Goal: Answer question/provide support: Ask a question

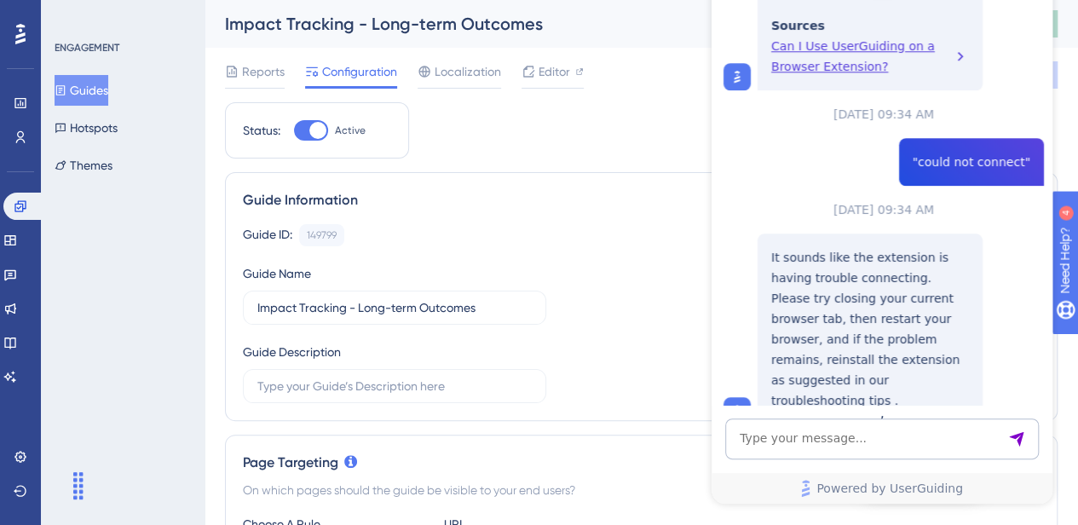
scroll to position [751, 0]
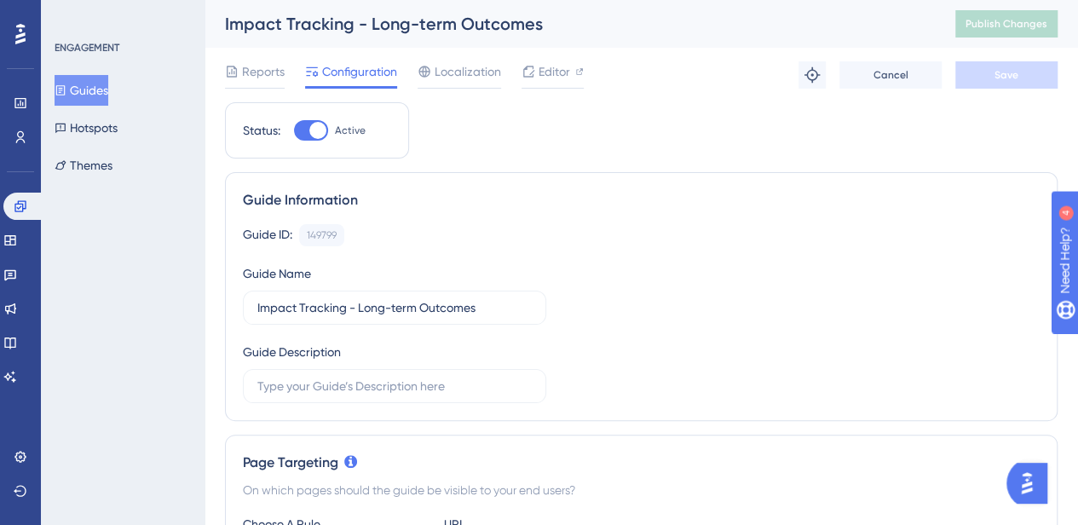
click at [108, 86] on button "Guides" at bounding box center [82, 90] width 54 height 31
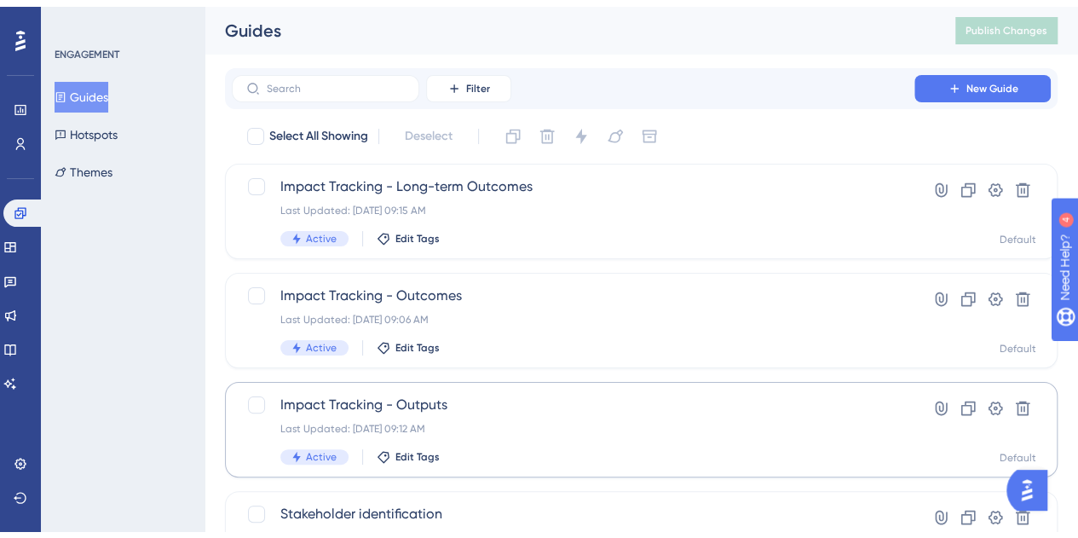
scroll to position [85, 0]
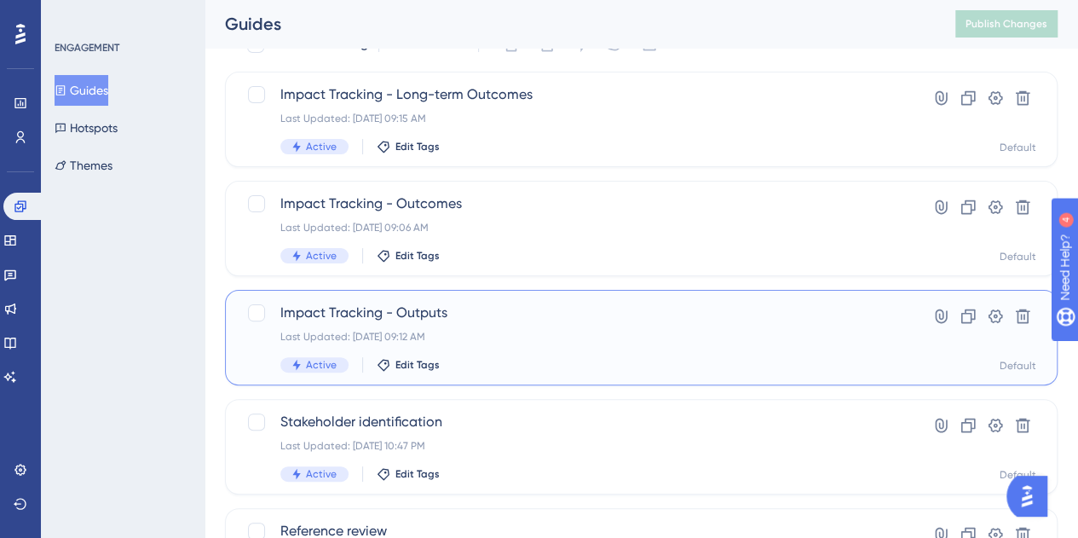
click at [373, 315] on span "Impact Tracking - Outputs" at bounding box center [572, 312] width 585 height 20
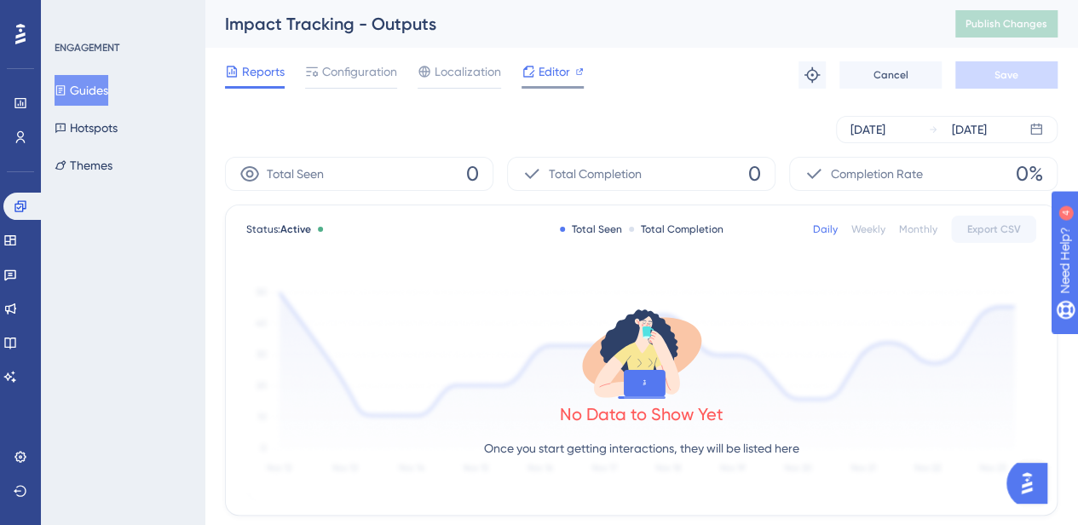
click at [545, 74] on span "Editor" at bounding box center [554, 71] width 32 height 20
click at [1043, 33] on button "Publish Changes" at bounding box center [1006, 23] width 102 height 27
click at [17, 248] on link at bounding box center [10, 240] width 14 height 27
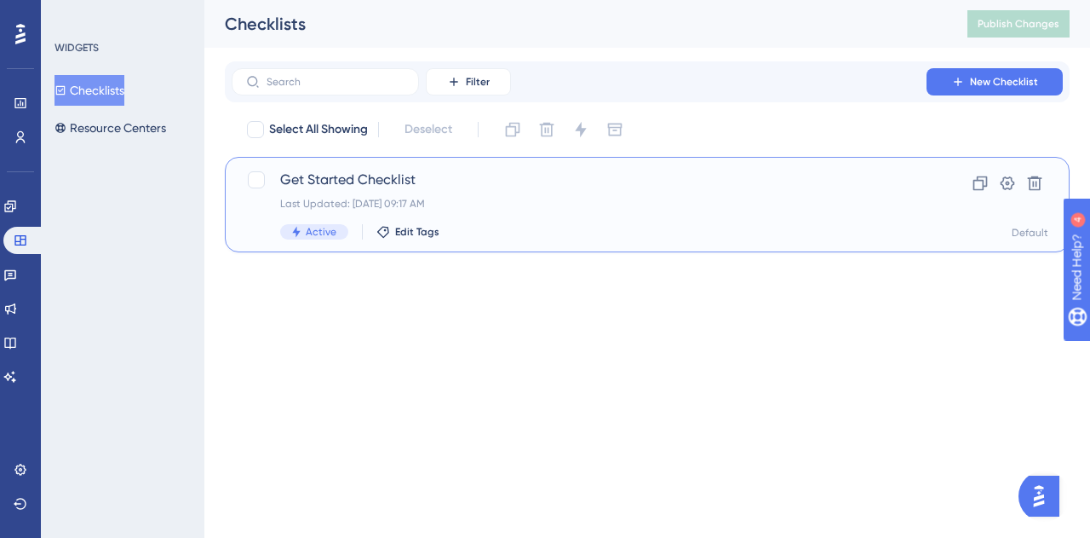
click at [365, 173] on span "Get Started Checklist" at bounding box center [579, 180] width 598 height 20
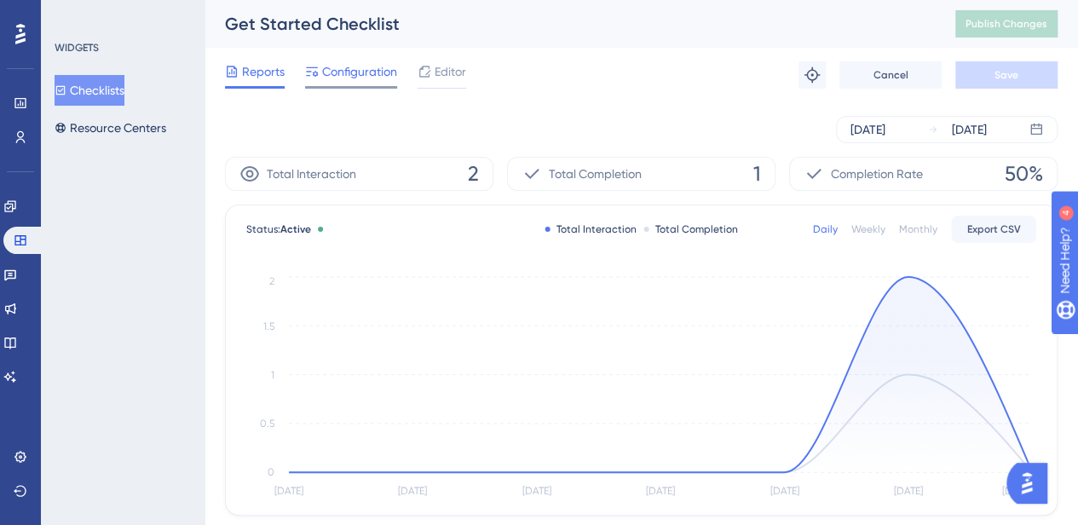
click at [368, 79] on span "Configuration" at bounding box center [359, 71] width 75 height 20
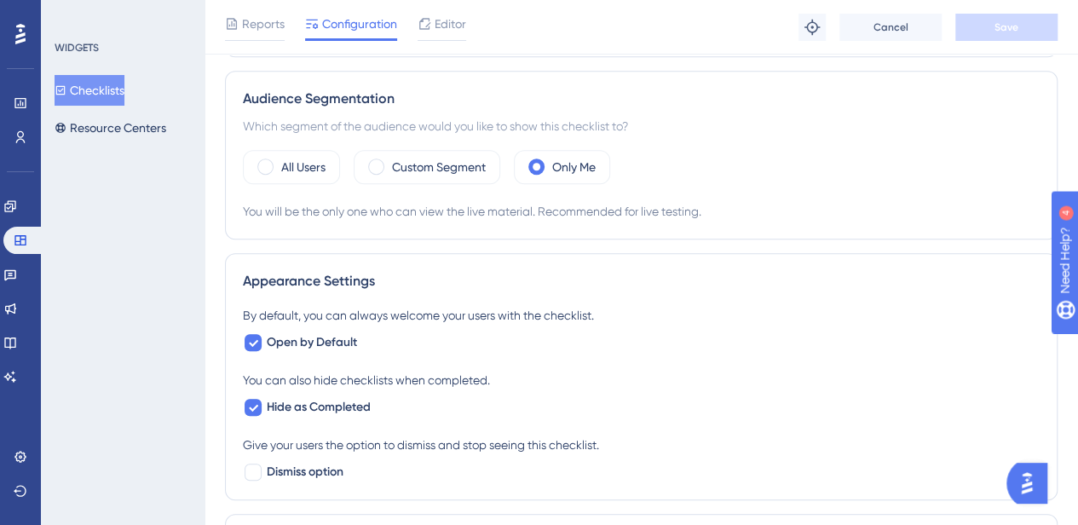
scroll to position [596, 0]
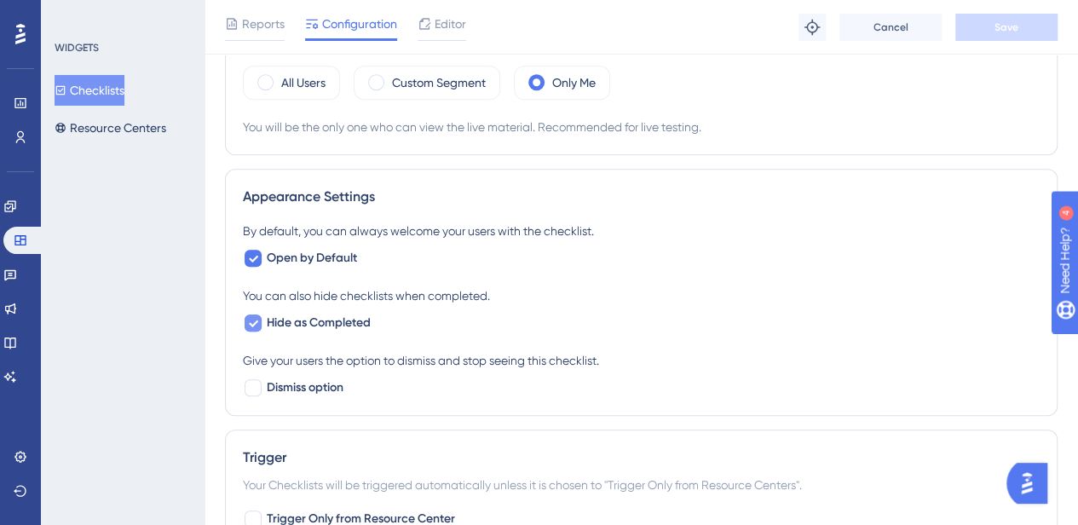
click at [258, 319] on div at bounding box center [252, 322] width 17 height 17
checkbox input "false"
click at [1014, 20] on span "Save" at bounding box center [1006, 27] width 24 height 14
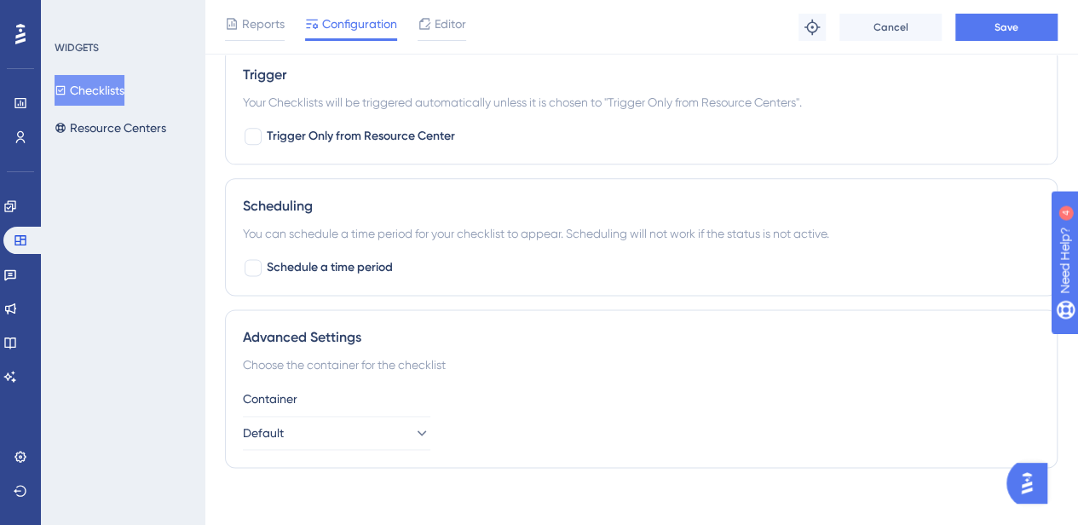
scroll to position [984, 0]
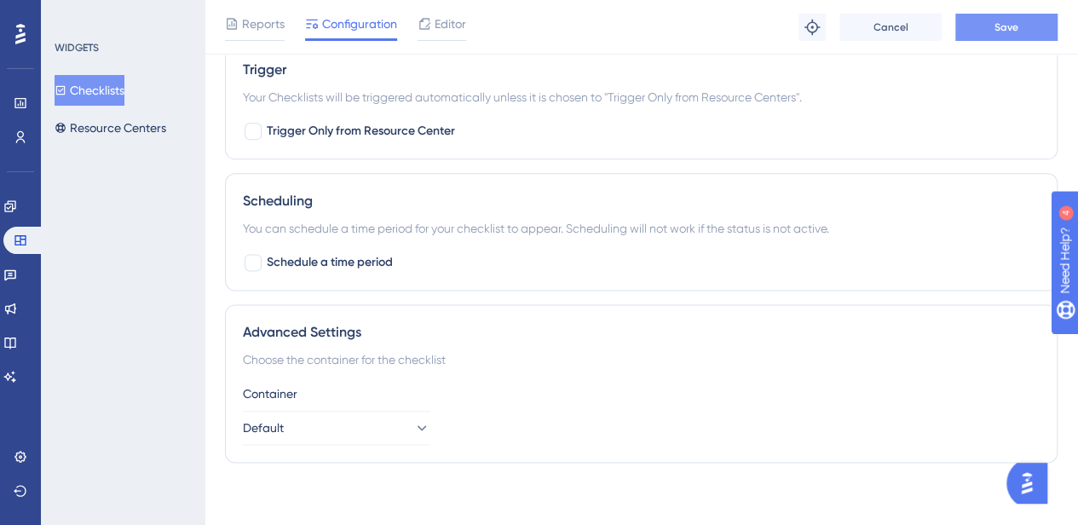
click at [1003, 33] on button "Save" at bounding box center [1006, 27] width 102 height 27
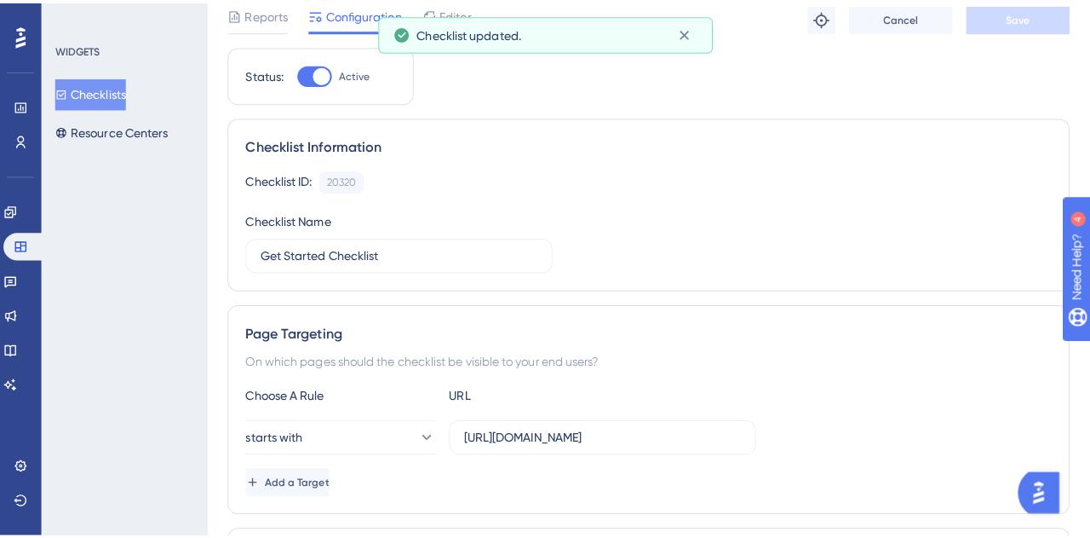
scroll to position [0, 0]
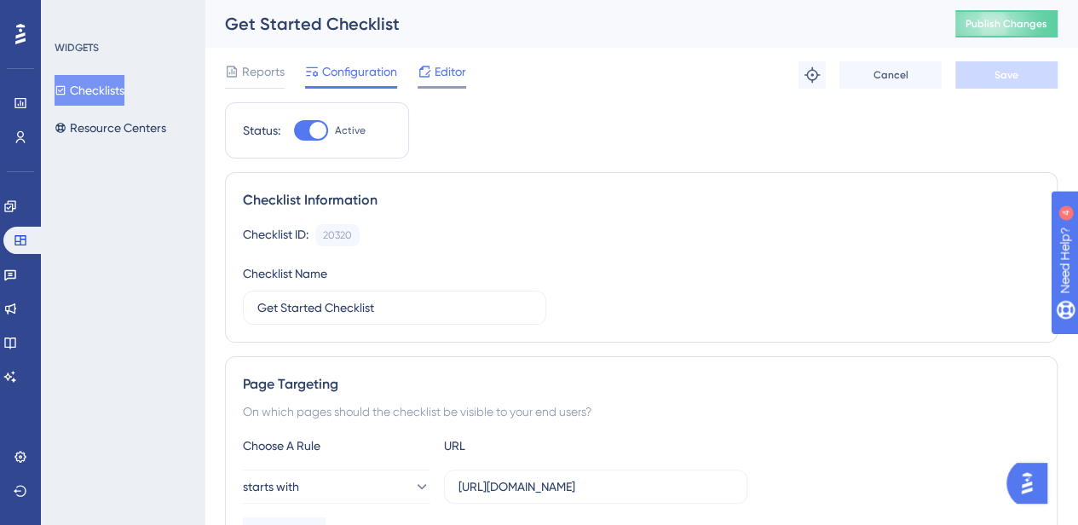
click at [448, 75] on span "Editor" at bounding box center [450, 71] width 32 height 20
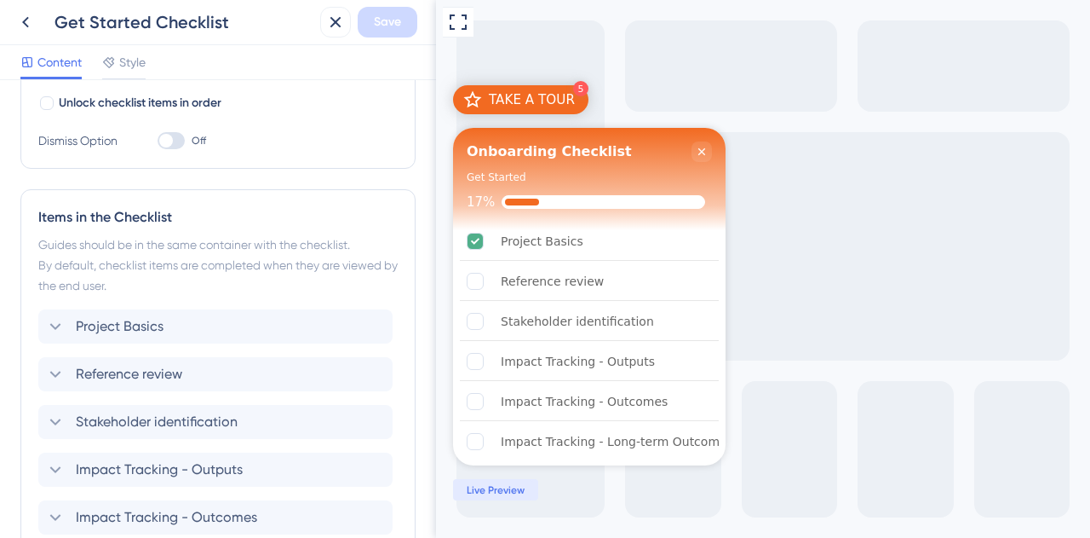
scroll to position [341, 0]
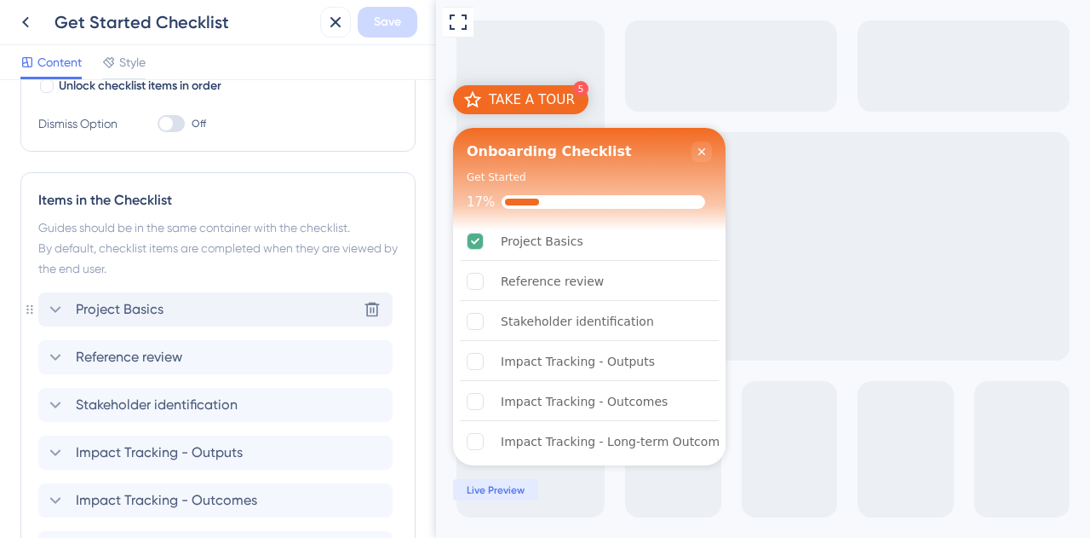
click at [83, 306] on span "Project Basics" at bounding box center [120, 309] width 88 height 20
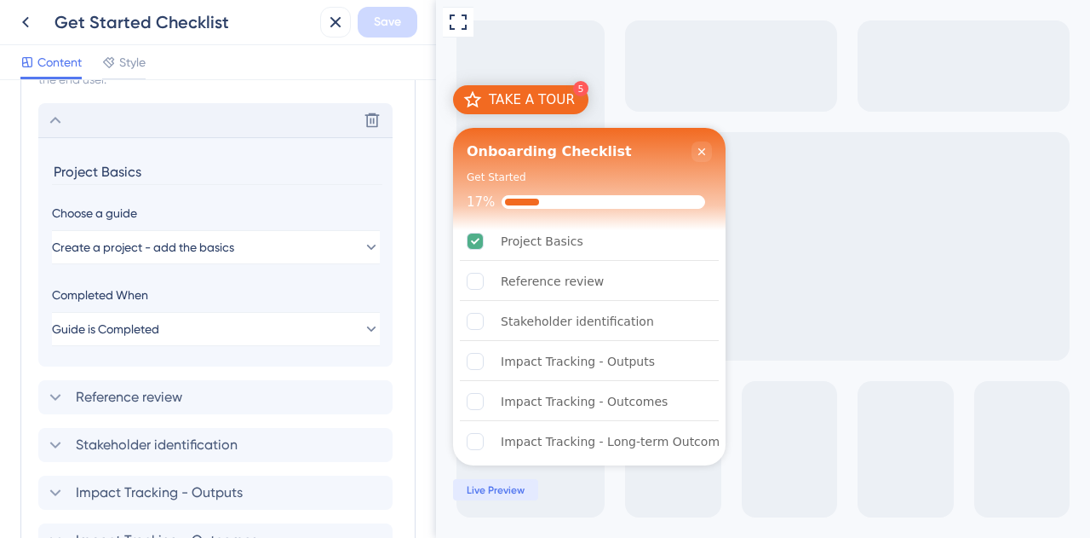
scroll to position [551, 0]
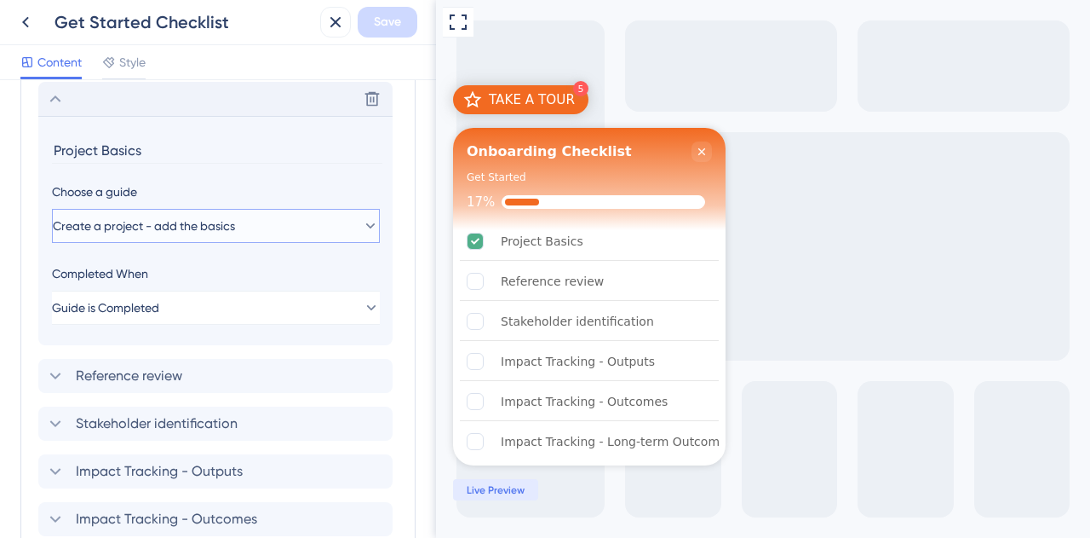
click at [152, 223] on span "Create a project - add the basics" at bounding box center [144, 226] width 182 height 20
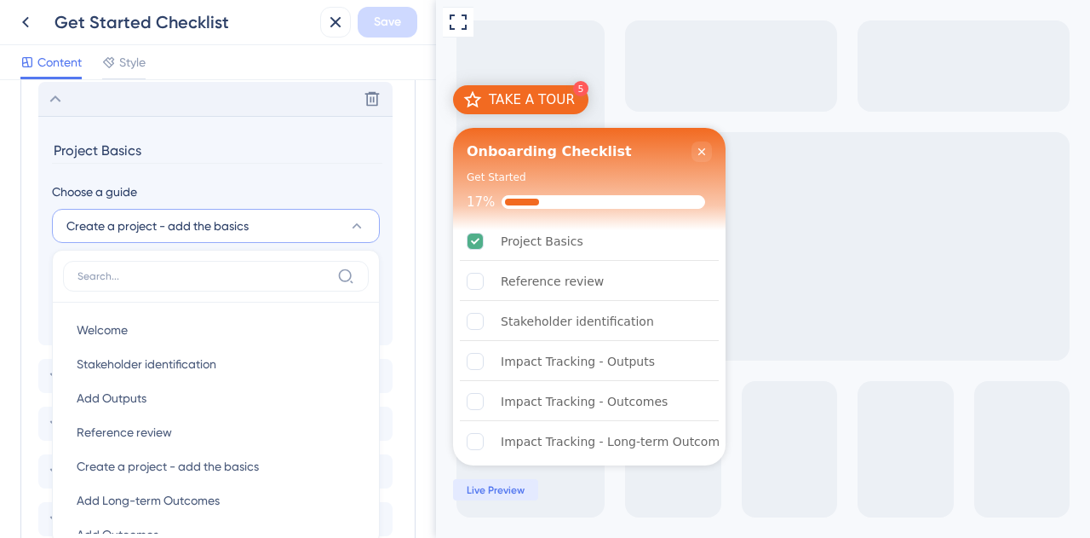
scroll to position [635, 0]
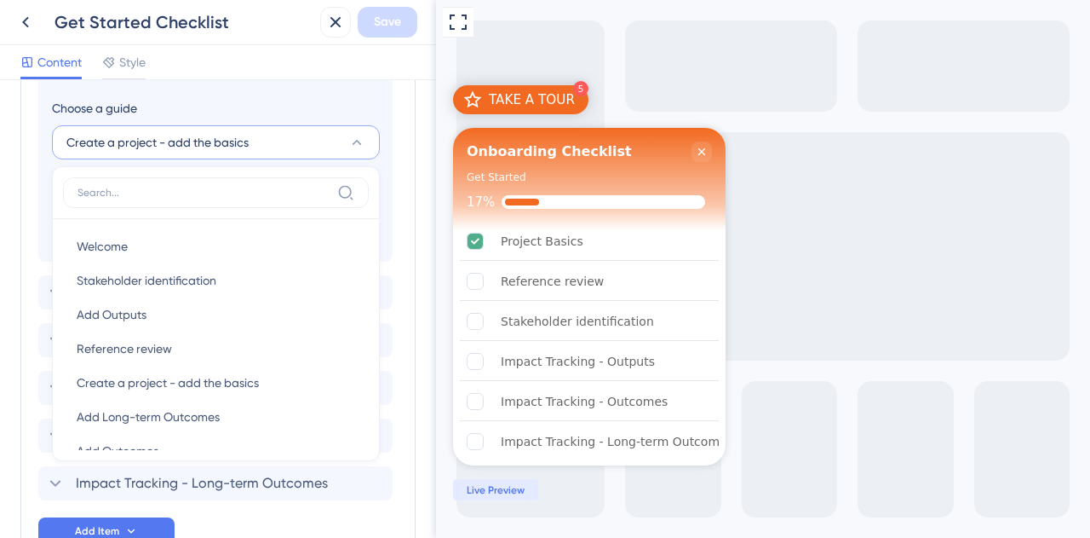
click at [170, 133] on span "Create a project - add the basics" at bounding box center [157, 142] width 182 height 20
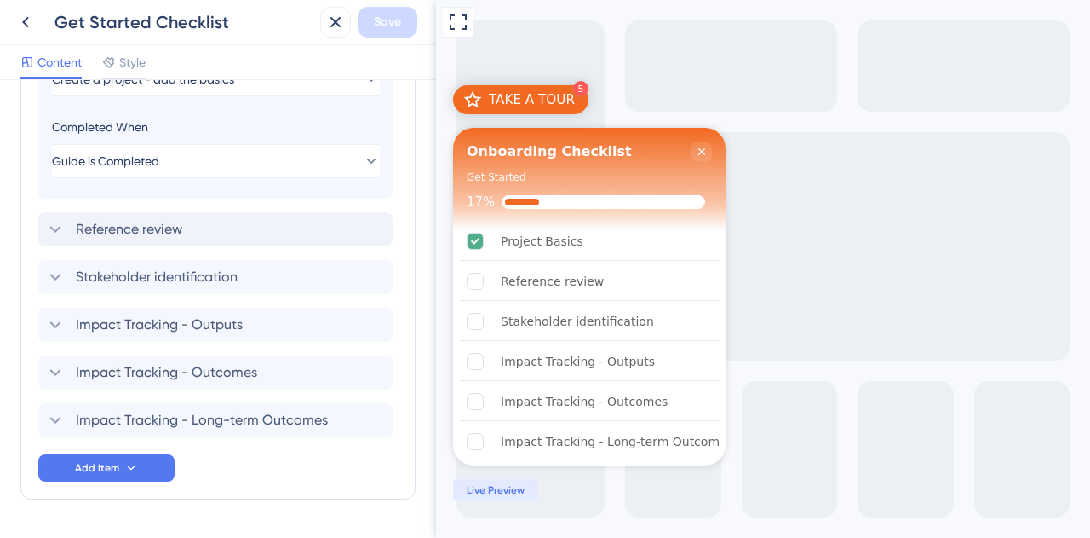
scroll to position [720, 0]
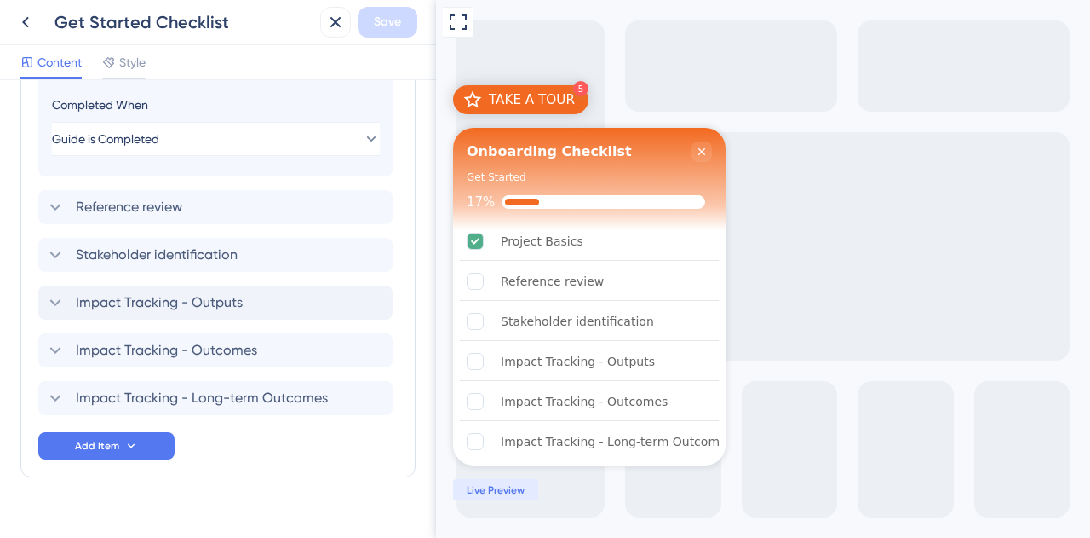
click at [203, 302] on span "Impact Tracking - Outputs" at bounding box center [159, 302] width 167 height 20
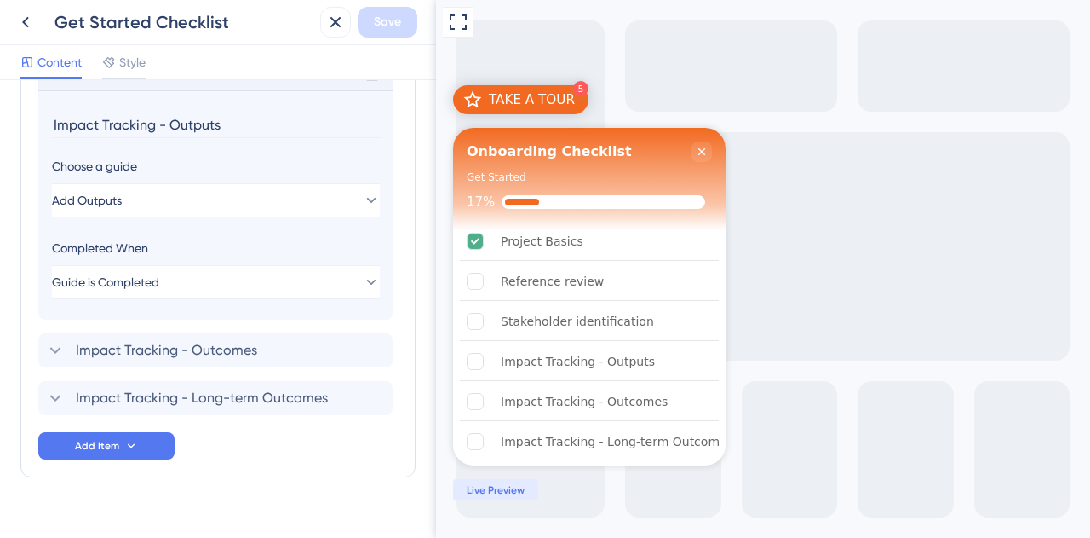
scroll to position [694, 0]
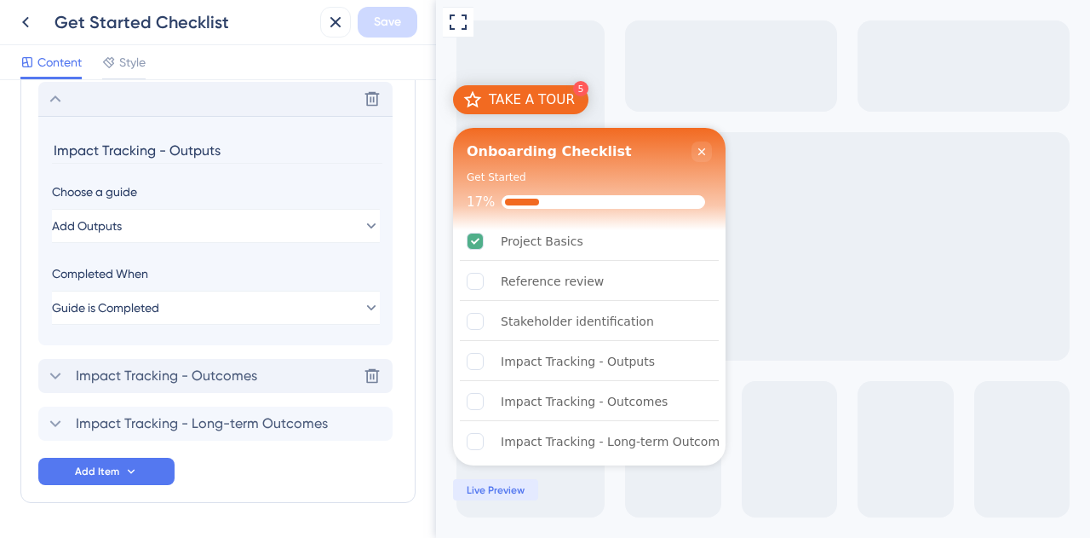
click at [228, 378] on span "Impact Tracking - Outcomes" at bounding box center [166, 375] width 181 height 20
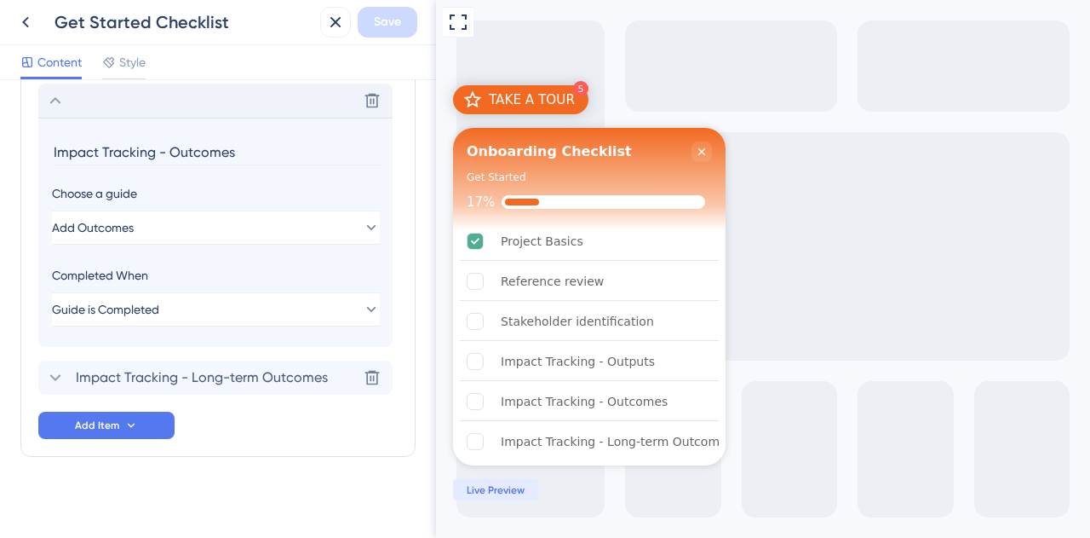
scroll to position [742, 0]
click at [219, 372] on span "Impact Tracking - Long-term Outcomes" at bounding box center [202, 375] width 252 height 20
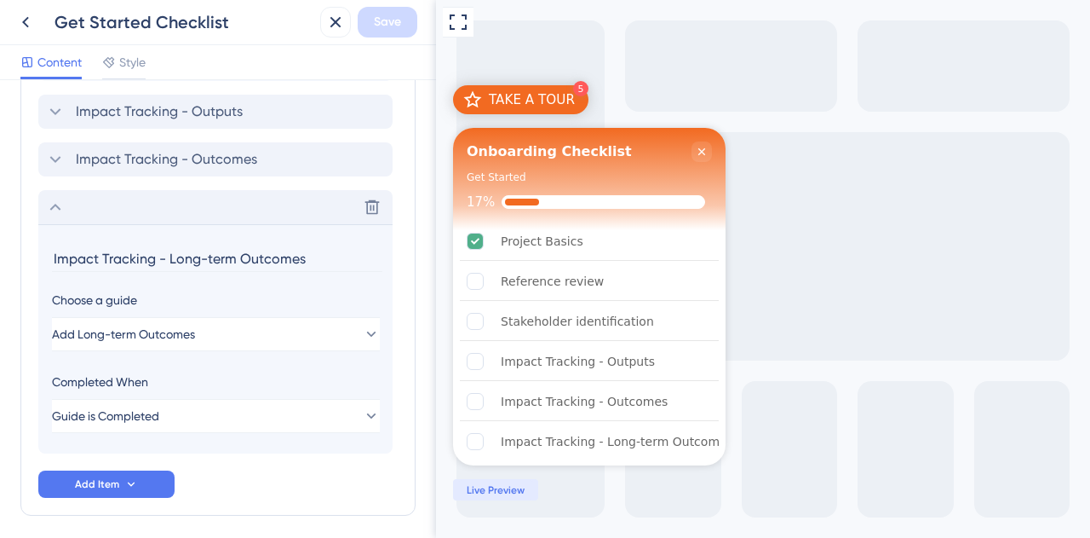
scroll to position [660, 0]
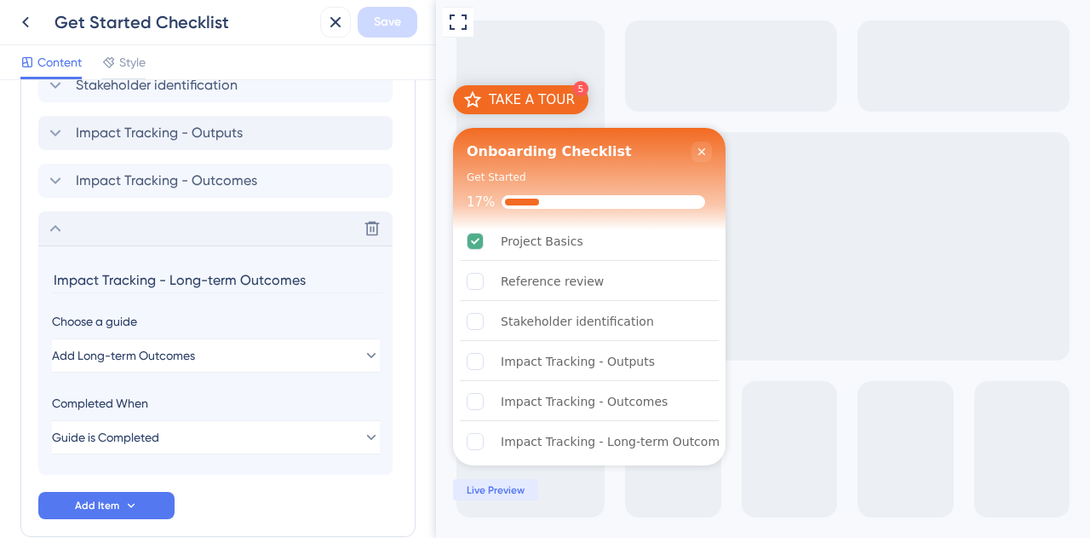
click at [406, 173] on div "Checklist Header Title Onboarding Checklist Subtitle Get Started Functions Prog…" at bounding box center [218, 308] width 436 height 457
click at [7, 246] on div "Checklist Header Title Onboarding Checklist Subtitle Get Started Functions Prog…" at bounding box center [218, 308] width 436 height 457
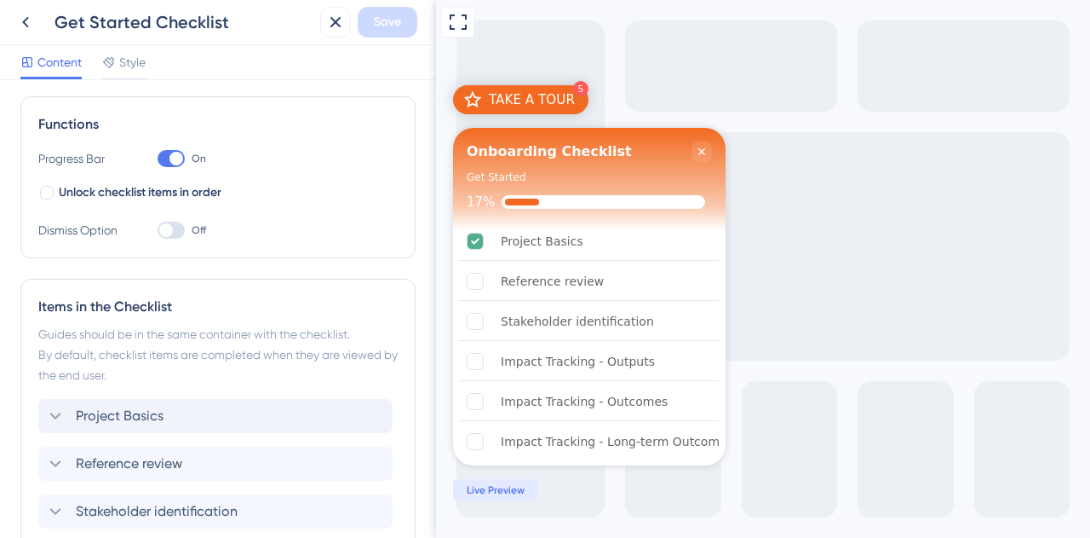
scroll to position [0, 0]
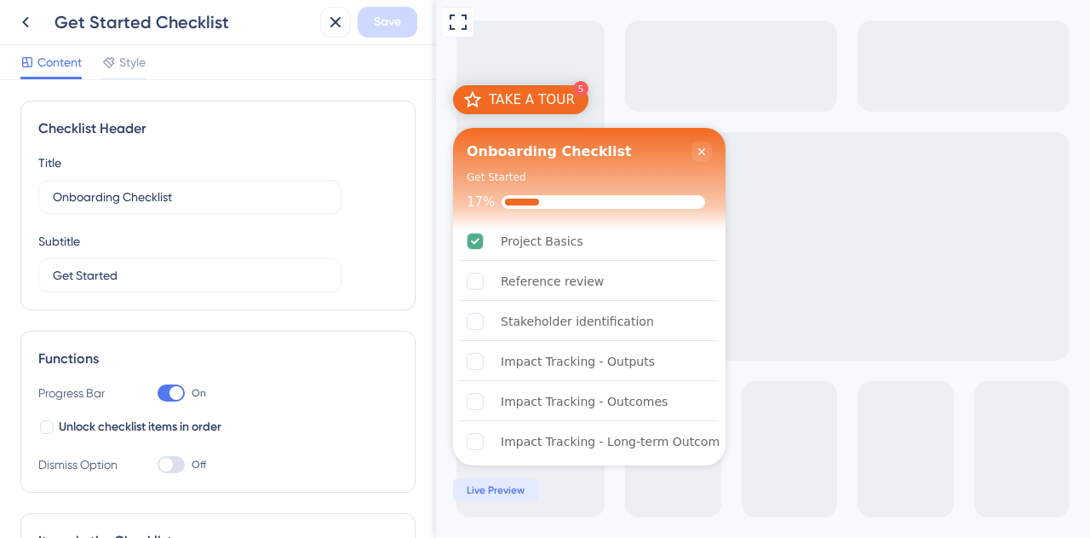
click at [520, 105] on div "TAKE A TOUR" at bounding box center [532, 99] width 86 height 17
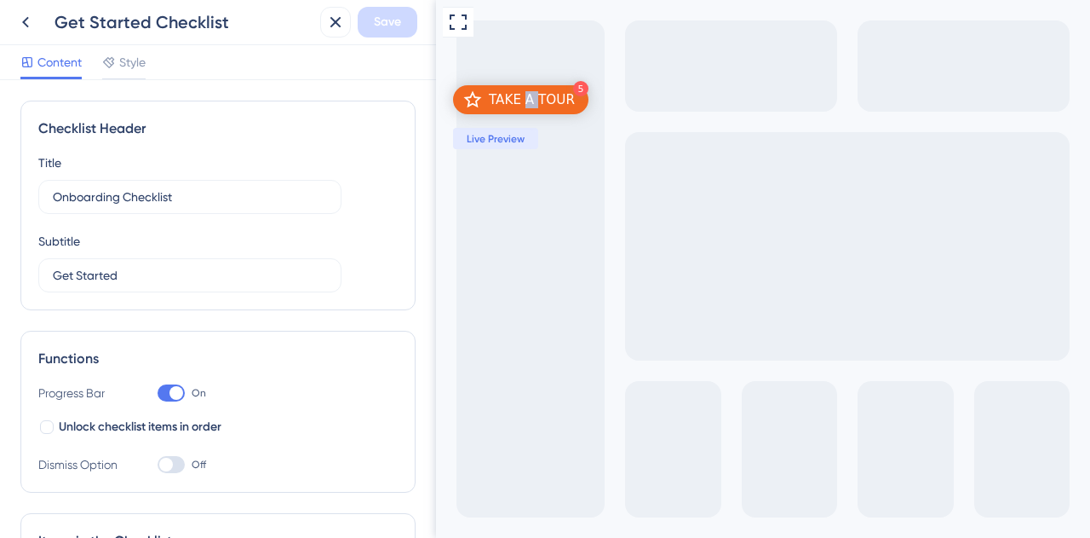
click at [521, 105] on div "TAKE A TOUR" at bounding box center [532, 99] width 86 height 17
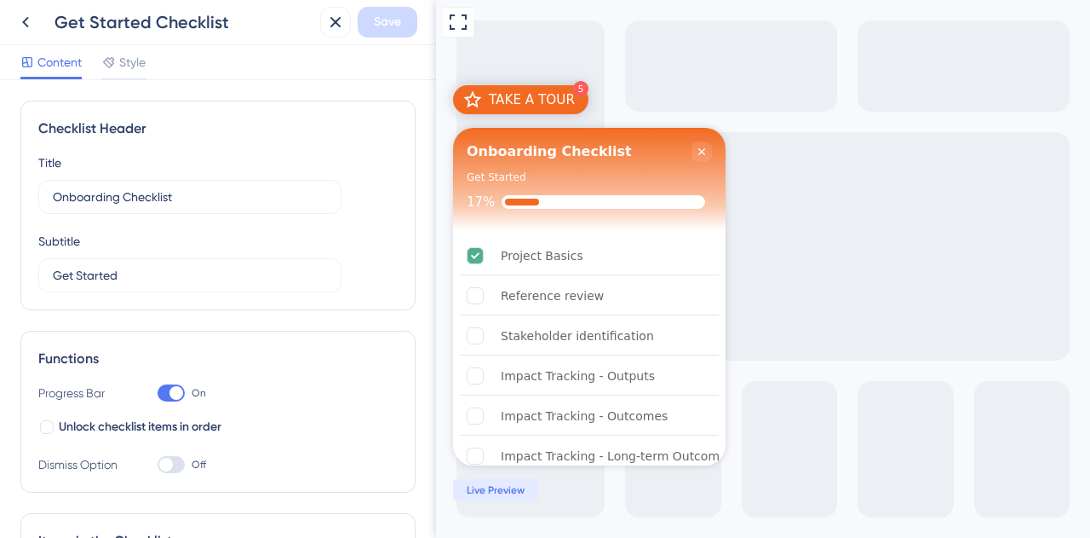
click at [506, 94] on div "TAKE A TOUR" at bounding box center [532, 99] width 86 height 17
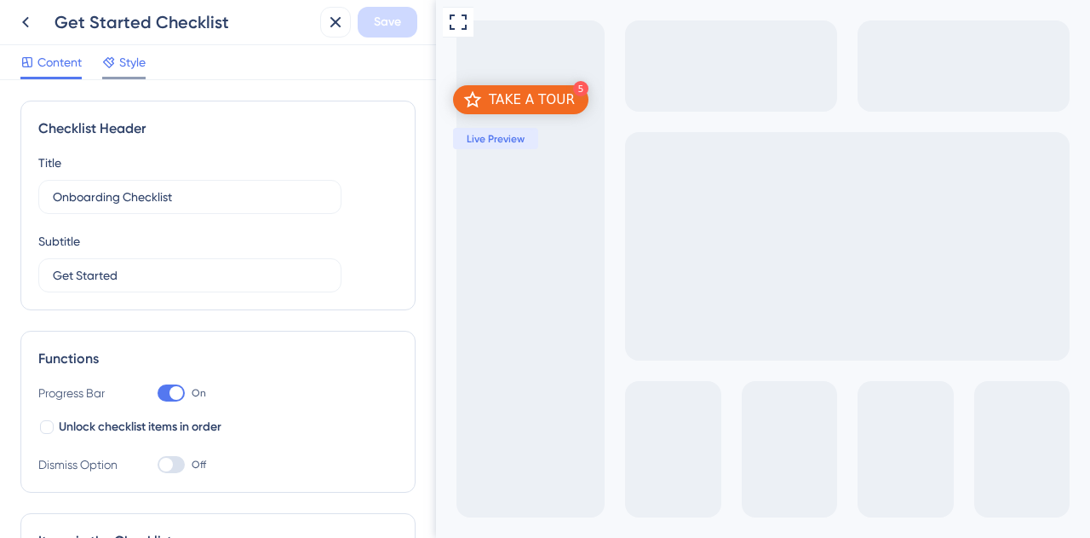
click at [135, 62] on span "Style" at bounding box center [132, 62] width 26 height 20
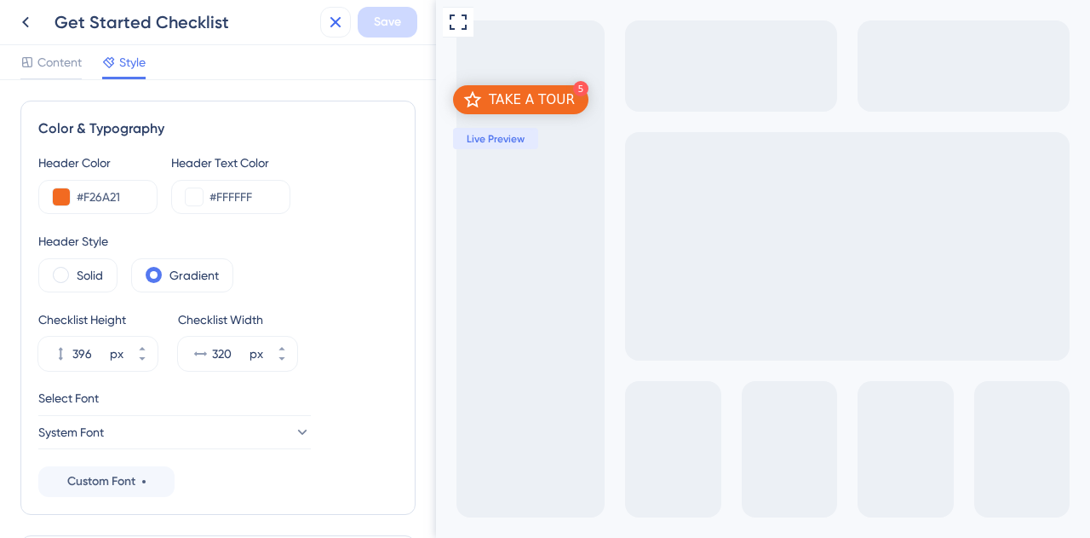
click at [342, 29] on icon at bounding box center [335, 22] width 20 height 20
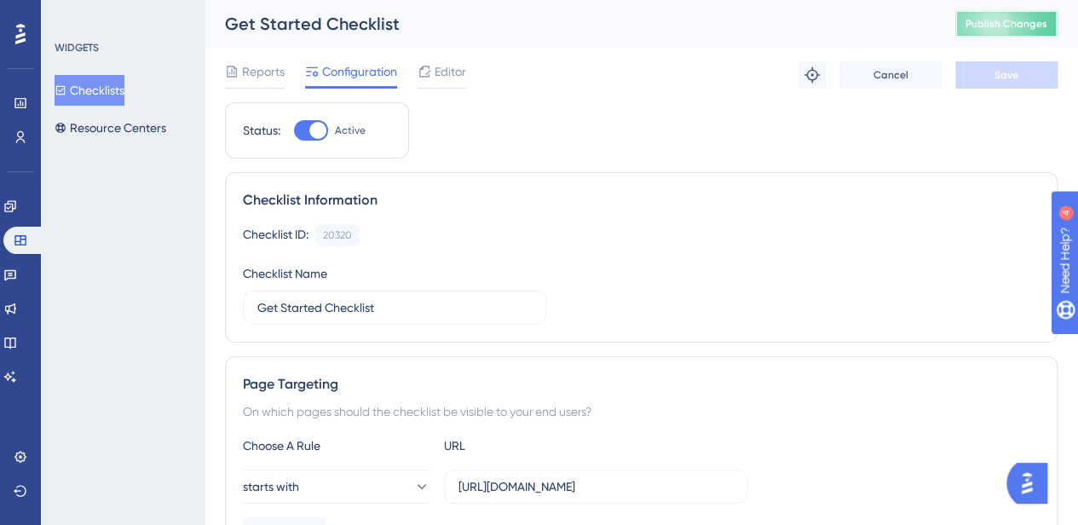
click at [1046, 28] on span "Publish Changes" at bounding box center [1006, 24] width 82 height 14
click at [807, 69] on icon at bounding box center [811, 74] width 17 height 17
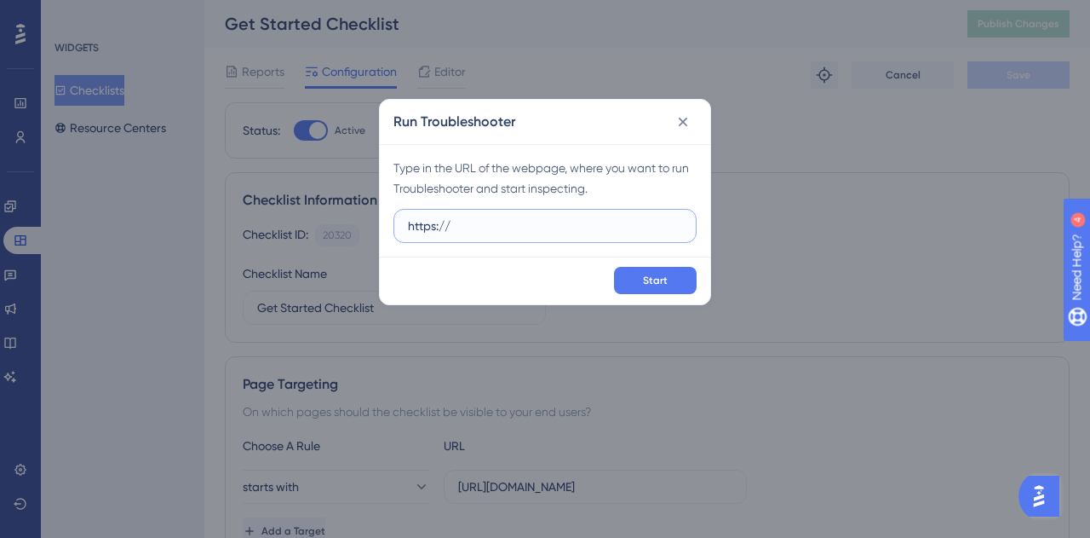
paste input "[URL][DOMAIN_NAME]"
click at [648, 280] on span "Start" at bounding box center [655, 280] width 25 height 14
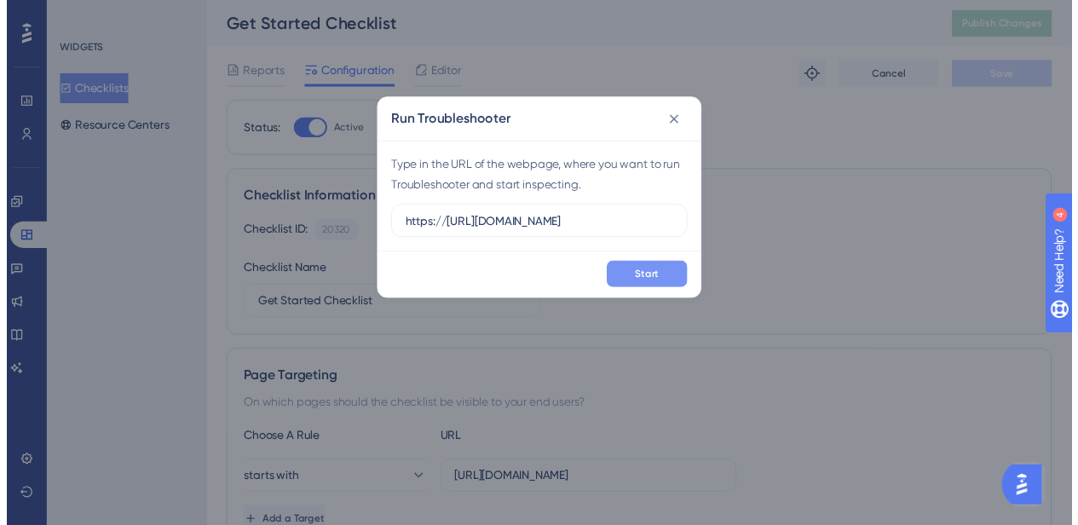
scroll to position [0, 0]
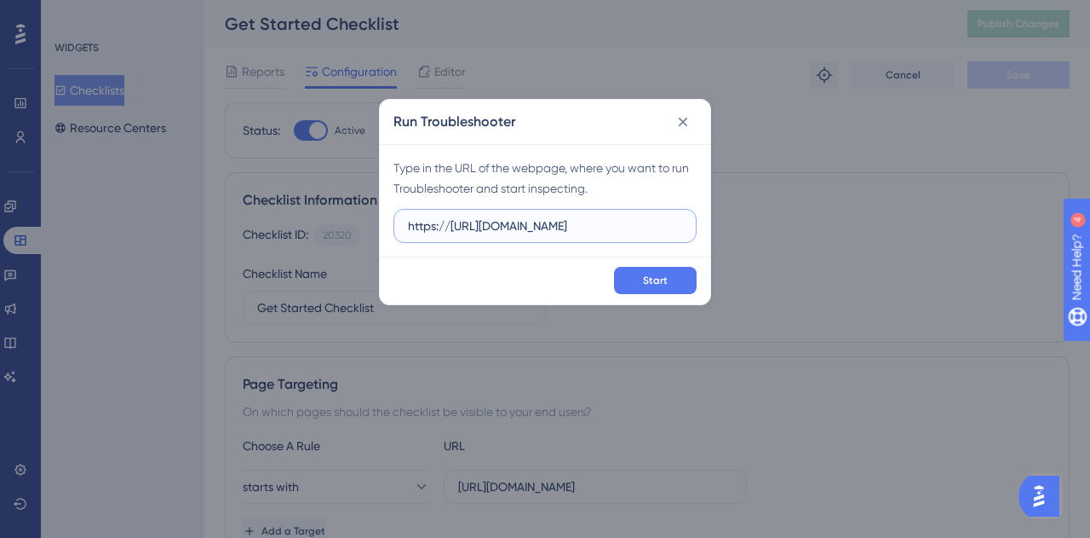
click at [494, 221] on input "https://[URL][DOMAIN_NAME]" at bounding box center [545, 225] width 274 height 19
type input "[URL][DOMAIN_NAME]"
click at [665, 273] on span "Start" at bounding box center [655, 280] width 25 height 14
click at [683, 118] on icon at bounding box center [683, 121] width 17 height 17
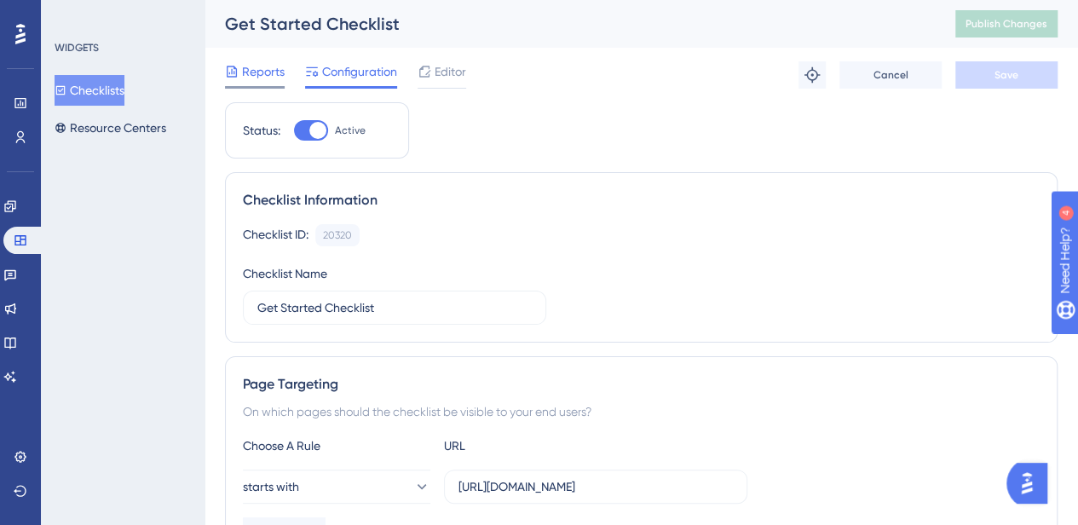
click at [250, 73] on span "Reports" at bounding box center [263, 71] width 43 height 20
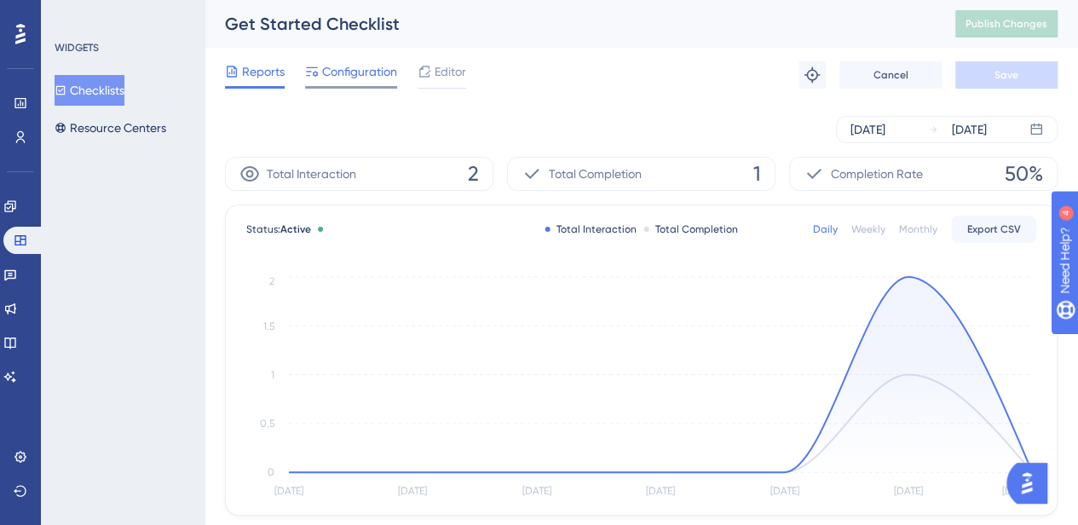
click at [331, 87] on div at bounding box center [351, 87] width 92 height 3
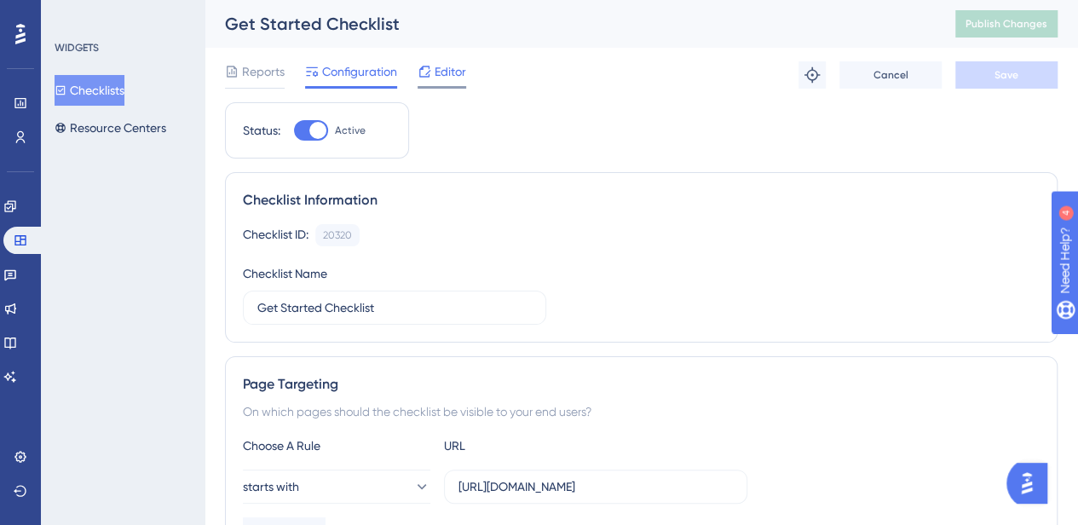
click at [440, 83] on div "Editor" at bounding box center [441, 74] width 49 height 27
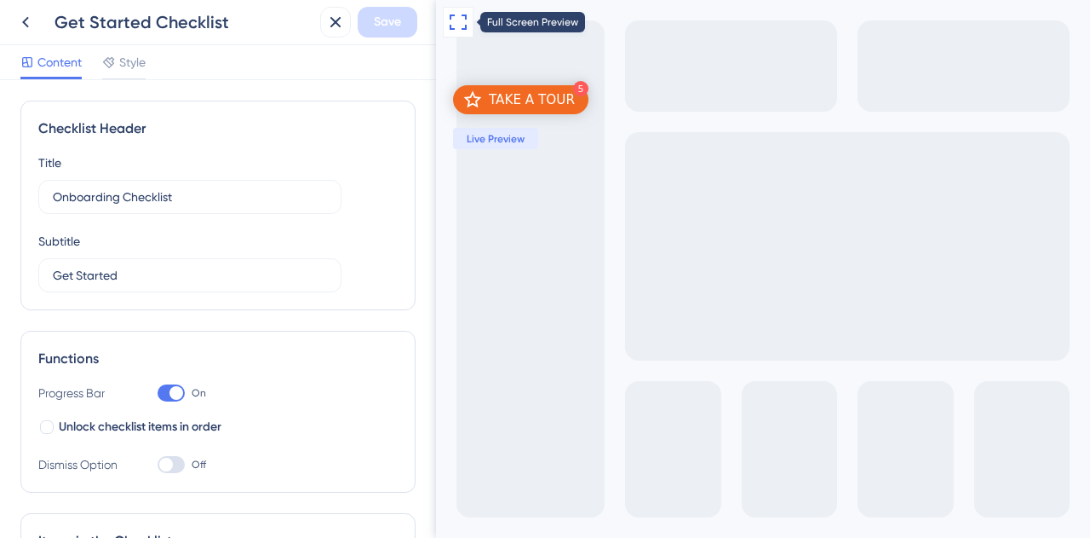
click at [457, 20] on icon at bounding box center [458, 22] width 20 height 20
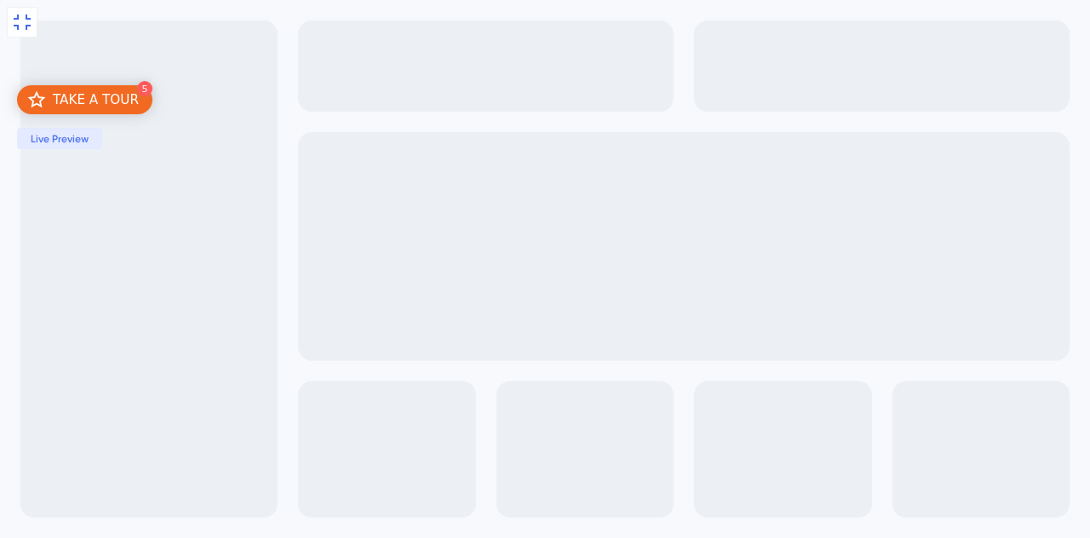
click at [60, 141] on span "Live Preview" at bounding box center [60, 139] width 58 height 14
click at [68, 101] on div "TAKE A TOUR" at bounding box center [96, 99] width 86 height 17
click at [19, 30] on icon at bounding box center [22, 22] width 20 height 20
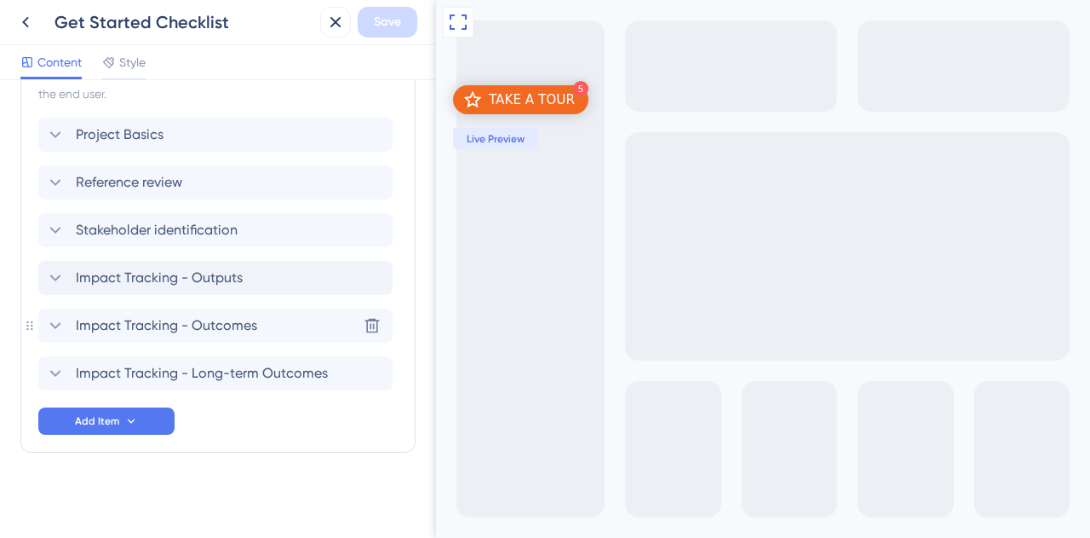
scroll to position [516, 0]
click at [155, 273] on span "Impact Tracking - Outputs" at bounding box center [159, 277] width 167 height 20
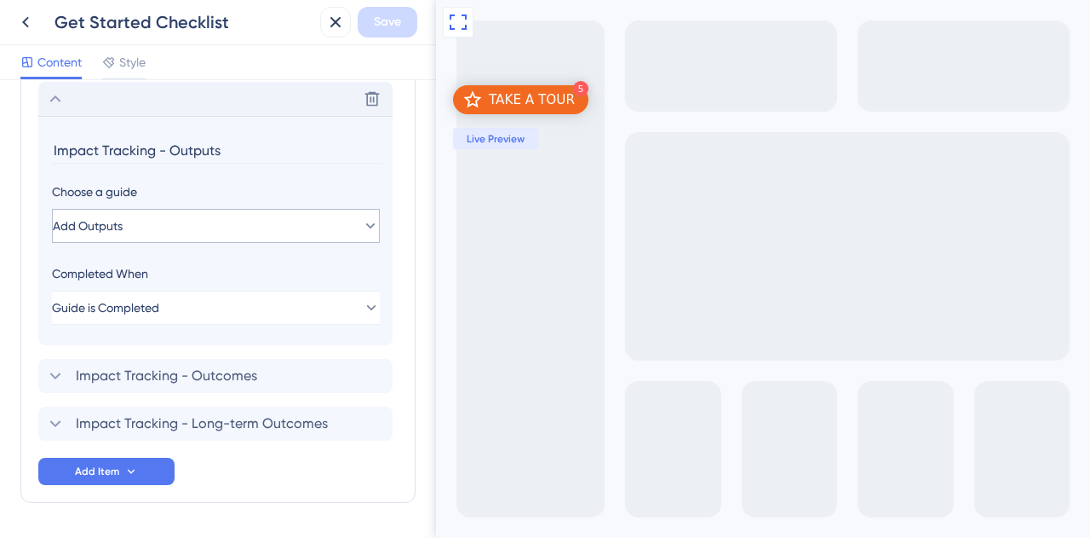
scroll to position [439, 0]
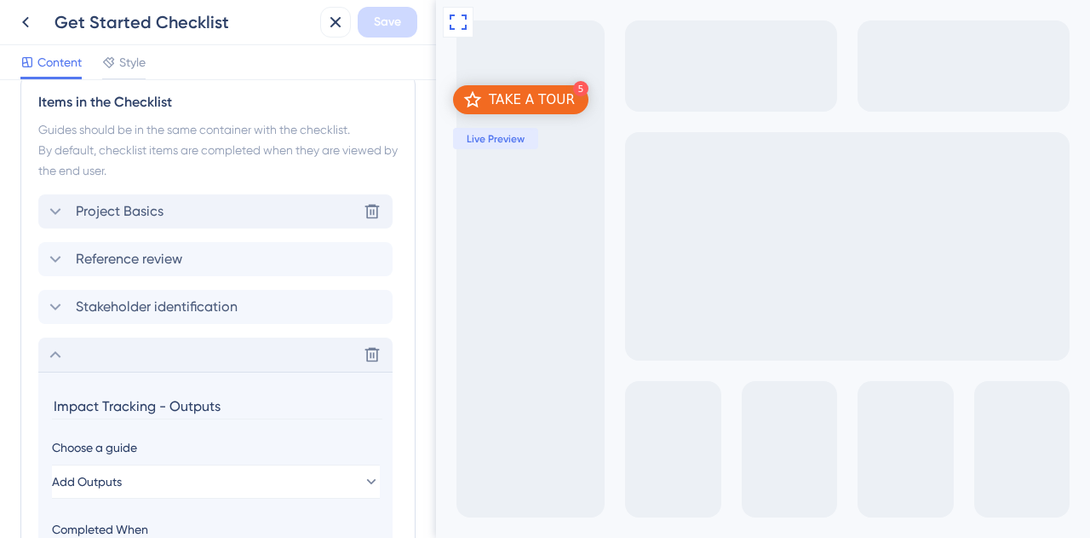
click at [150, 205] on span "Project Basics" at bounding box center [120, 211] width 88 height 20
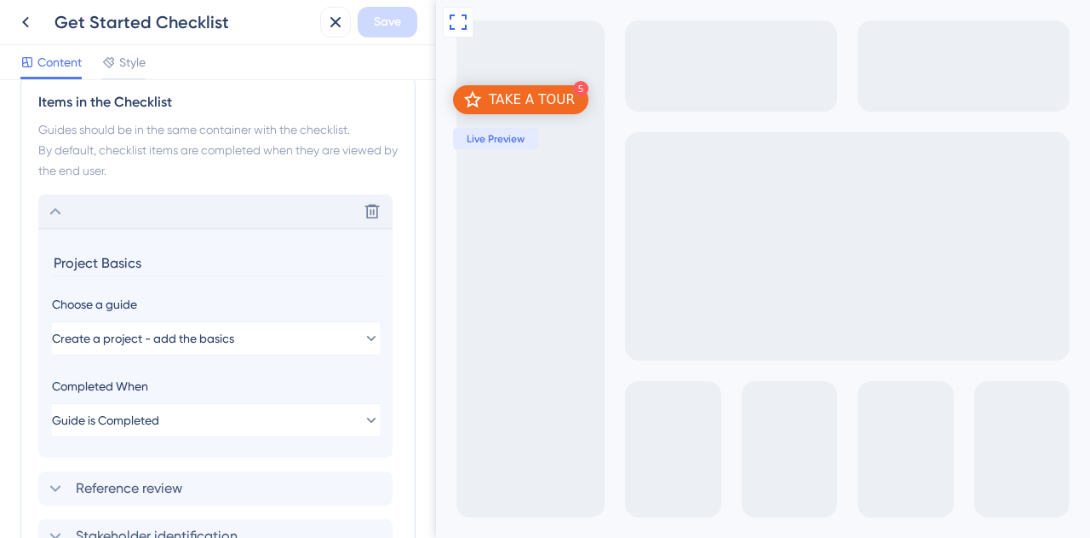
scroll to position [551, 0]
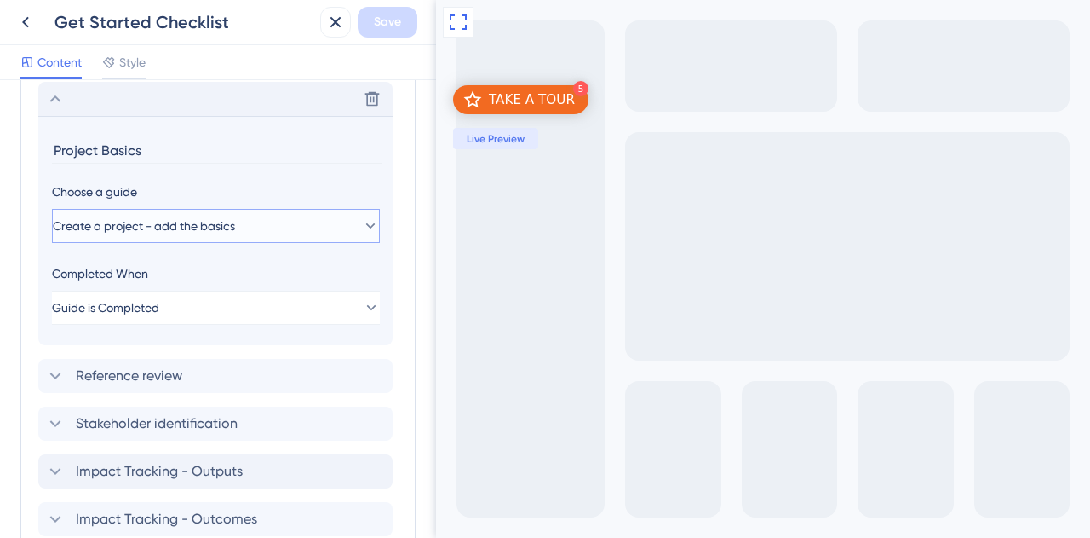
click at [155, 224] on span "Create a project - add the basics" at bounding box center [144, 226] width 182 height 20
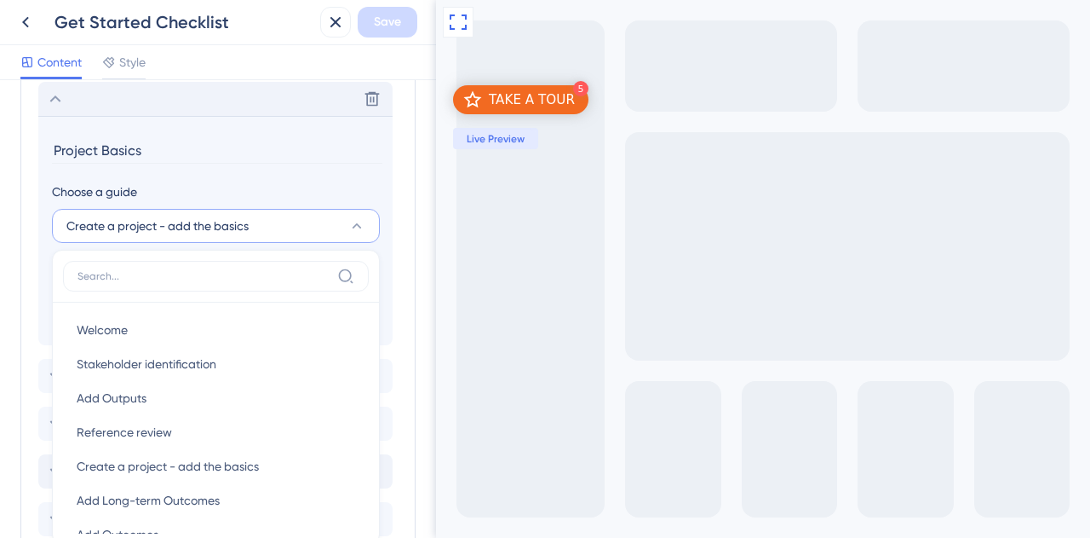
scroll to position [637, 0]
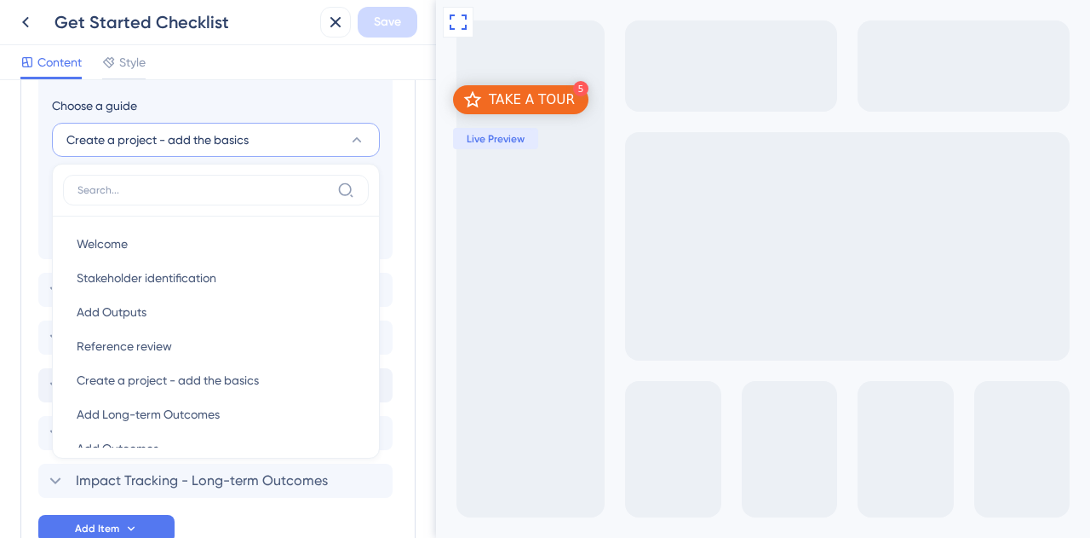
click at [149, 137] on span "Create a project - add the basics" at bounding box center [157, 139] width 182 height 20
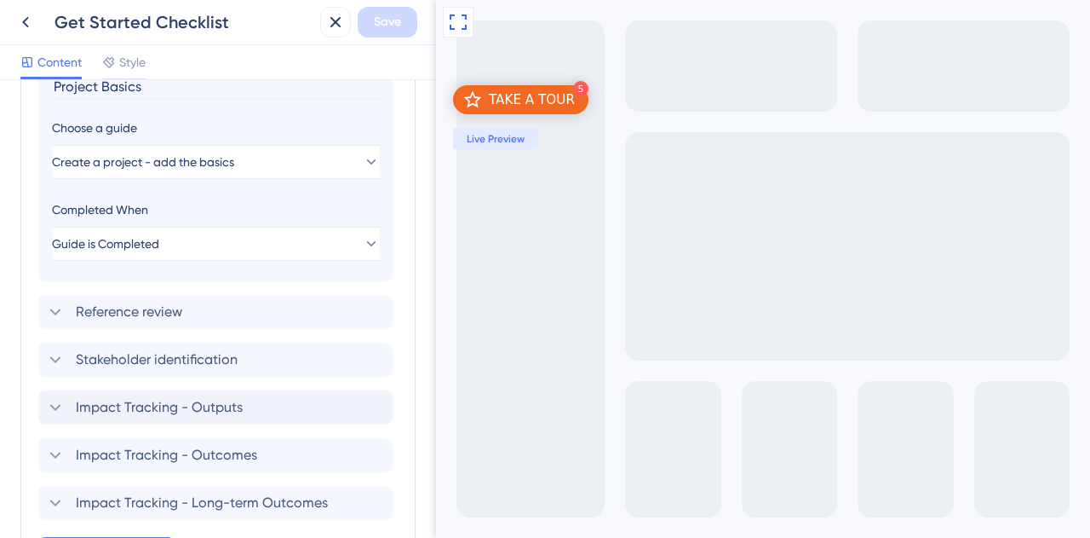
scroll to position [552, 0]
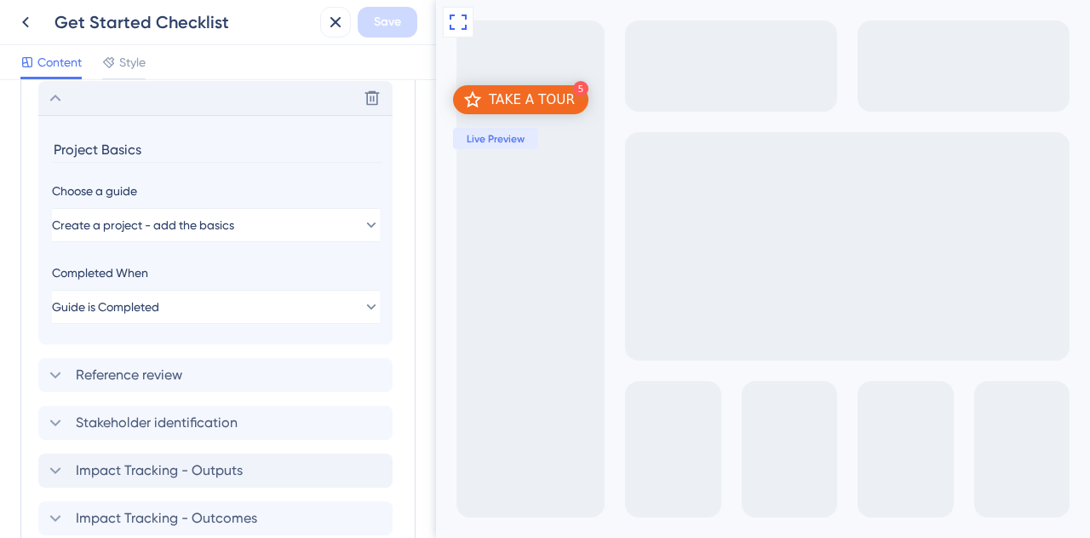
click at [124, 139] on input "Project Basics" at bounding box center [217, 149] width 331 height 26
click at [107, 152] on input "Project Basics" at bounding box center [217, 149] width 331 height 26
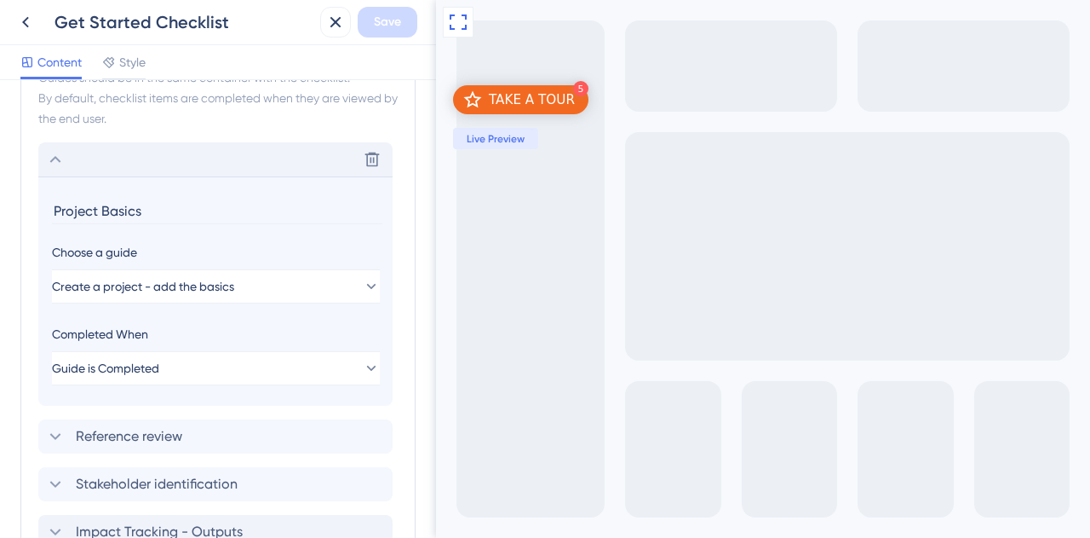
scroll to position [467, 0]
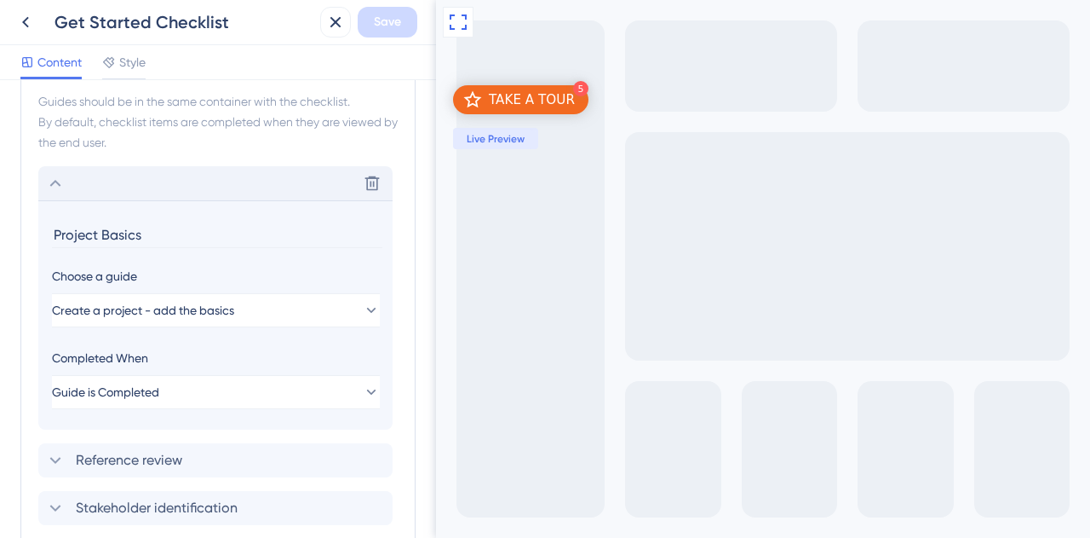
click at [208, 258] on section "Project Basics Choose a guide Create a project - add the basics Completed When …" at bounding box center [215, 314] width 354 height 229
click at [58, 257] on section "Project Basics Choose a guide Create a project - add the basics Completed When …" at bounding box center [215, 314] width 354 height 229
click at [57, 185] on icon at bounding box center [55, 183] width 20 height 20
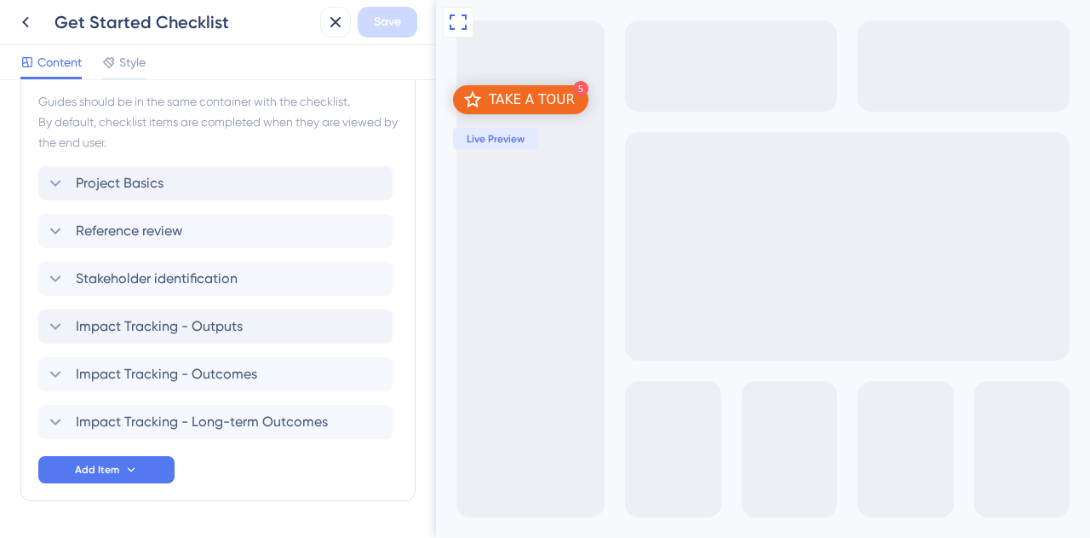
click at [549, 101] on div "TAKE A TOUR" at bounding box center [532, 99] width 86 height 17
click at [55, 180] on icon at bounding box center [55, 183] width 20 height 20
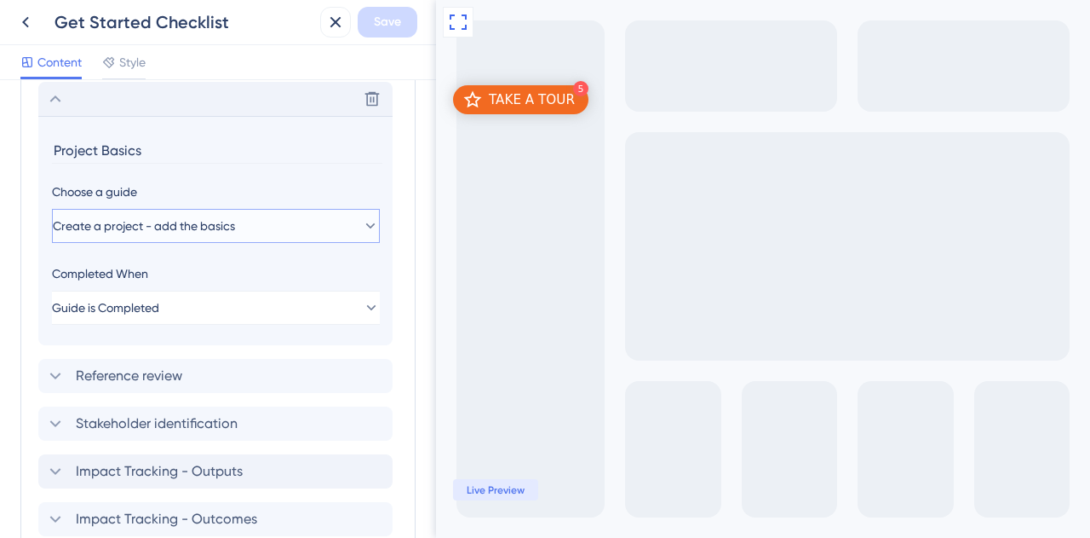
click at [92, 227] on span "Create a project - add the basics" at bounding box center [144, 226] width 182 height 20
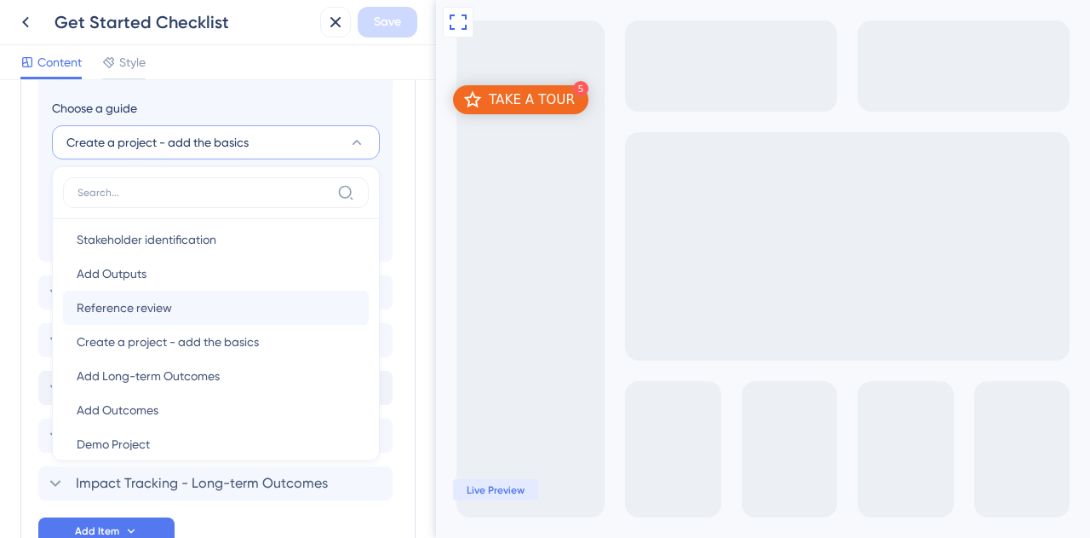
scroll to position [61, 0]
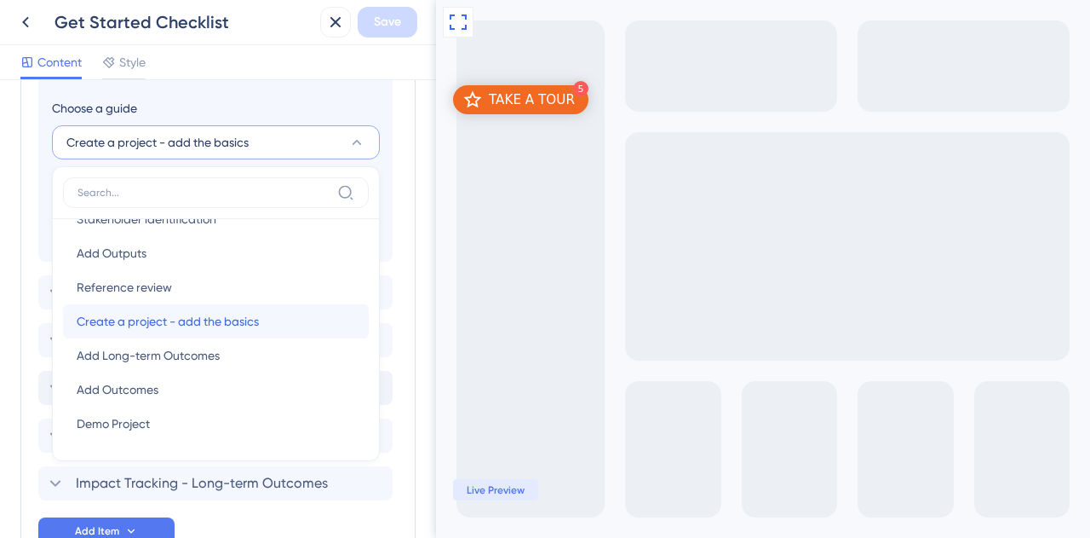
click at [221, 315] on span "Create a project - add the basics" at bounding box center [168, 321] width 182 height 20
type input "Create a project - add the basics"
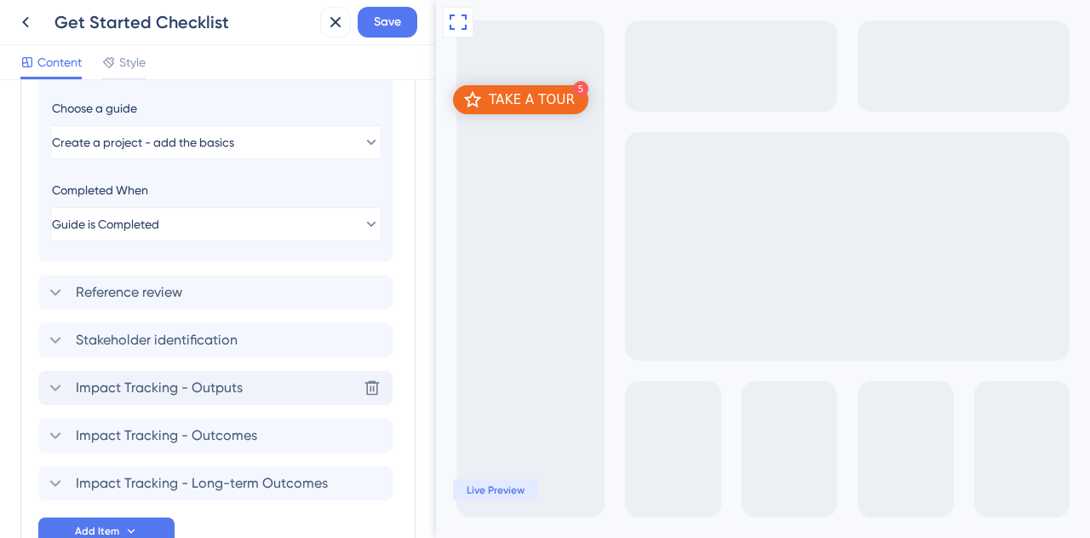
click at [174, 382] on span "Impact Tracking - Outputs" at bounding box center [159, 387] width 167 height 20
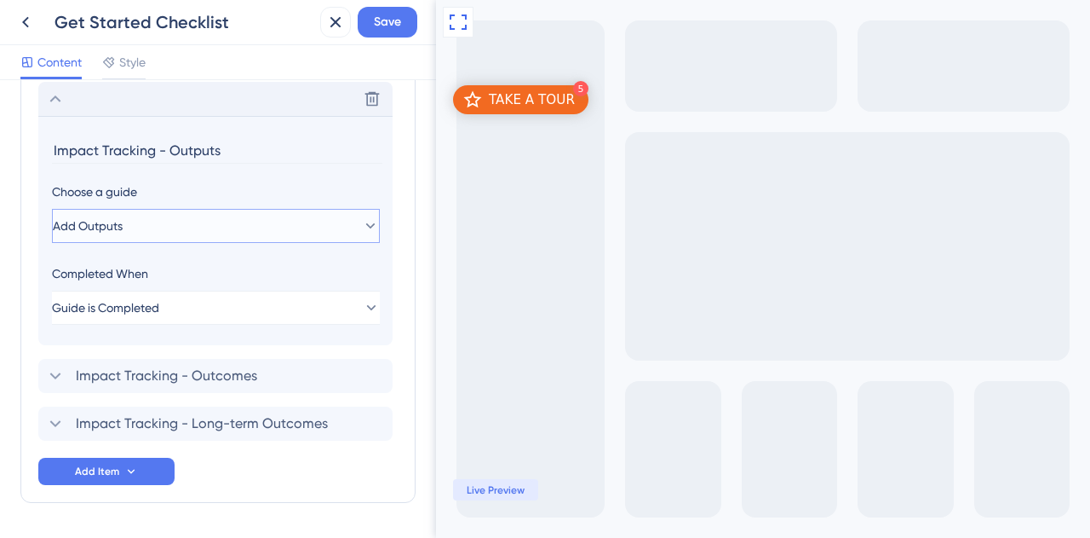
click at [157, 221] on button "Add Outputs" at bounding box center [216, 226] width 328 height 34
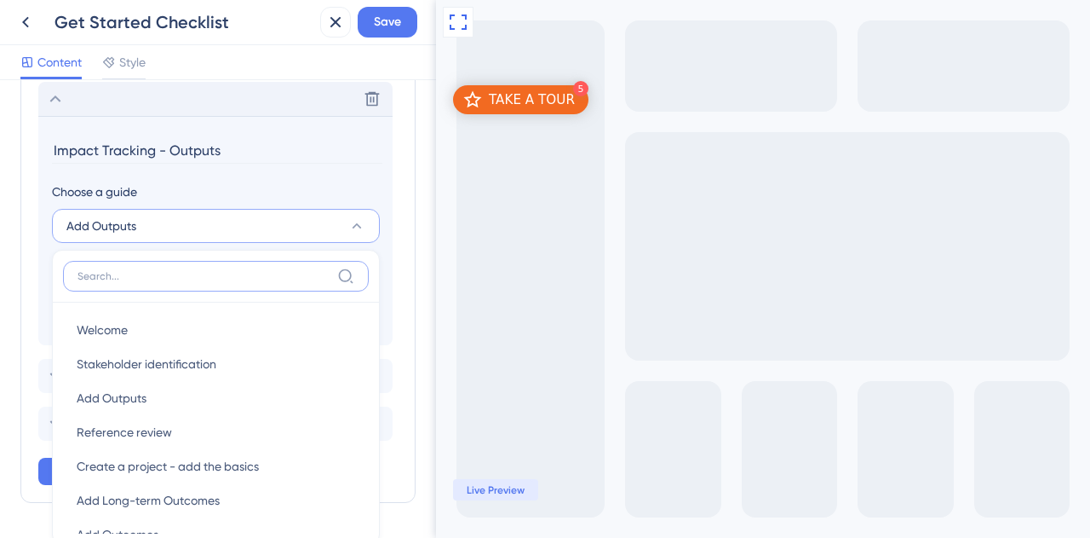
scroll to position [745, 0]
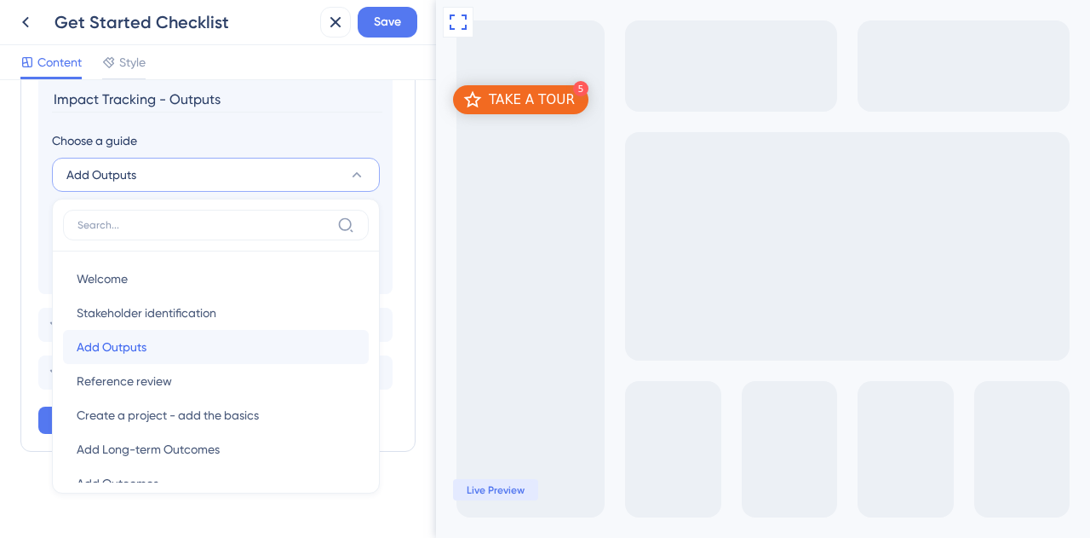
click at [152, 342] on div "Add Outputs Add Outputs" at bounding box center [216, 347] width 279 height 34
type input "Add Outputs"
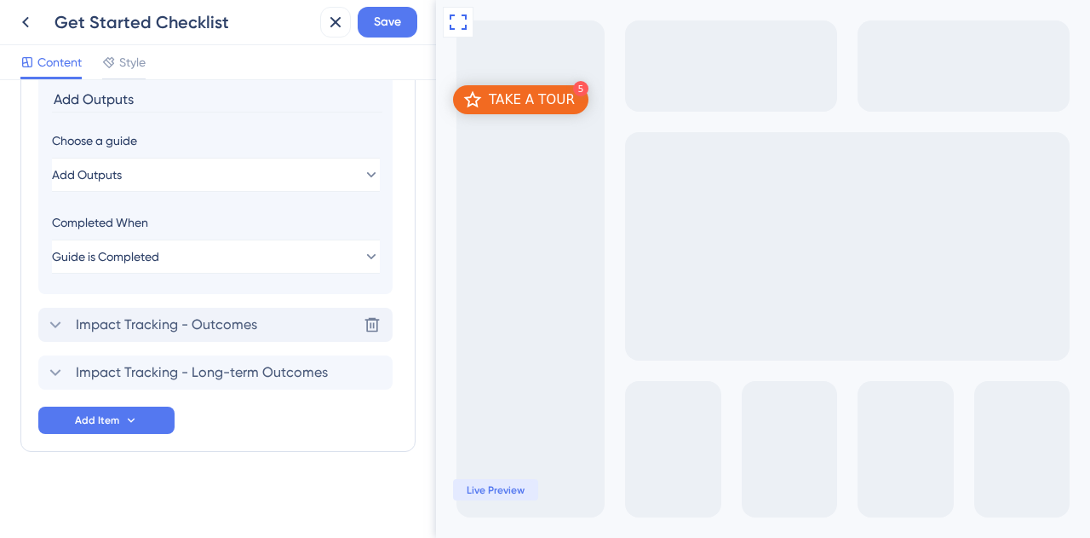
click at [149, 323] on span "Impact Tracking - Outcomes" at bounding box center [166, 324] width 181 height 20
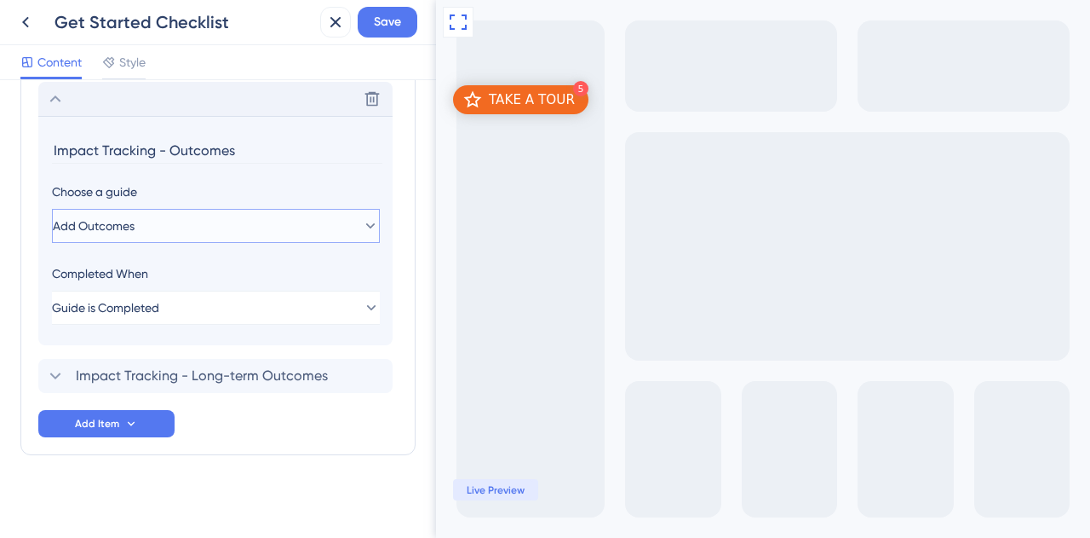
click at [135, 216] on span "Add Outcomes" at bounding box center [94, 226] width 82 height 20
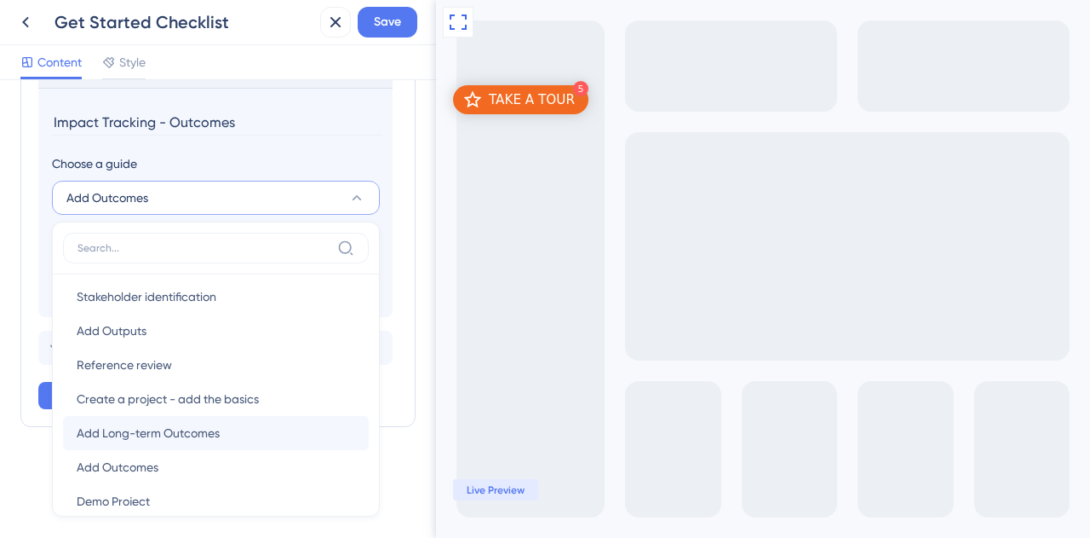
scroll to position [61, 0]
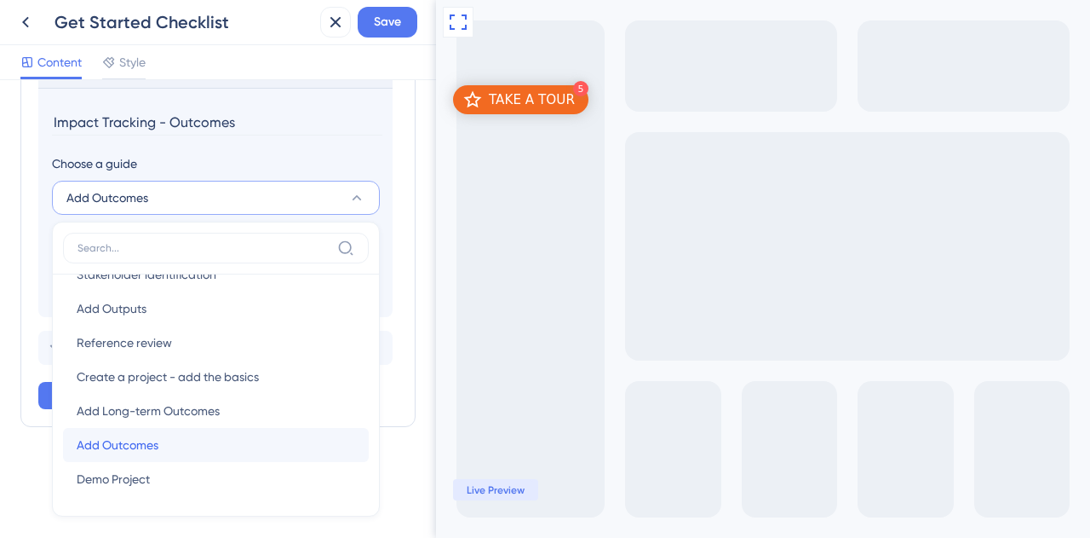
click at [158, 446] on div "Add Outcomes Add Outcomes" at bounding box center [216, 445] width 279 height 34
type input "Add Outcomes"
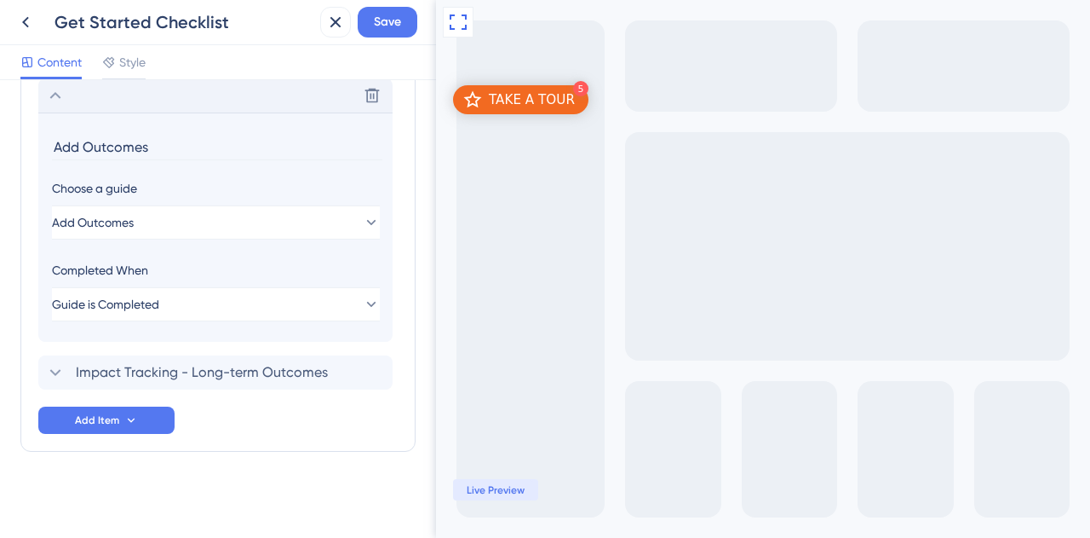
scroll to position [14, 0]
click at [195, 372] on span "Impact Tracking - Long-term Outcomes" at bounding box center [202, 372] width 252 height 20
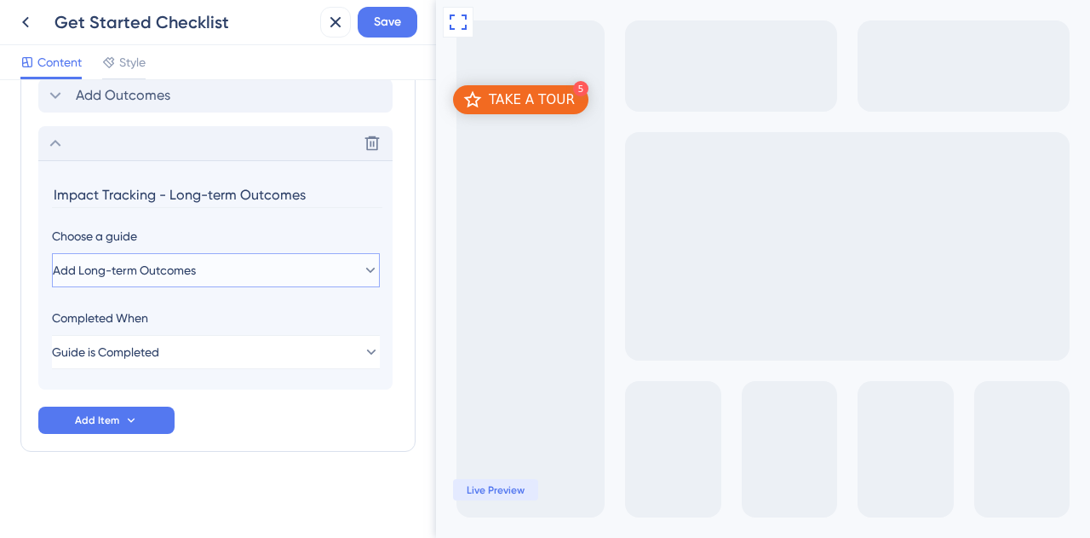
click at [158, 260] on span "Add Long-term Outcomes" at bounding box center [124, 270] width 143 height 20
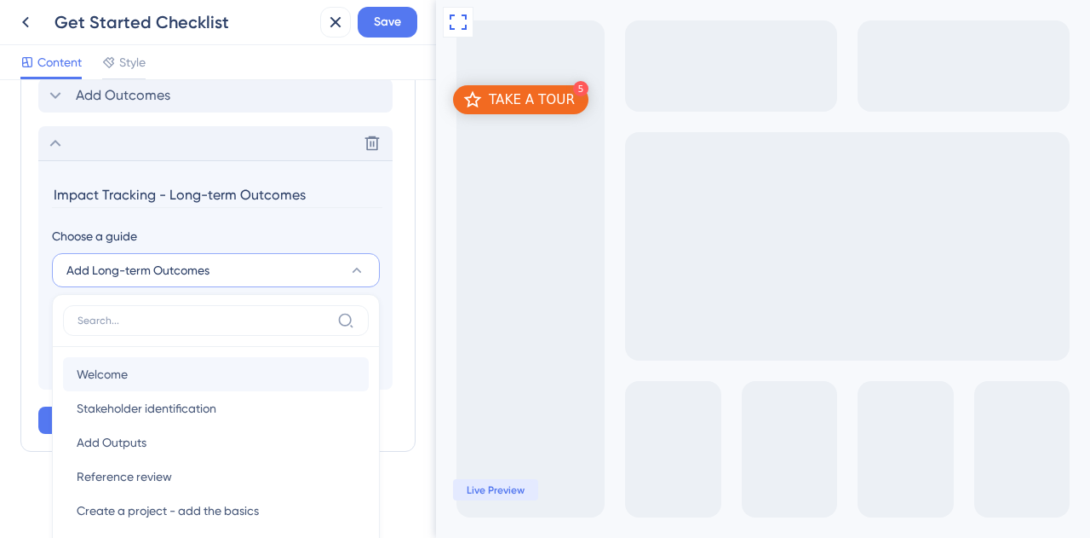
scroll to position [818, 0]
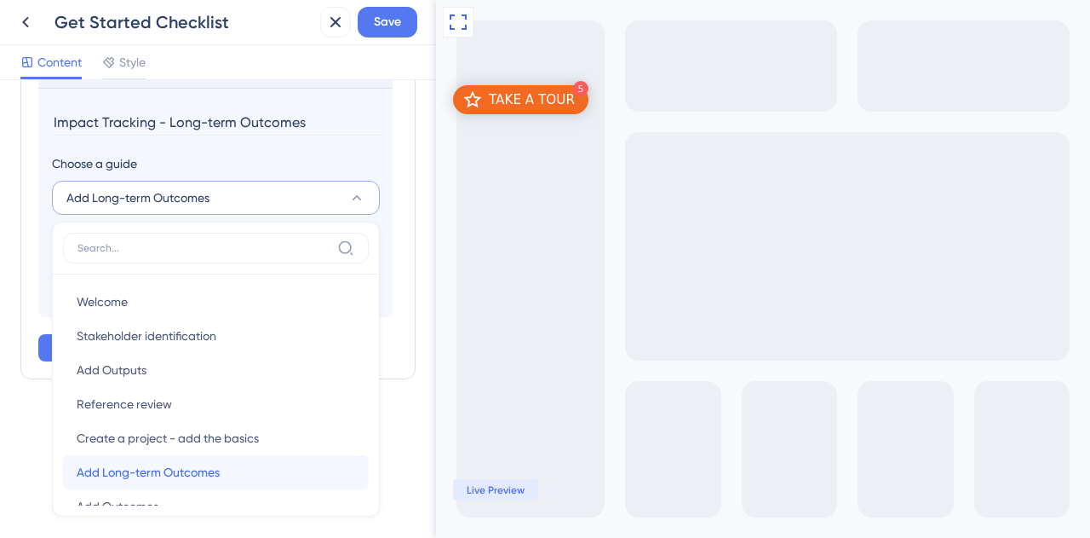
click at [191, 473] on span "Add Long-term Outcomes" at bounding box center [148, 472] width 143 height 20
type input "Add Long-term Outcomes"
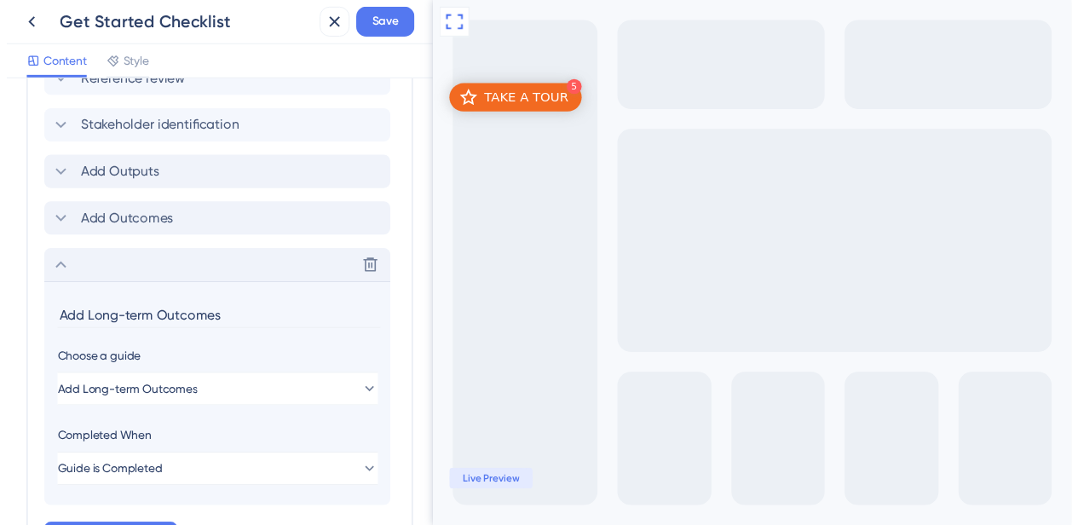
scroll to position [405, 0]
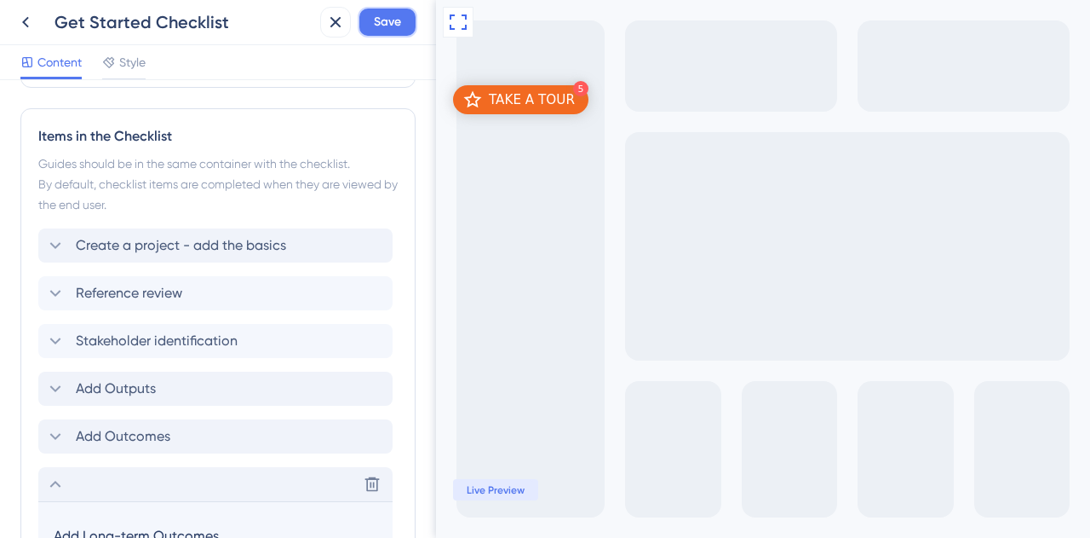
click at [390, 23] on span "Save" at bounding box center [387, 22] width 27 height 20
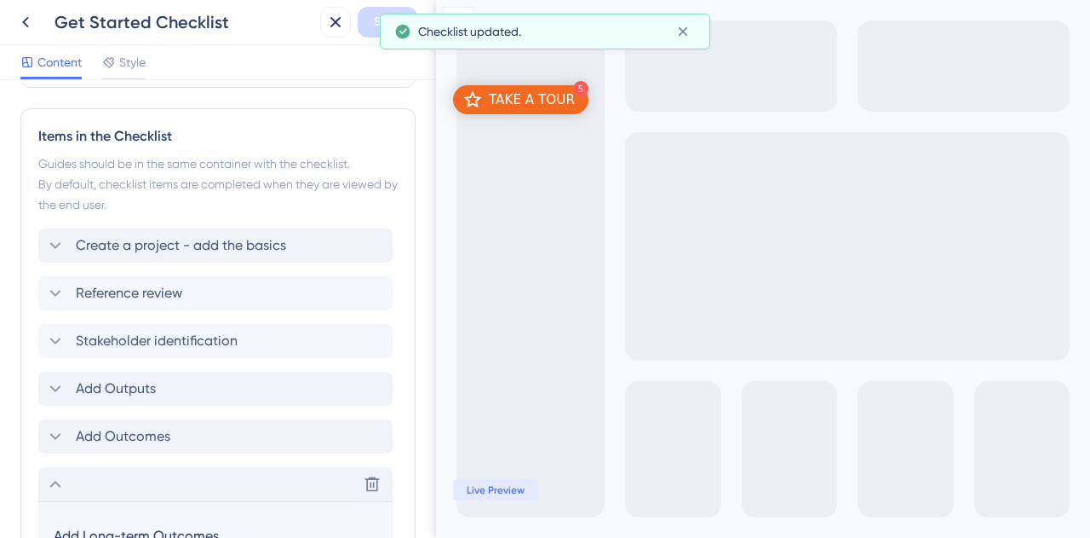
click at [27, 18] on icon at bounding box center [25, 22] width 7 height 11
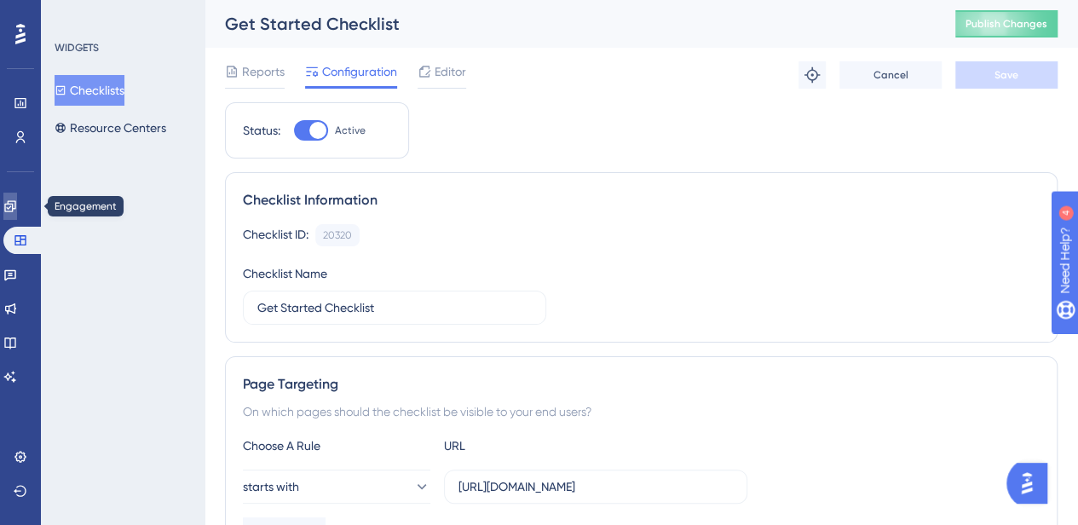
click at [17, 213] on link at bounding box center [10, 206] width 14 height 27
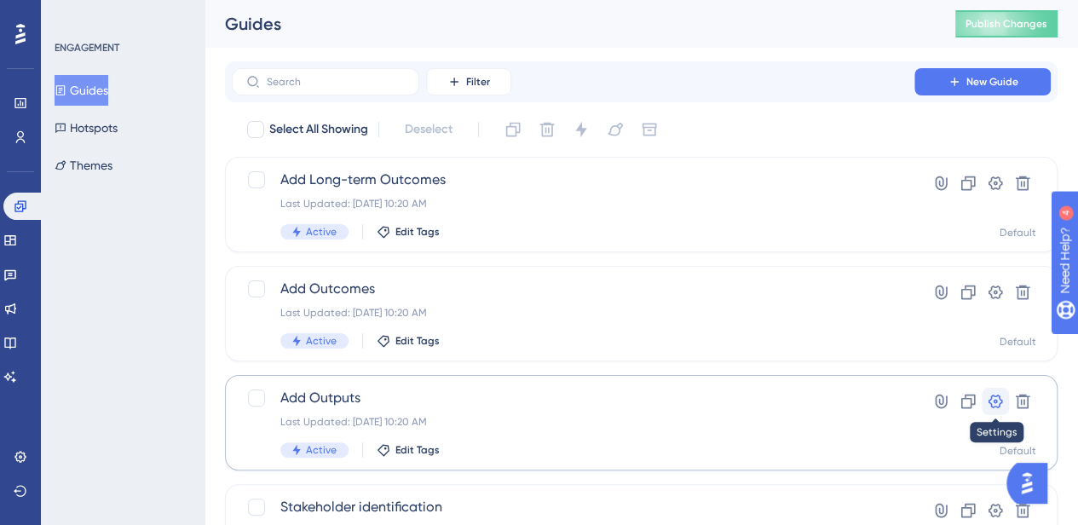
click at [998, 394] on icon at bounding box center [994, 401] width 17 height 17
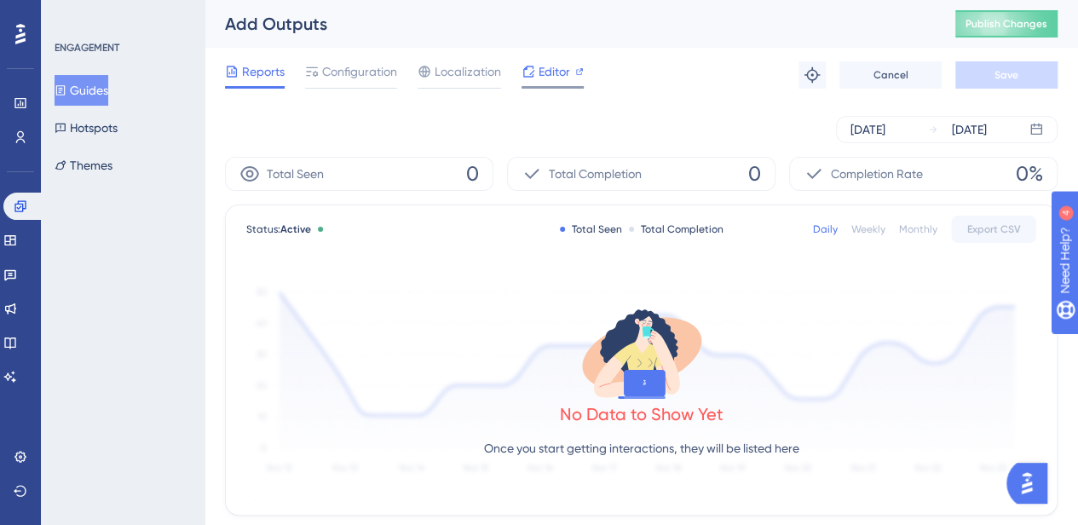
click at [570, 69] on div "Editor" at bounding box center [552, 71] width 62 height 20
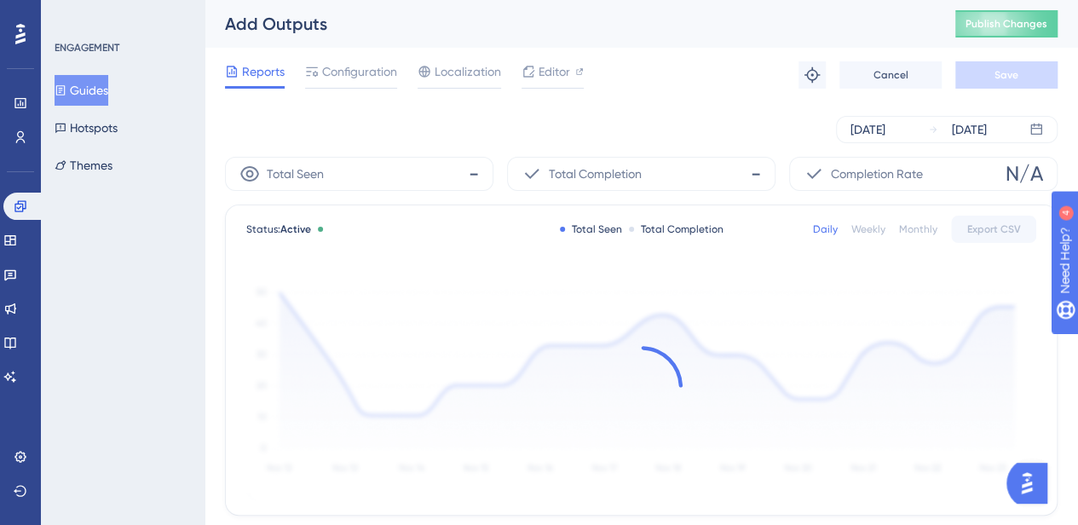
click at [1035, 484] on img "Open AI Assistant Launcher" at bounding box center [1026, 483] width 31 height 31
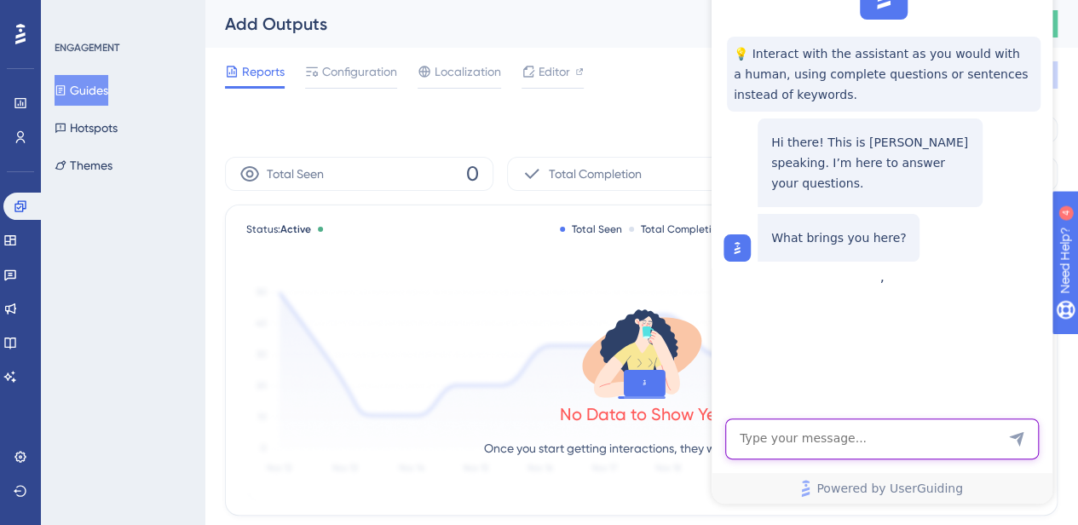
click at [854, 449] on textarea "AI Assistant Text Input" at bounding box center [881, 438] width 313 height 41
type textarea "my checklist doesn"
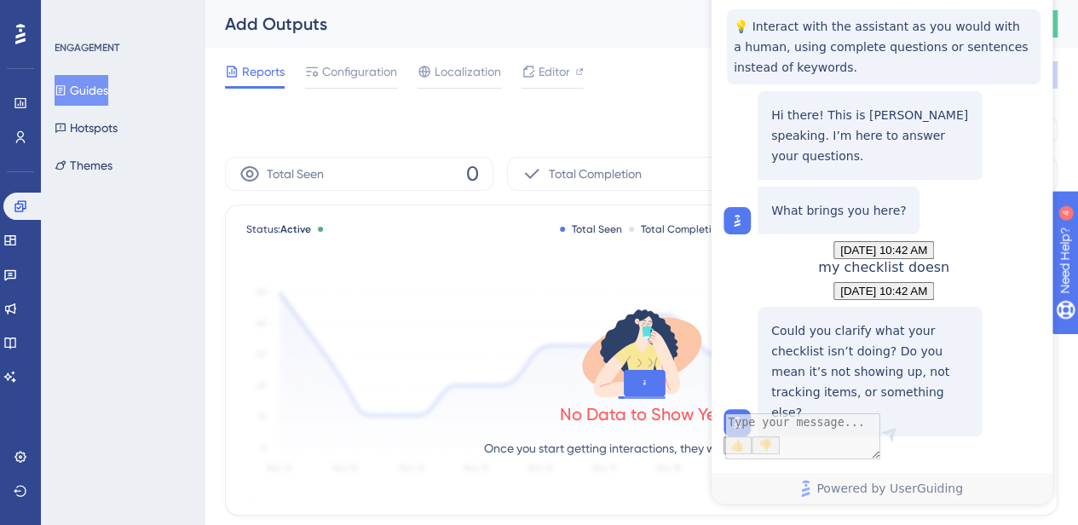
scroll to position [129, 0]
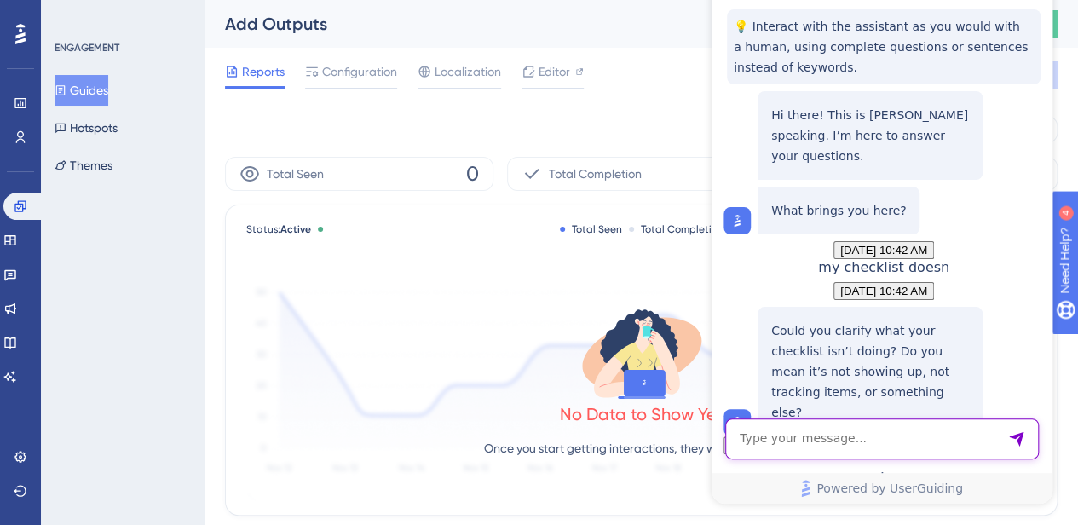
click at [901, 442] on textarea "AI Assistant Text Input" at bounding box center [881, 438] width 313 height 41
type textarea "not showing up"
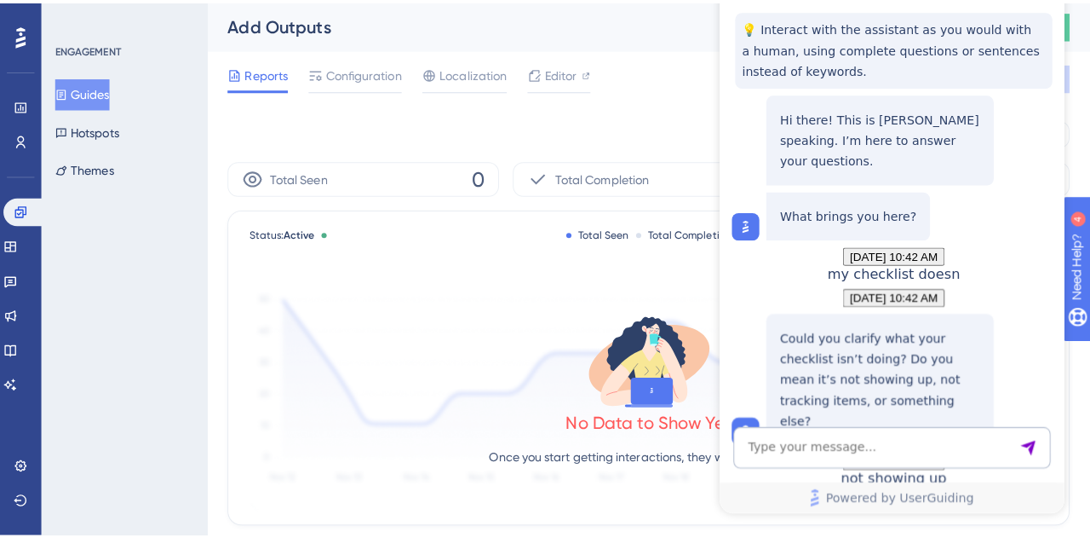
scroll to position [499, 0]
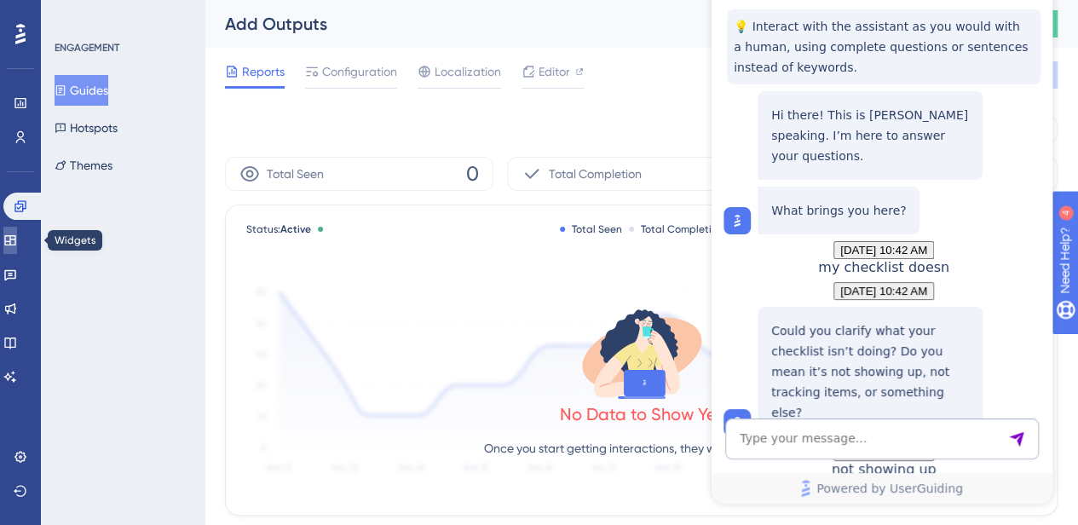
click at [14, 239] on icon at bounding box center [10, 240] width 14 height 14
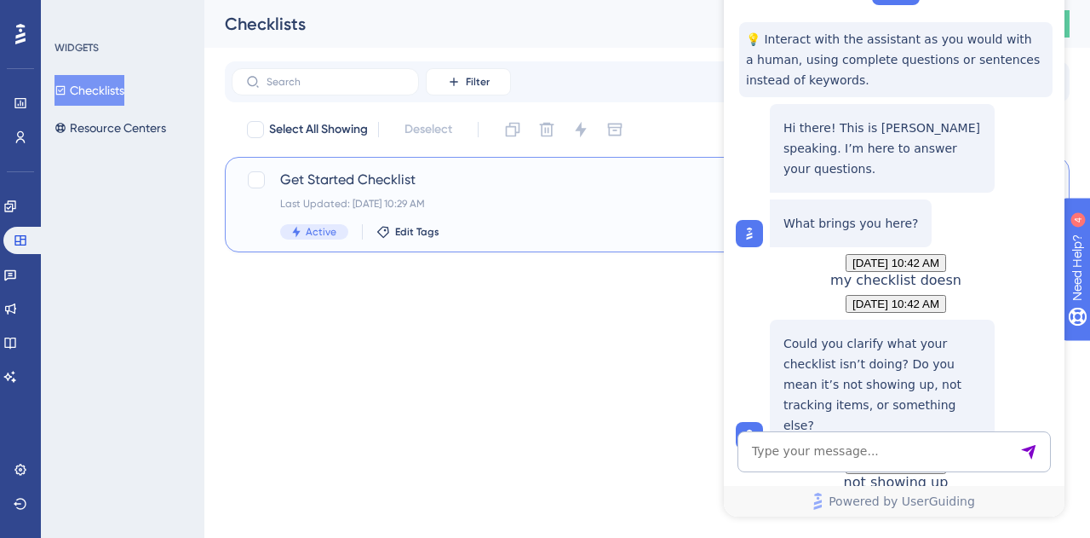
click at [378, 187] on span "Get Started Checklist" at bounding box center [579, 180] width 598 height 20
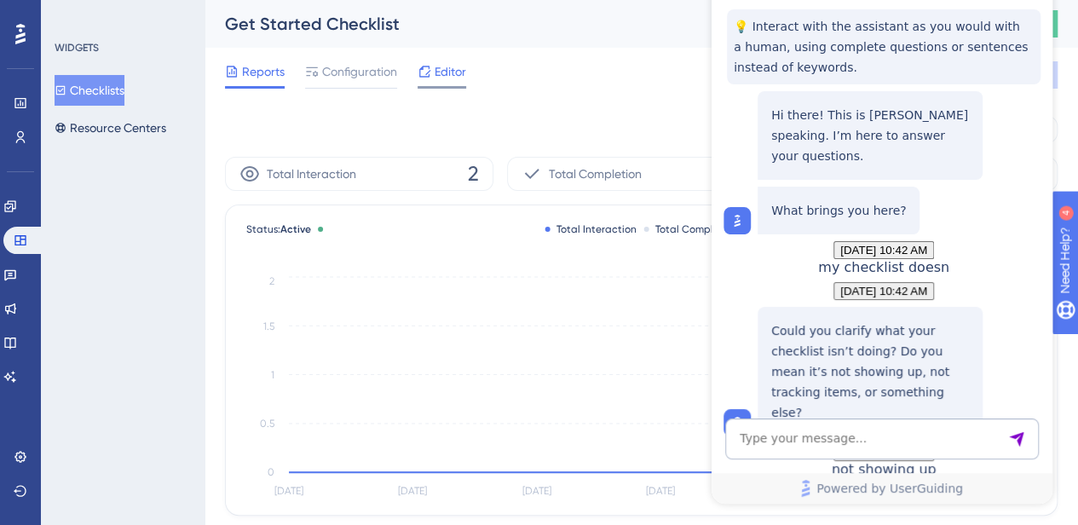
click at [440, 72] on span "Editor" at bounding box center [450, 71] width 32 height 20
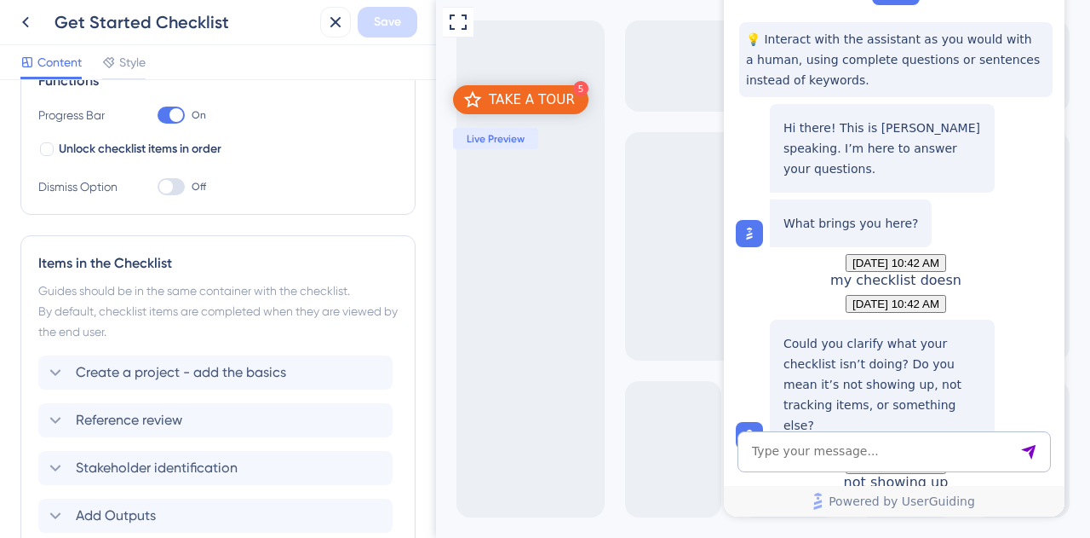
scroll to position [170, 0]
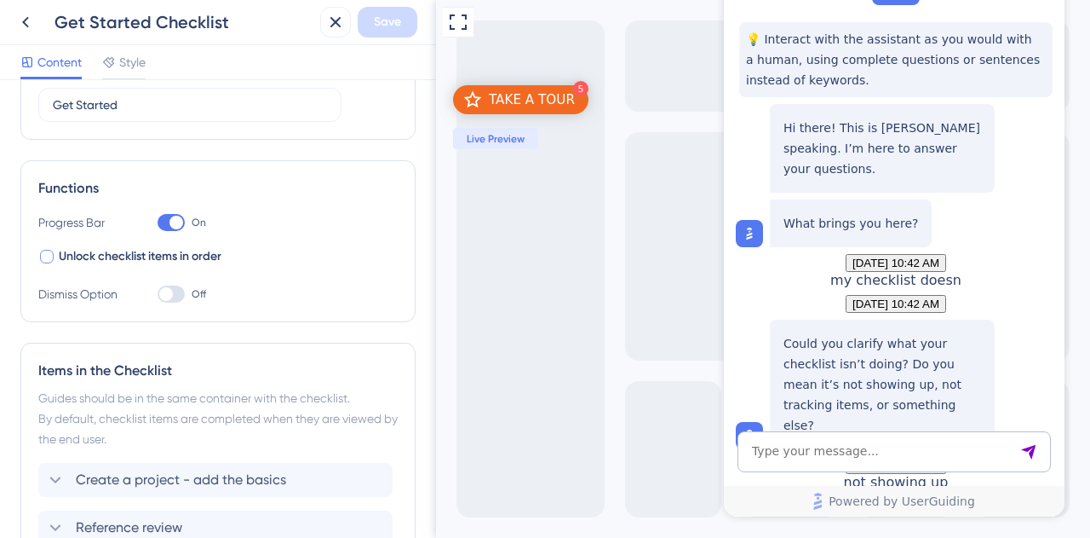
click at [41, 251] on div at bounding box center [47, 257] width 14 height 14
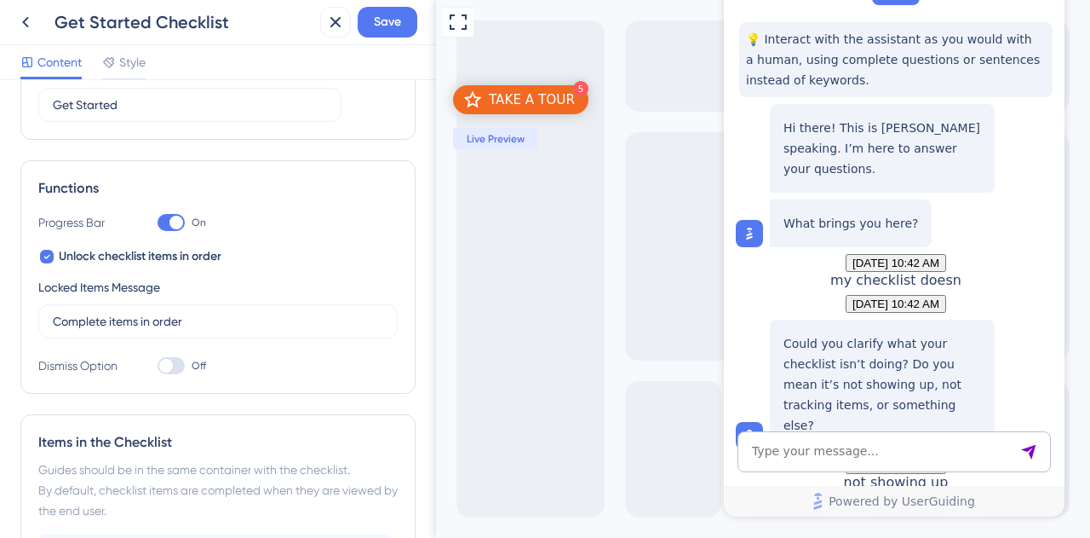
click at [497, 96] on div "TAKE A TOUR" at bounding box center [532, 99] width 86 height 17
click at [44, 256] on icon at bounding box center [46, 257] width 7 height 14
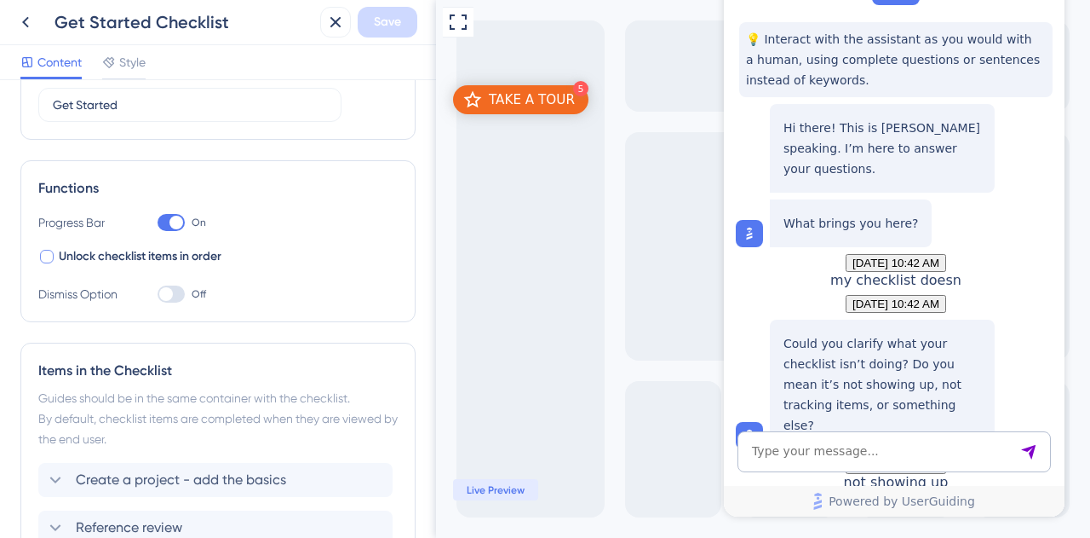
click at [42, 254] on div at bounding box center [47, 257] width 14 height 14
checkbox input "true"
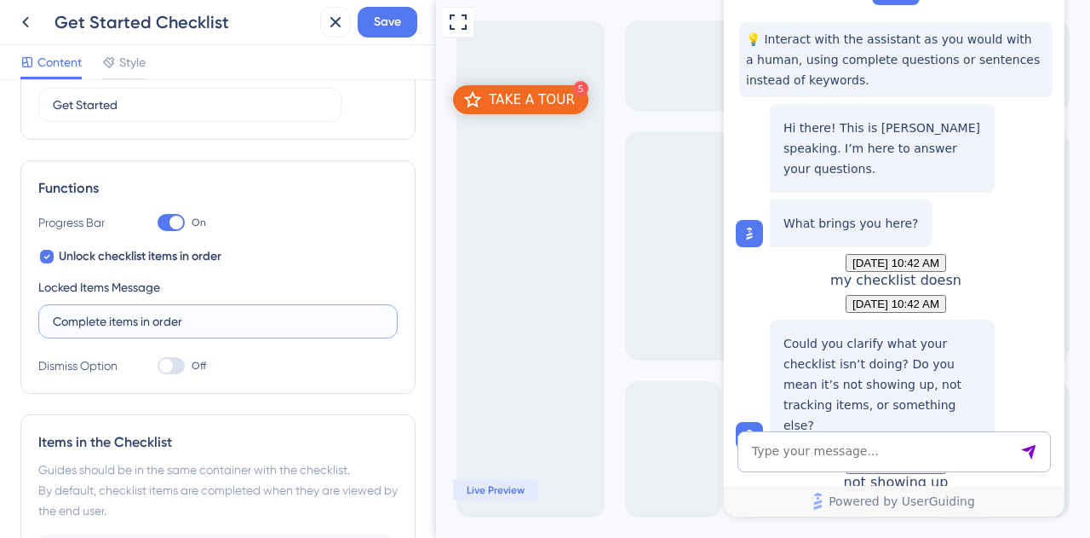
click at [171, 324] on input "Complete items in order" at bounding box center [218, 321] width 331 height 19
click at [266, 324] on input "Complete items in order" at bounding box center [218, 321] width 331 height 19
click at [392, 23] on span "Save" at bounding box center [387, 22] width 27 height 20
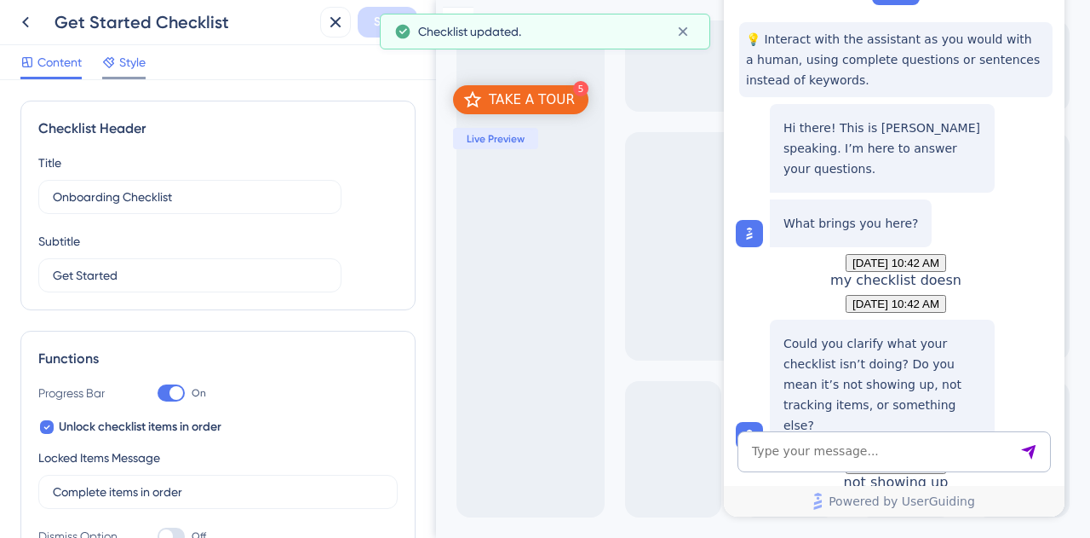
click at [104, 57] on icon at bounding box center [109, 62] width 14 height 14
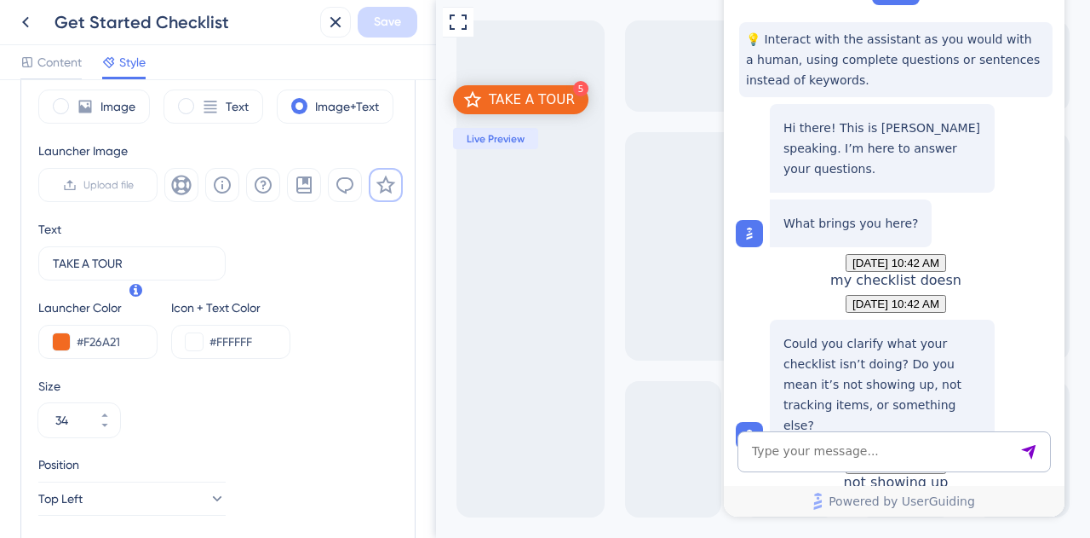
scroll to position [226, 0]
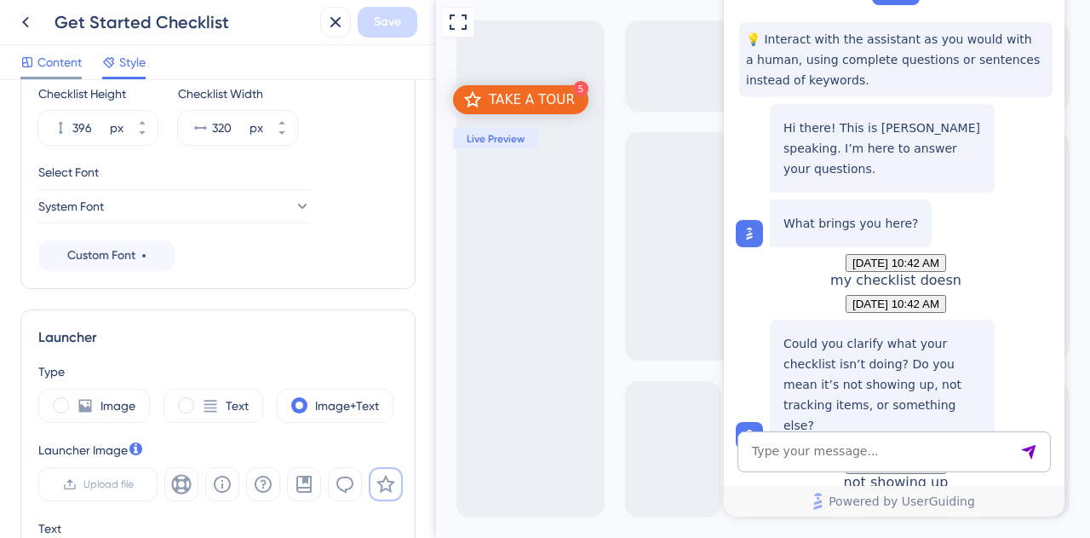
click at [57, 62] on span "Content" at bounding box center [59, 62] width 44 height 20
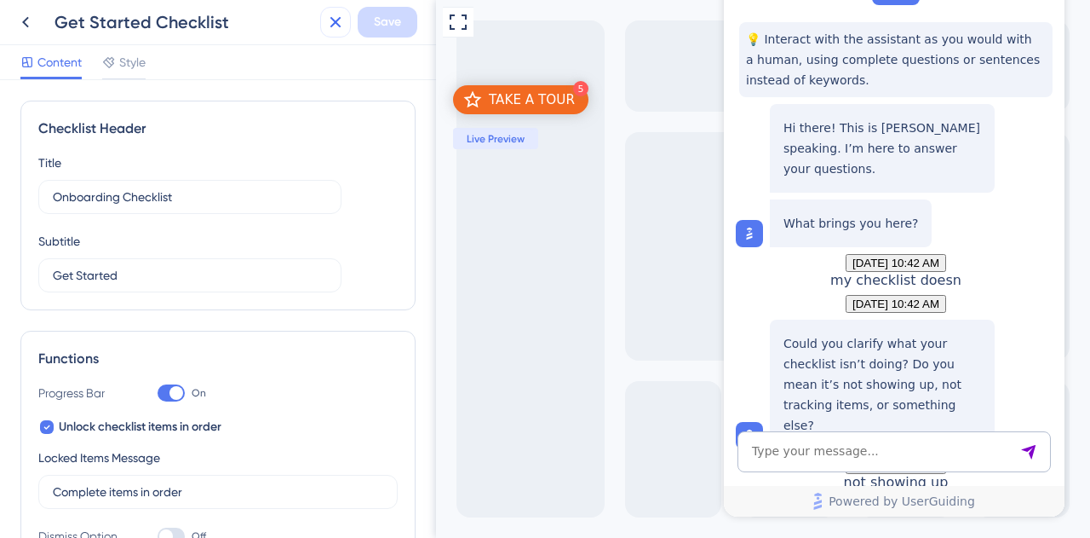
click at [329, 19] on icon at bounding box center [335, 22] width 20 height 20
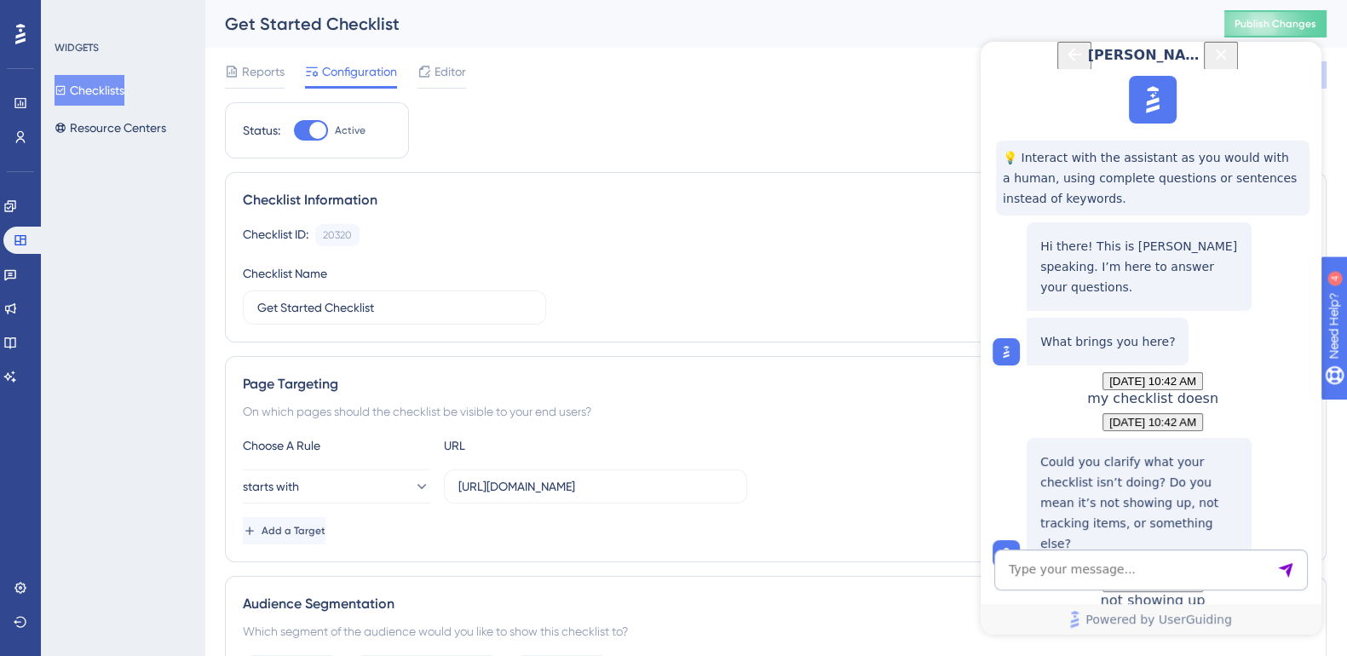
scroll to position [498, 0]
click at [1089, 537] on textarea "AI Assistant Text Input" at bounding box center [1150, 569] width 313 height 41
type textarea "still not working"
click at [1089, 65] on icon "Close Button" at bounding box center [1220, 54] width 20 height 20
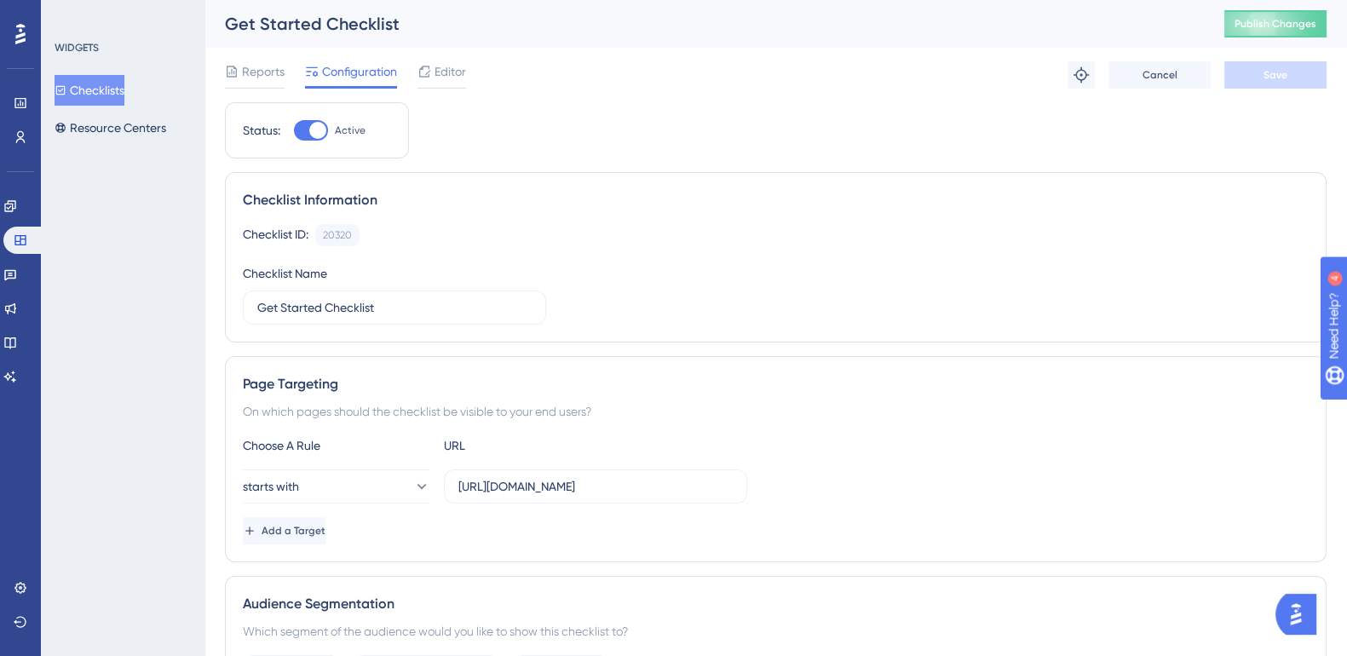
scroll to position [0, 0]
click at [1089, 15] on button "Publish Changes" at bounding box center [1275, 23] width 102 height 27
click at [1089, 537] on img "Open AI Assistant Launcher" at bounding box center [1295, 614] width 31 height 31
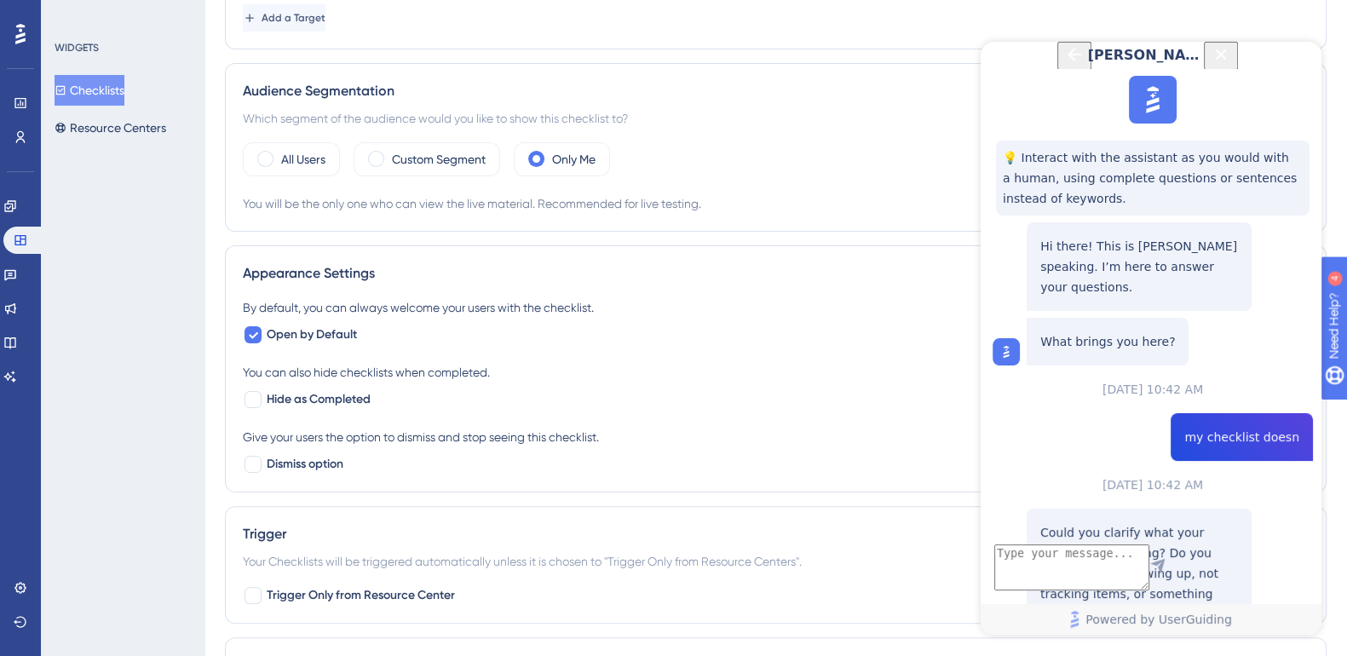
scroll to position [532, 0]
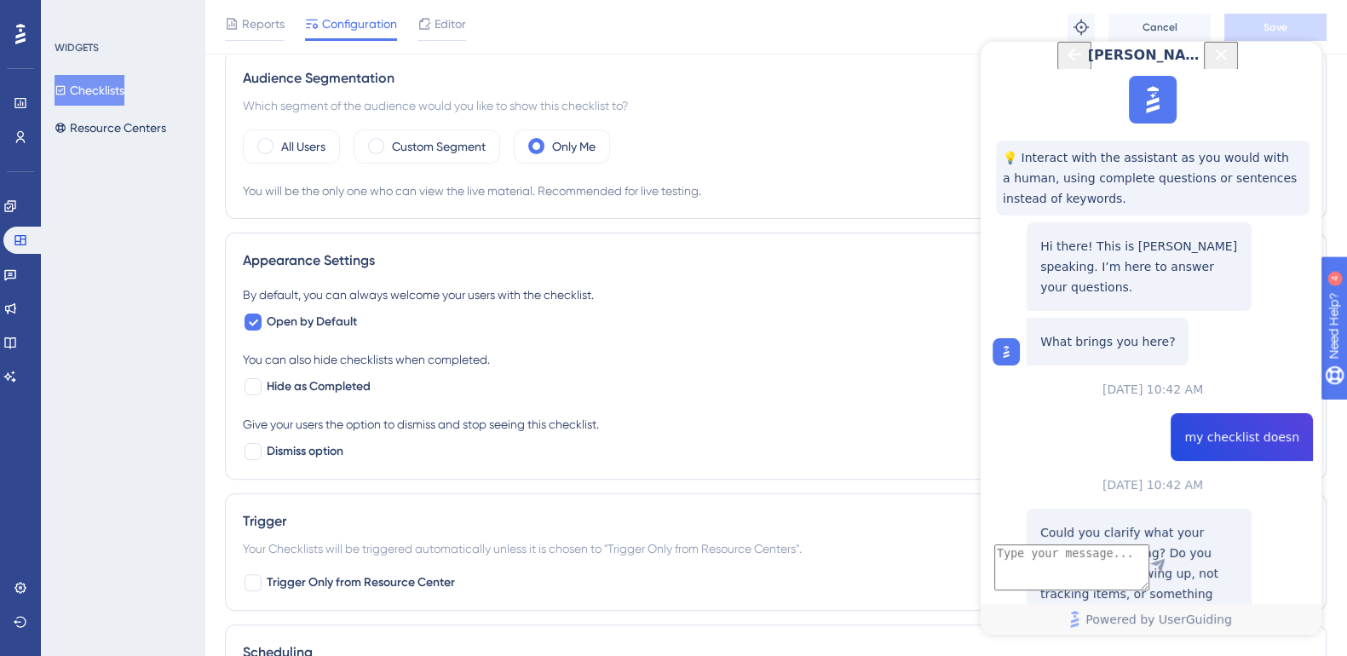
click at [1089, 427] on span "still not working" at bounding box center [1241, 437] width 115 height 20
click at [1089, 434] on span "still not working" at bounding box center [1241, 437] width 115 height 20
click at [1089, 435] on span "still not working" at bounding box center [1241, 437] width 115 height 20
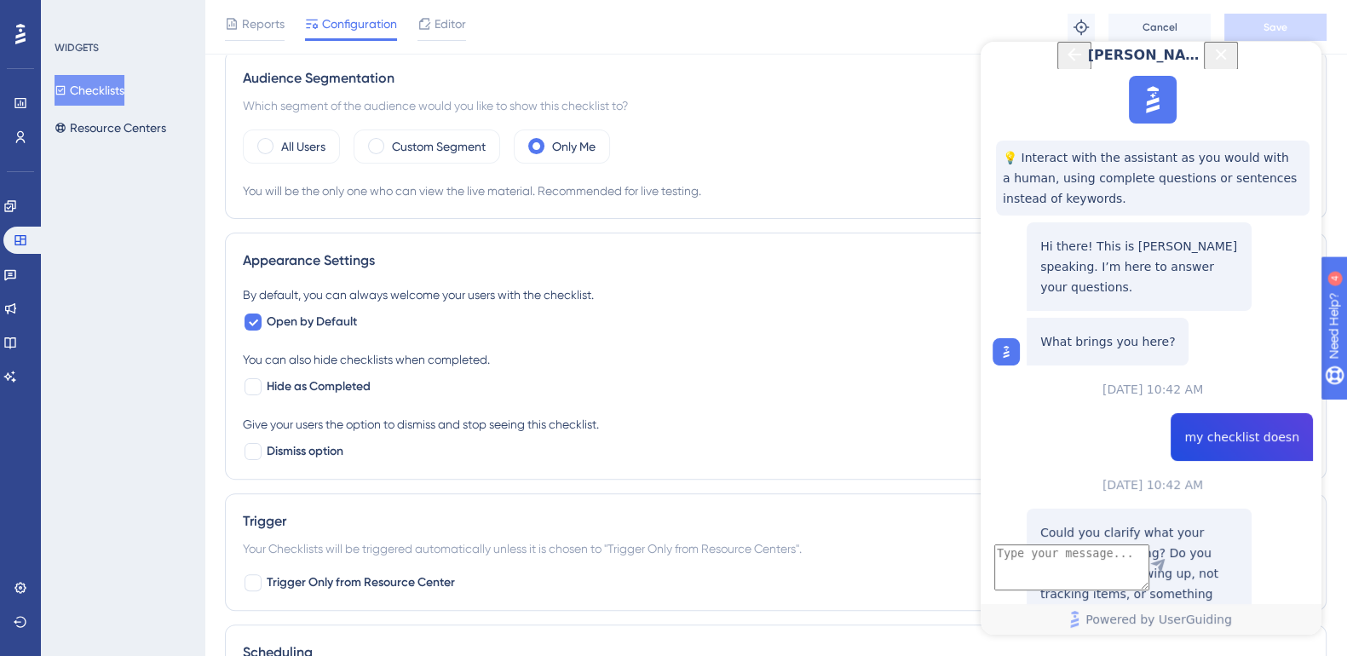
click at [1089, 435] on span "still not working" at bounding box center [1241, 437] width 115 height 20
click at [1089, 537] on textarea "AI Assistant Text Input" at bounding box center [1071, 567] width 155 height 46
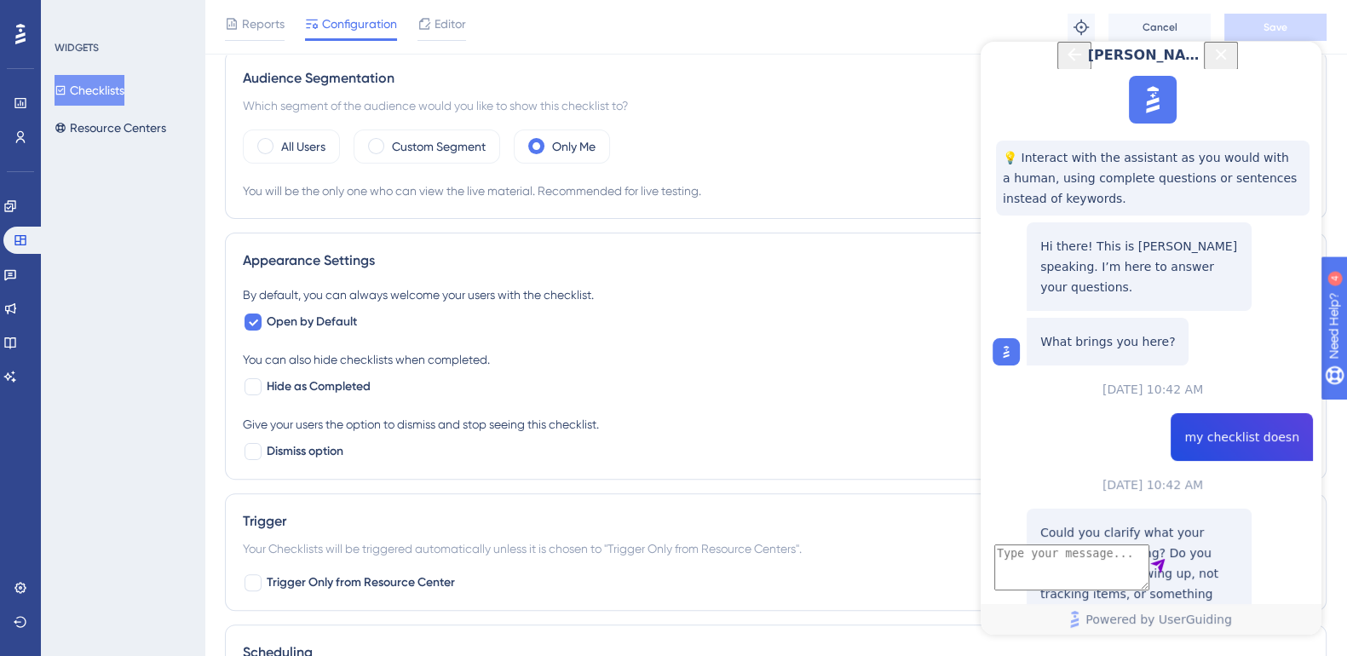
paste textarea "still not working"
type textarea "still not working"
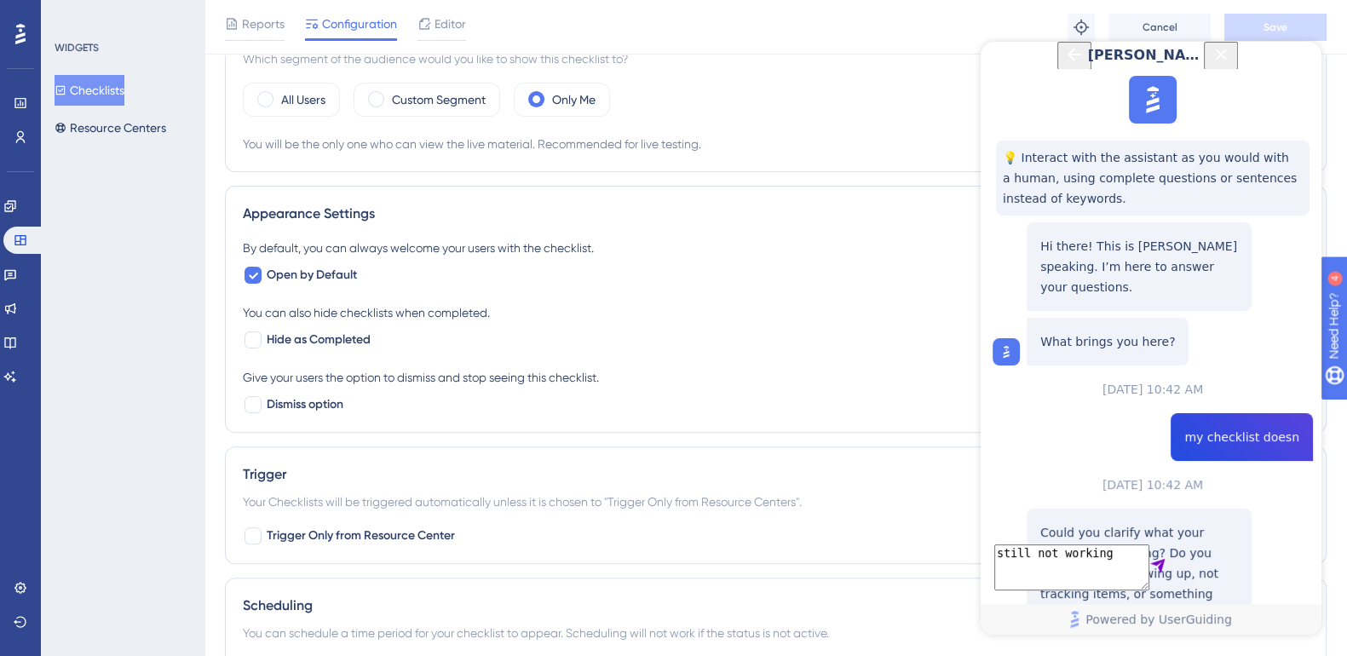
scroll to position [929, 0]
click at [1089, 537] on textarea "still not working" at bounding box center [1071, 567] width 155 height 46
type textarea "troubleshooter shows everything is ok"
click at [1089, 537] on textarea "troubleshooter shows everything is ok" at bounding box center [1071, 567] width 155 height 46
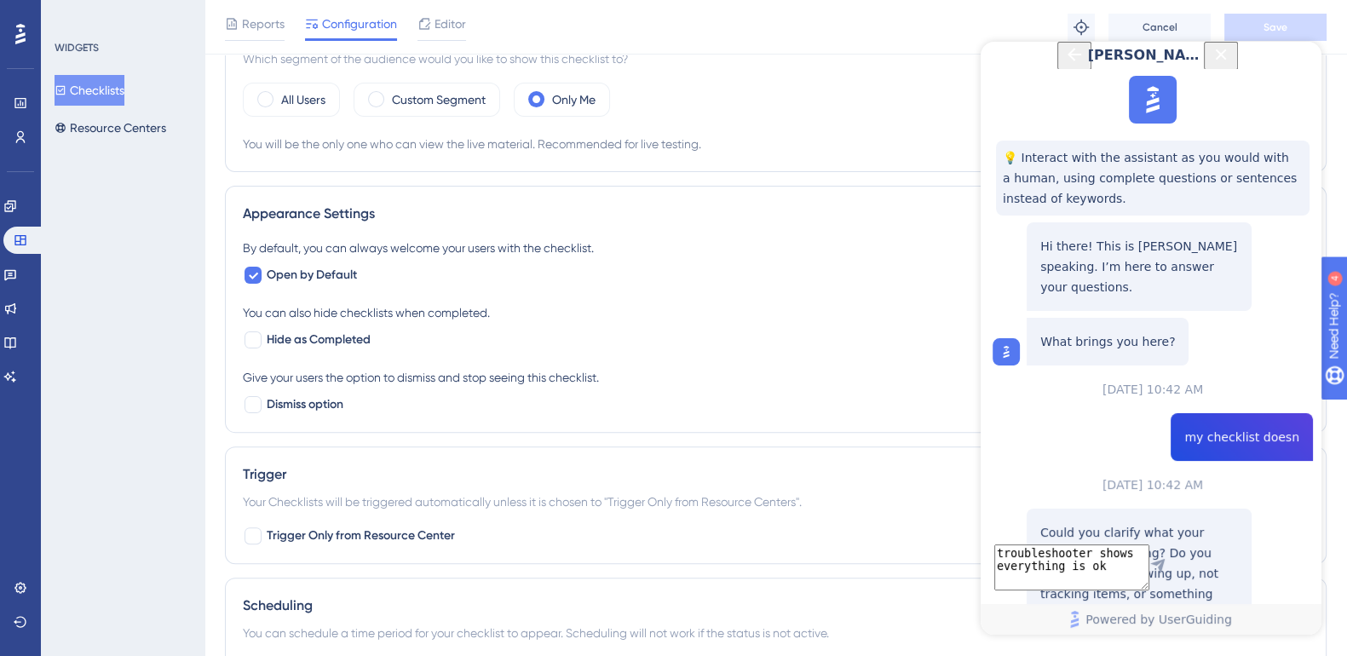
drag, startPoint x: 1232, startPoint y: 307, endPoint x: 1131, endPoint y: 314, distance: 100.8
click at [1089, 297] on p "It might be that all items on the checklist are already marked as complete—so i…" at bounding box center [1139, 266] width 198 height 61
copy p "Hide as Completed"
click at [1084, 537] on textarea "troubleshooter shows everything is ok" at bounding box center [1071, 567] width 155 height 46
paste textarea "Hide as Completed"
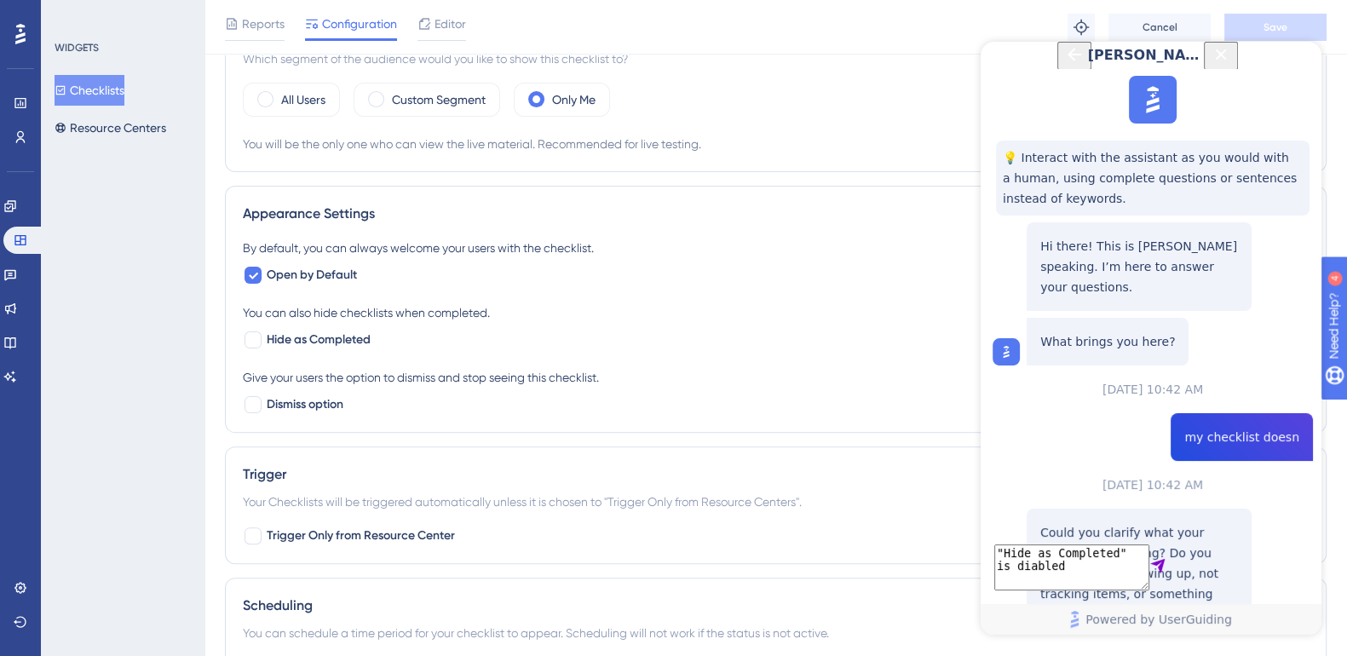
type textarea ""Hide as Completed" is diabled"
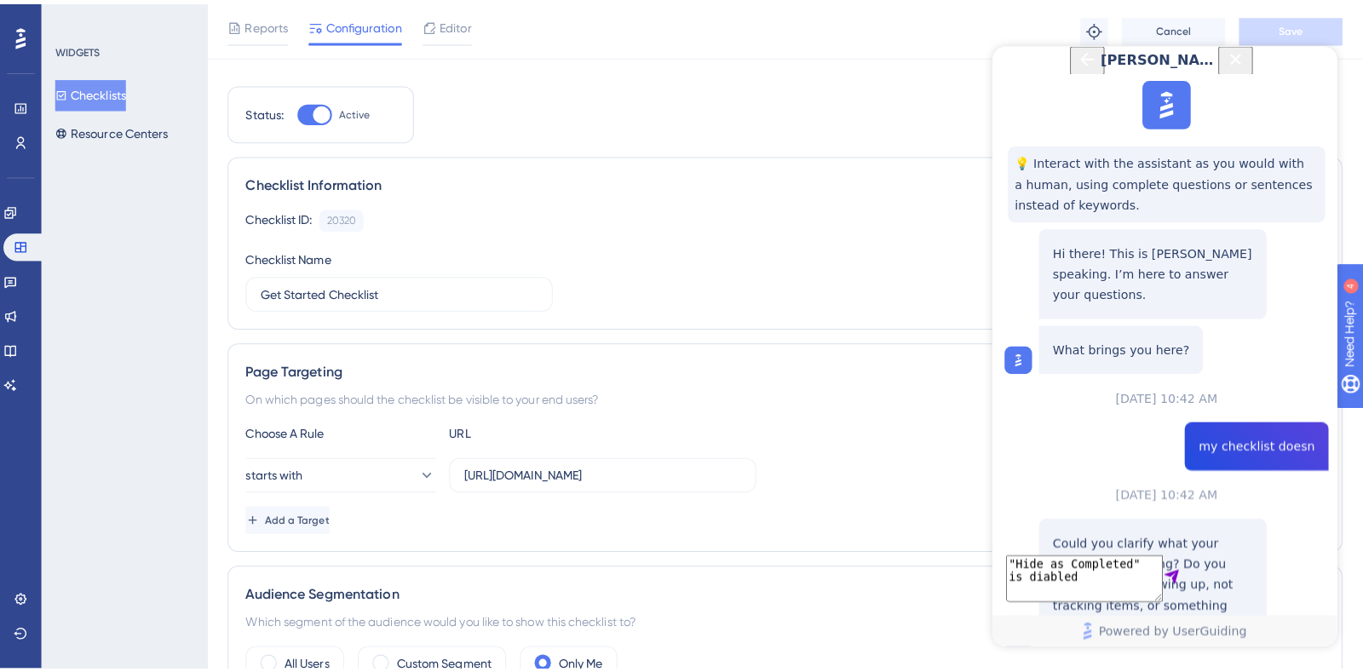
scroll to position [0, 0]
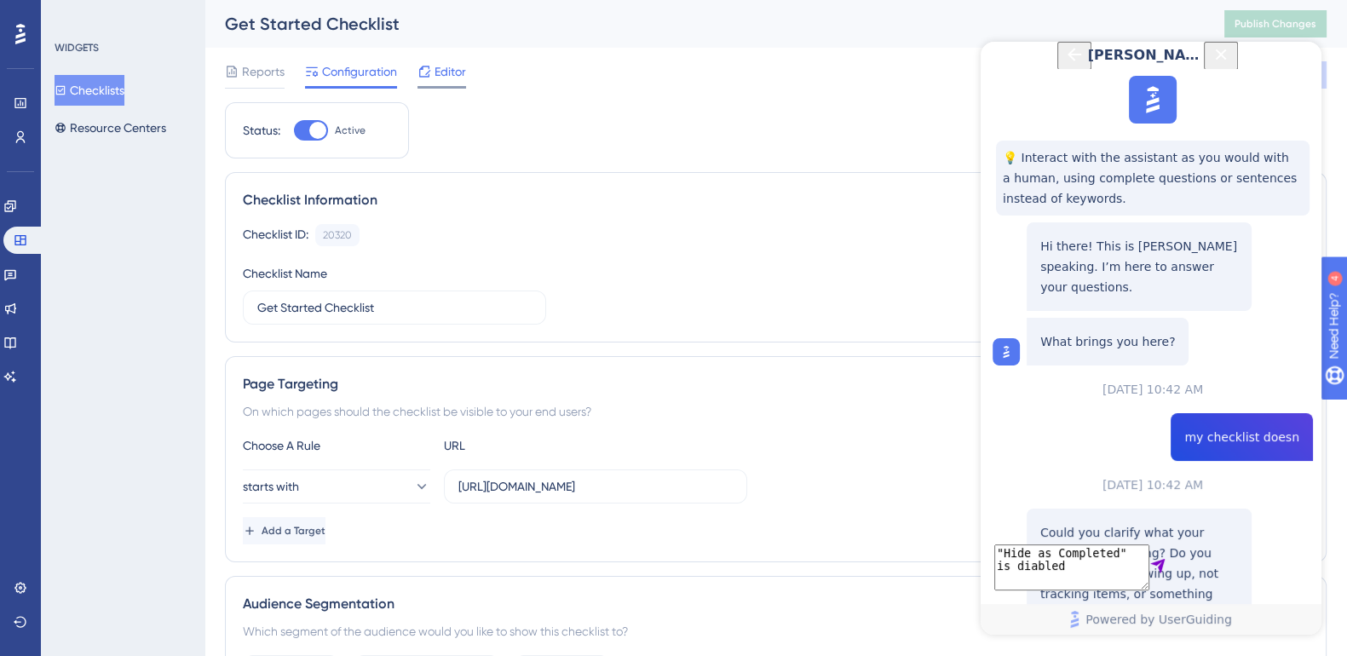
click at [430, 74] on icon at bounding box center [424, 72] width 14 height 14
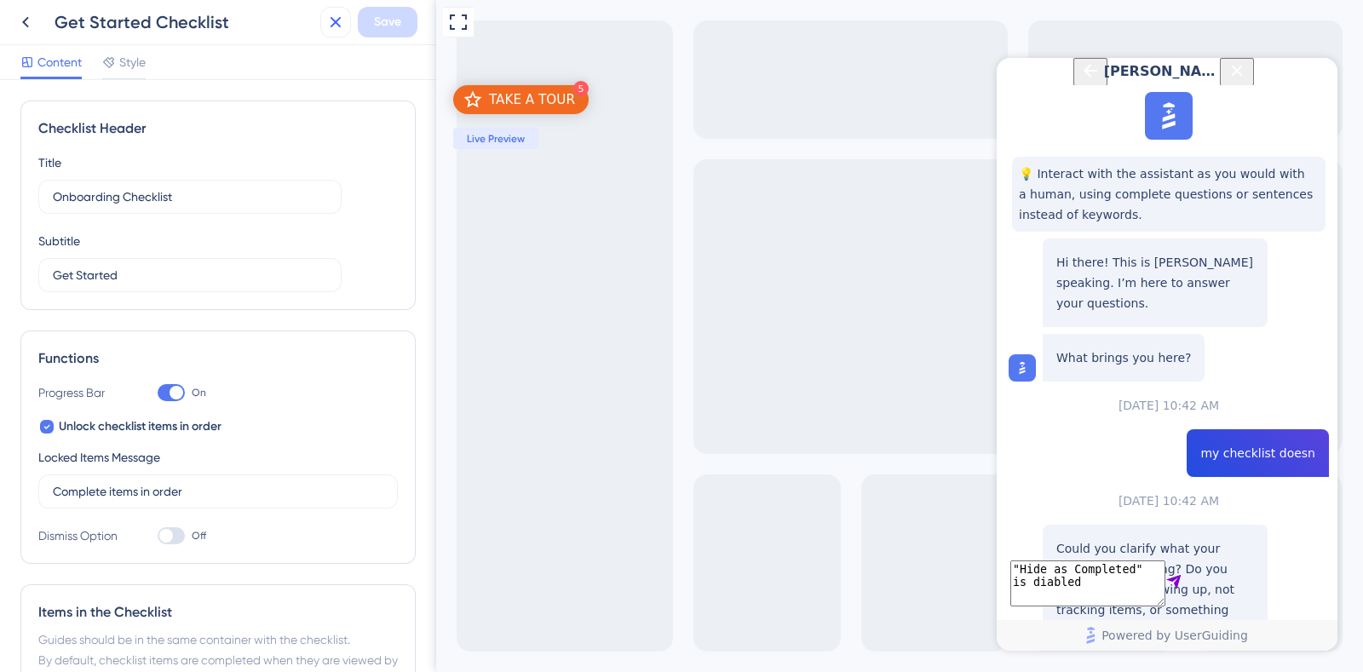
click at [336, 26] on icon at bounding box center [335, 22] width 20 height 20
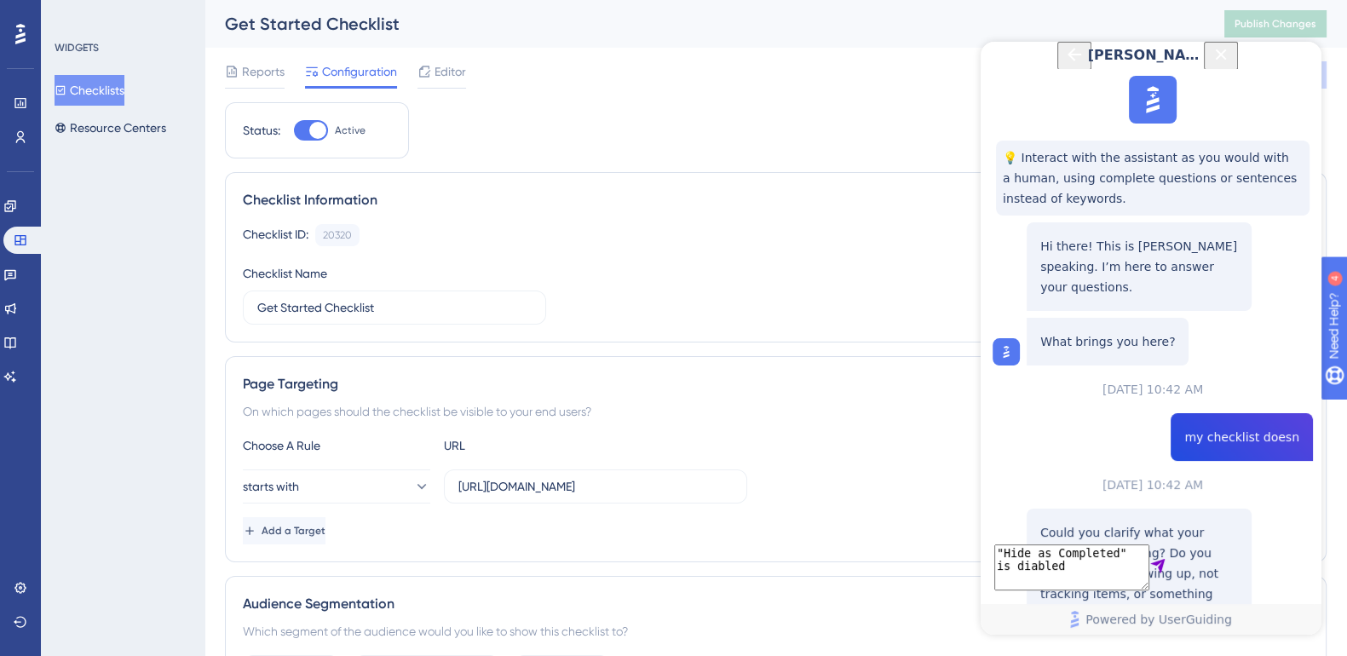
drag, startPoint x: 1291, startPoint y: 66, endPoint x: 2271, endPoint y: 110, distance: 980.6
click at [1089, 65] on icon "Close Button" at bounding box center [1220, 54] width 20 height 20
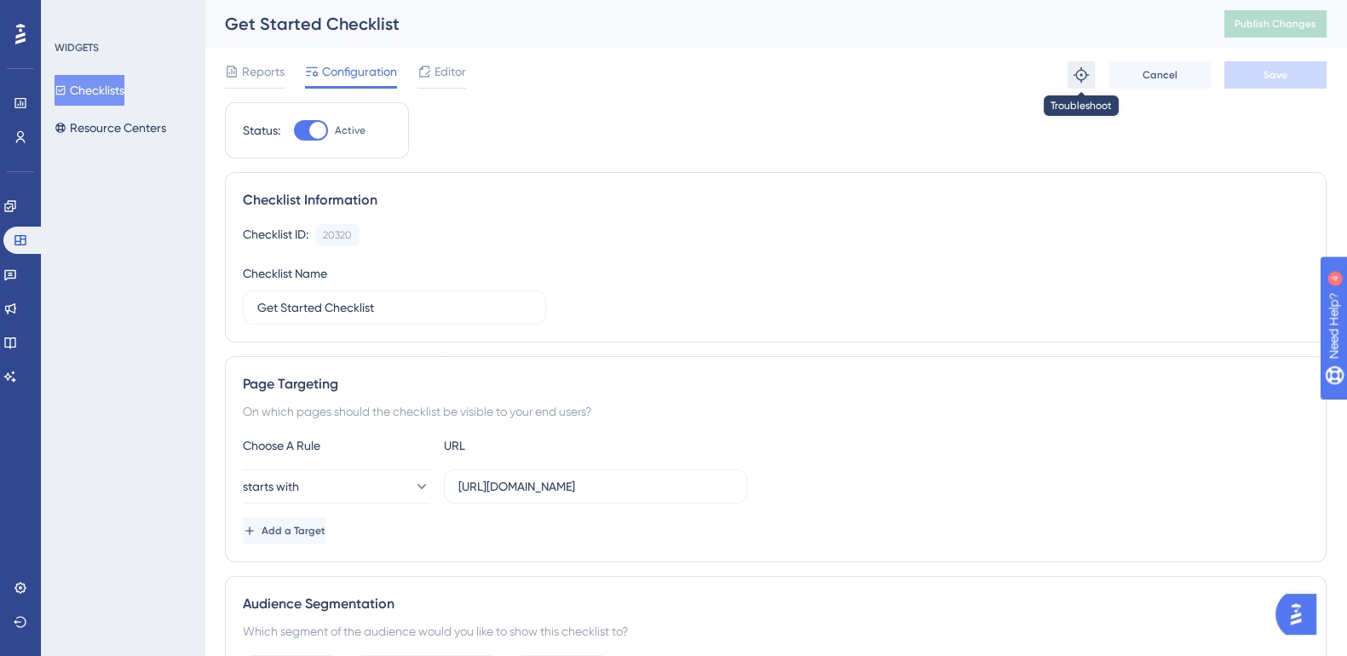
click at [1081, 78] on icon at bounding box center [1080, 74] width 17 height 17
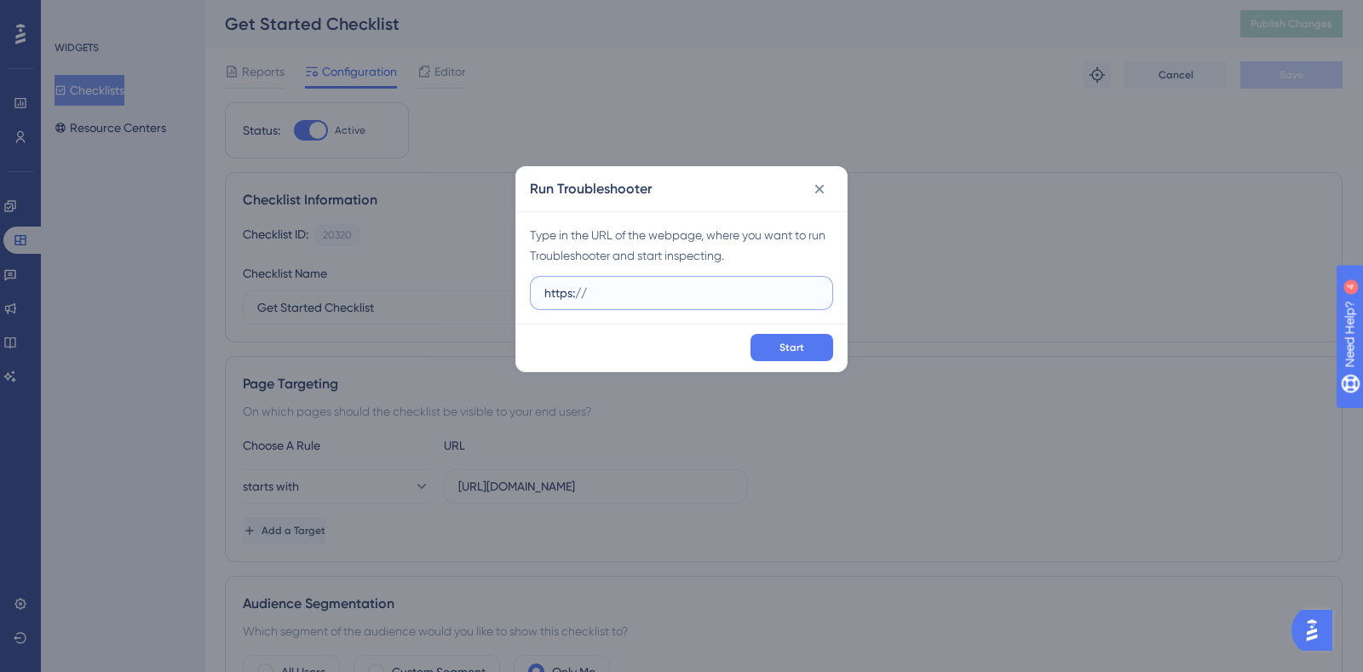
paste input "[DOMAIN_NAME][URL]"
type input "[URL][DOMAIN_NAME]"
click at [807, 336] on button "Start" at bounding box center [791, 347] width 83 height 27
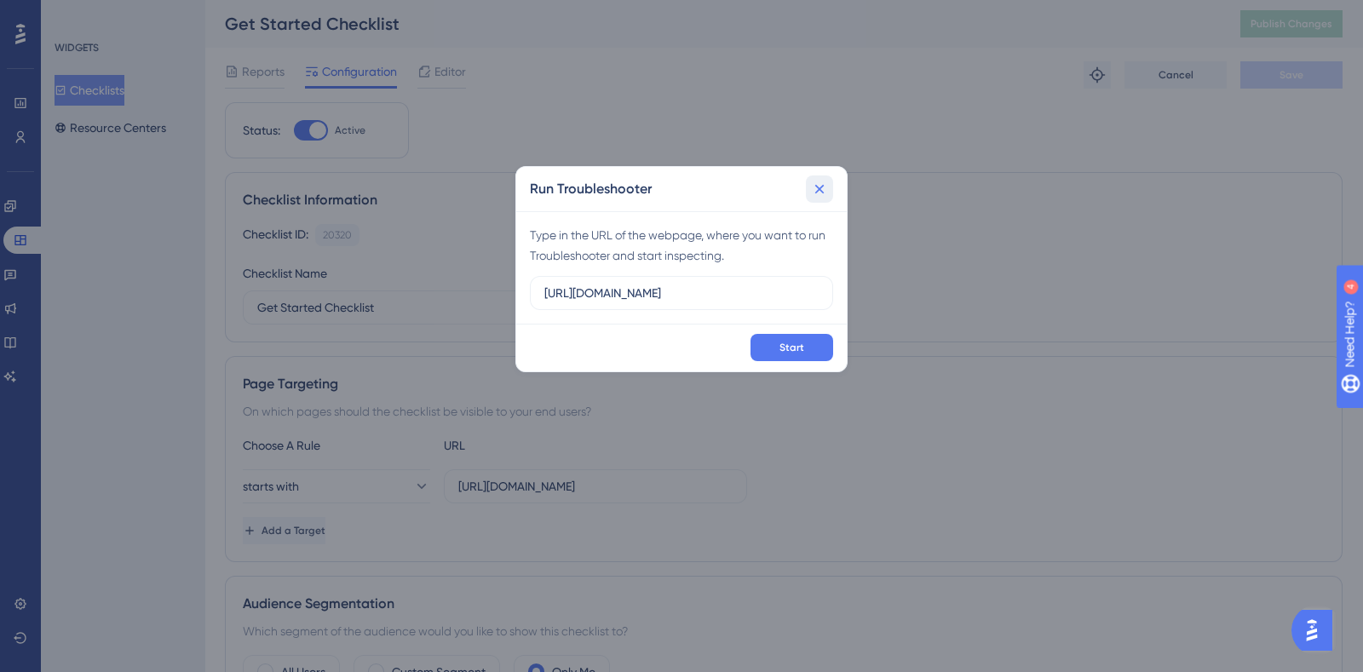
drag, startPoint x: 817, startPoint y: 190, endPoint x: 779, endPoint y: 181, distance: 39.5
click at [817, 189] on icon at bounding box center [819, 189] width 17 height 17
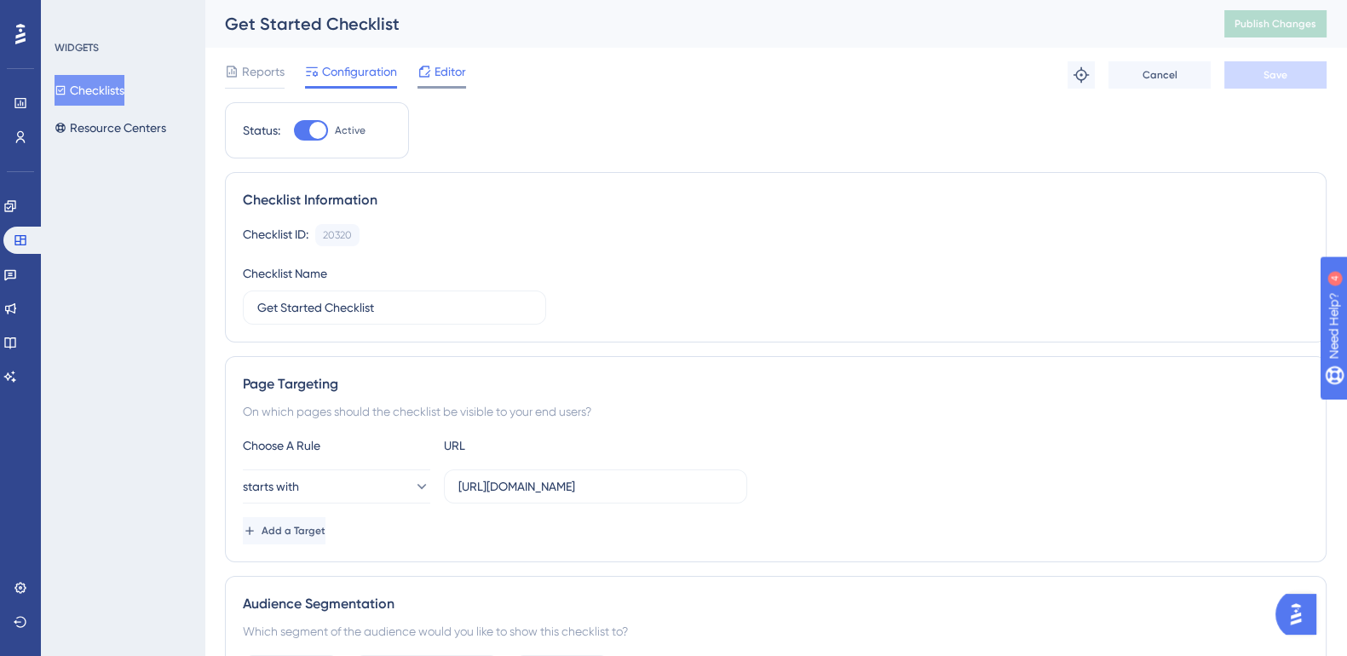
click at [434, 64] on div "Editor" at bounding box center [441, 71] width 49 height 20
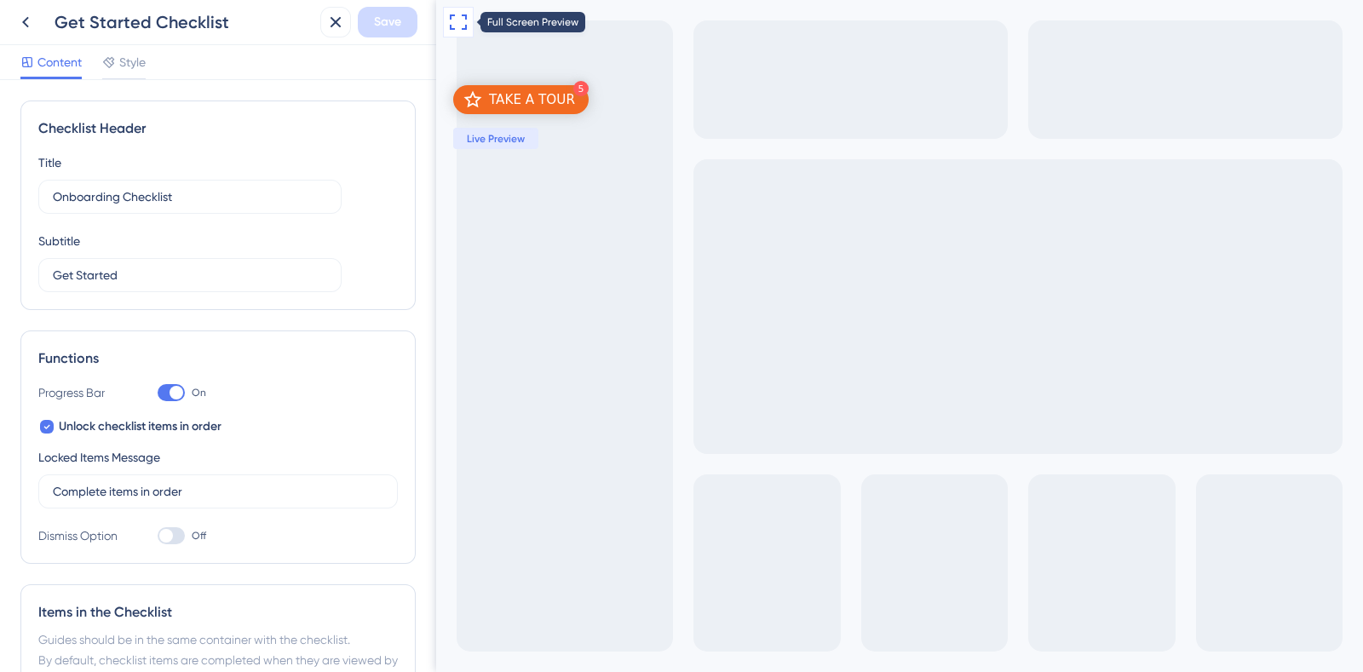
click at [445, 26] on button at bounding box center [458, 22] width 31 height 31
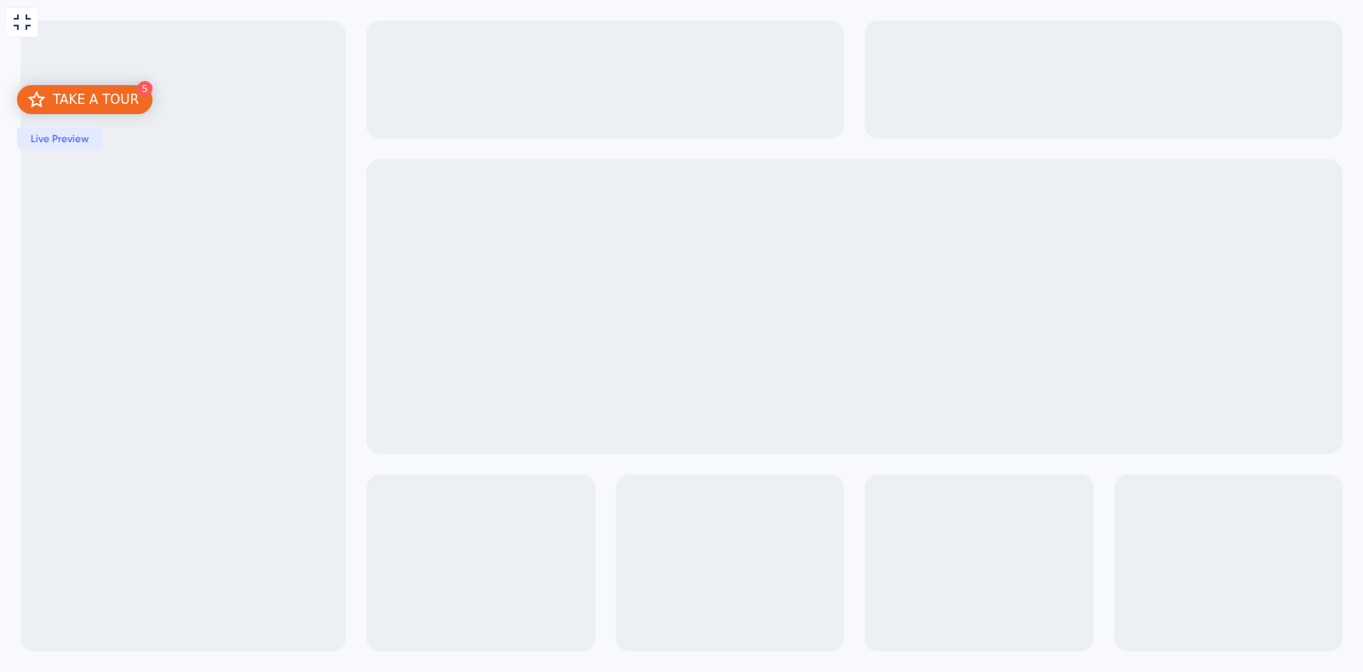
click at [108, 97] on div "TAKE A TOUR" at bounding box center [96, 99] width 86 height 17
